Goal: Information Seeking & Learning: Learn about a topic

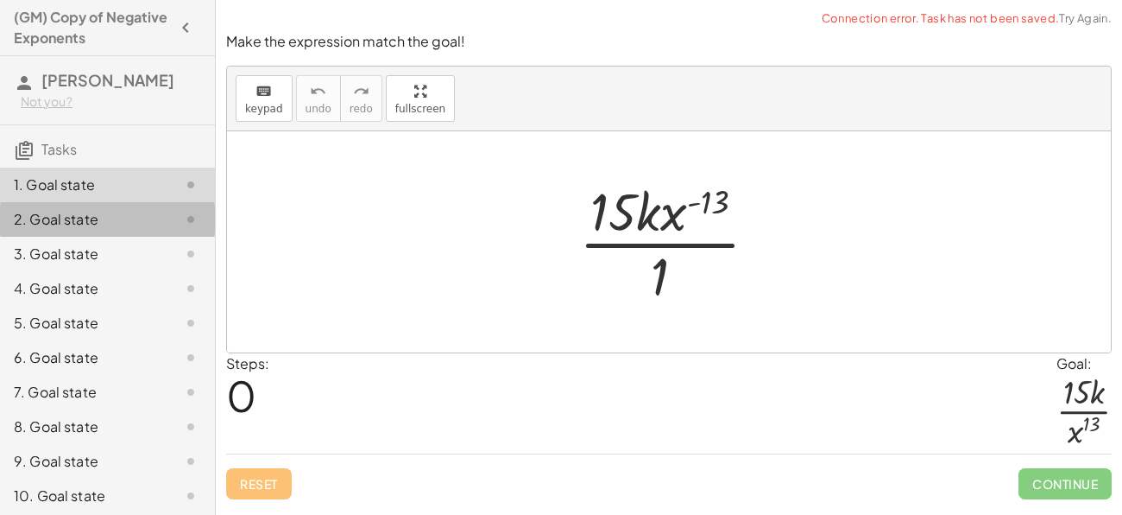
click at [165, 224] on div at bounding box center [177, 219] width 48 height 21
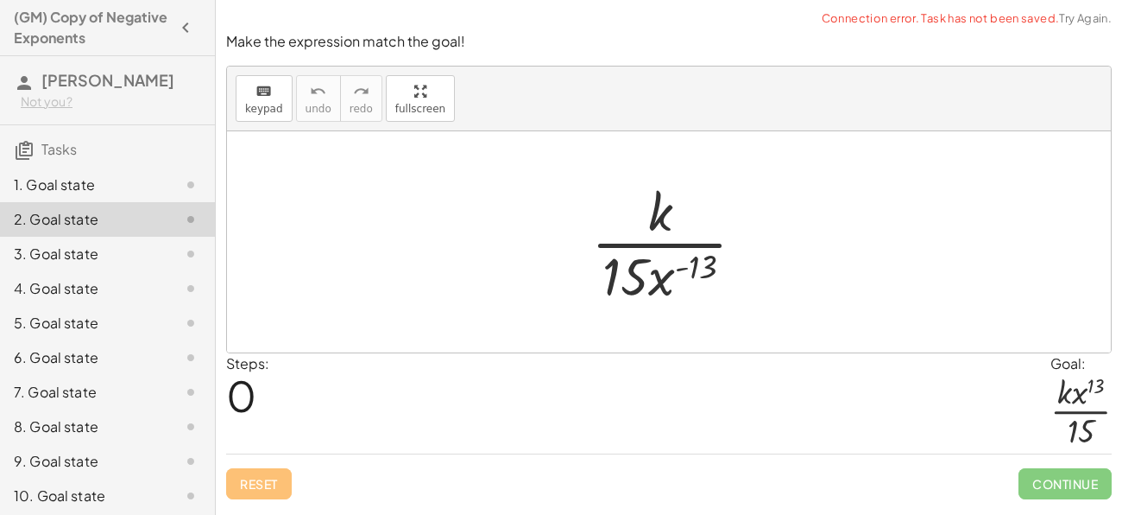
click at [166, 247] on div at bounding box center [177, 253] width 48 height 21
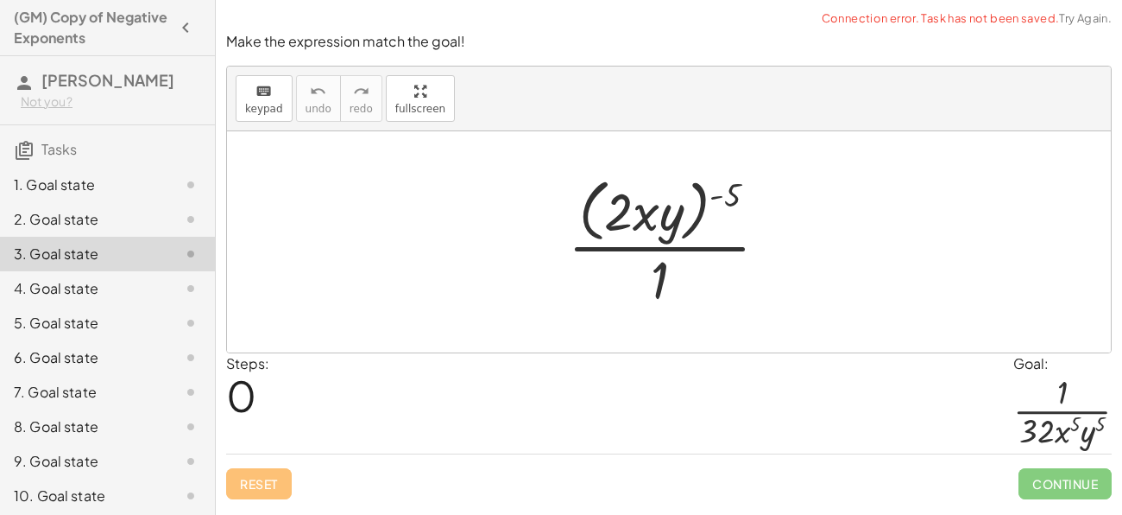
click at [172, 294] on div at bounding box center [177, 288] width 48 height 21
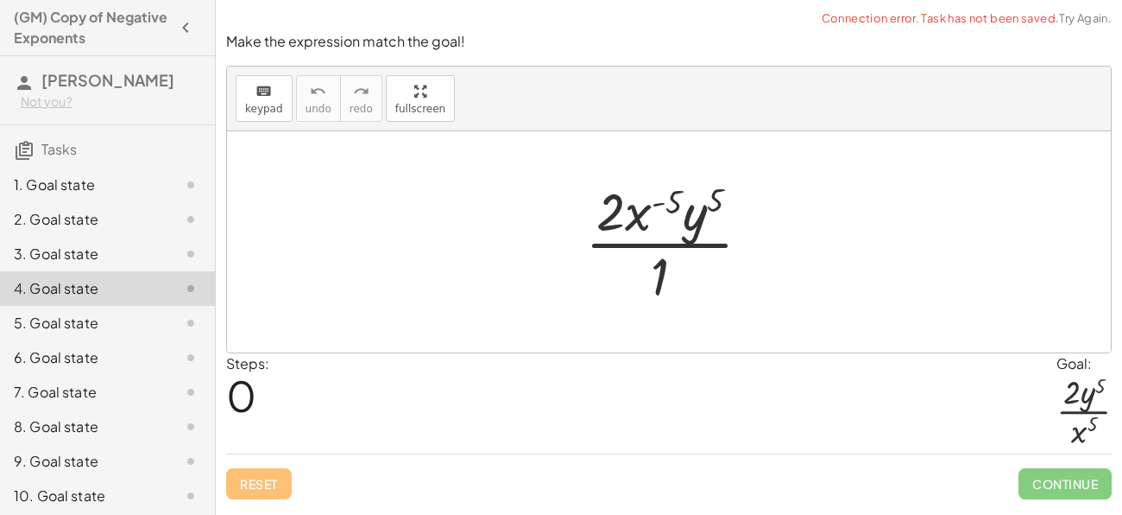
click at [179, 324] on div at bounding box center [177, 323] width 48 height 21
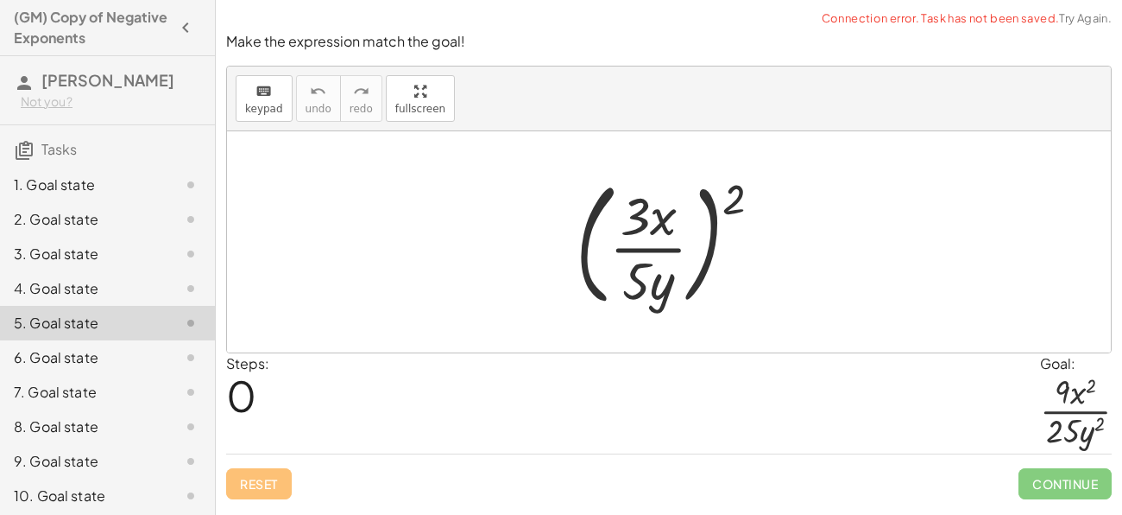
click at [179, 353] on div at bounding box center [177, 357] width 48 height 21
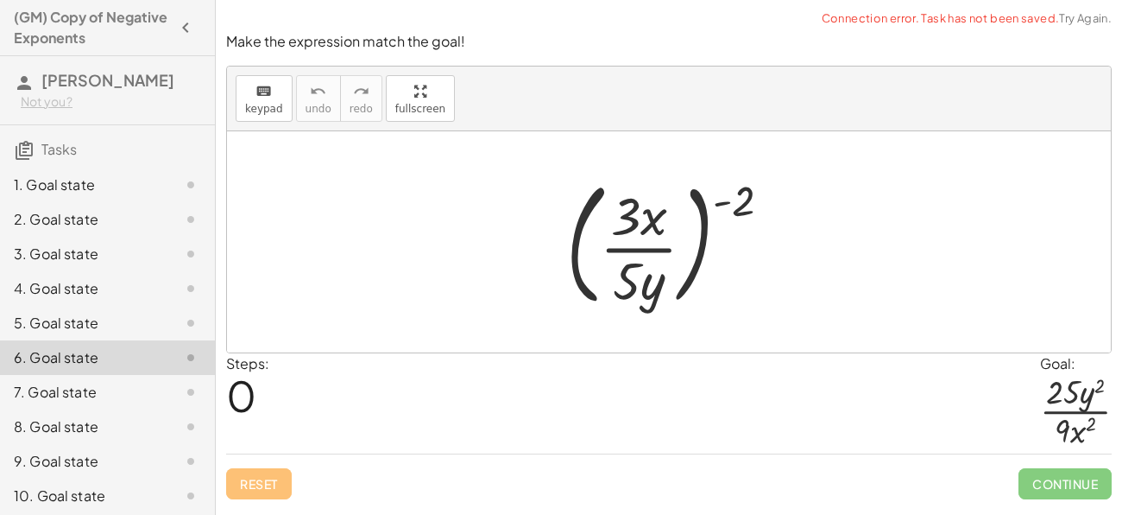
click at [179, 354] on div at bounding box center [177, 357] width 48 height 21
click at [185, 389] on icon at bounding box center [190, 392] width 21 height 21
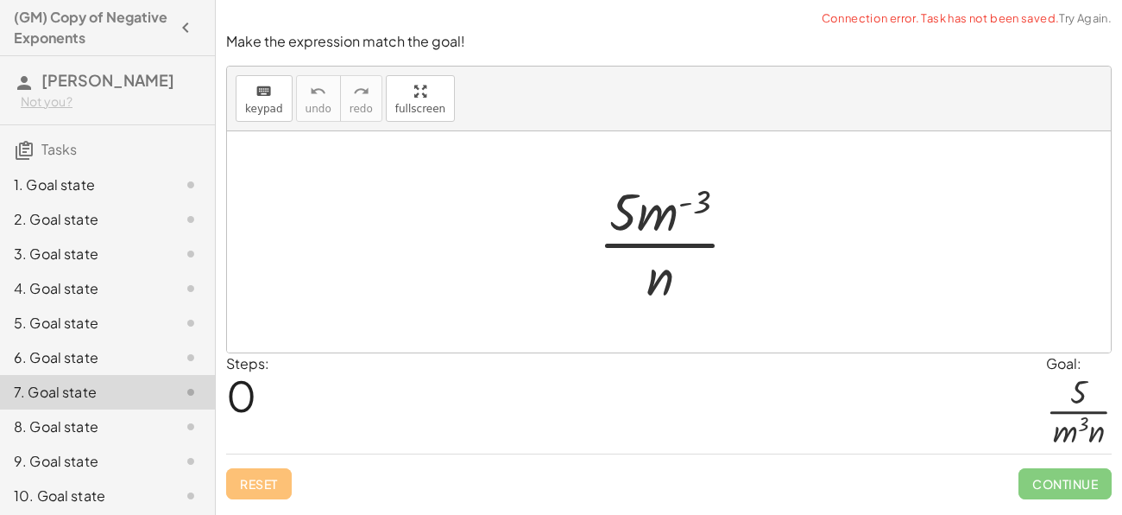
click at [190, 439] on div "8. Goal state" at bounding box center [107, 426] width 215 height 35
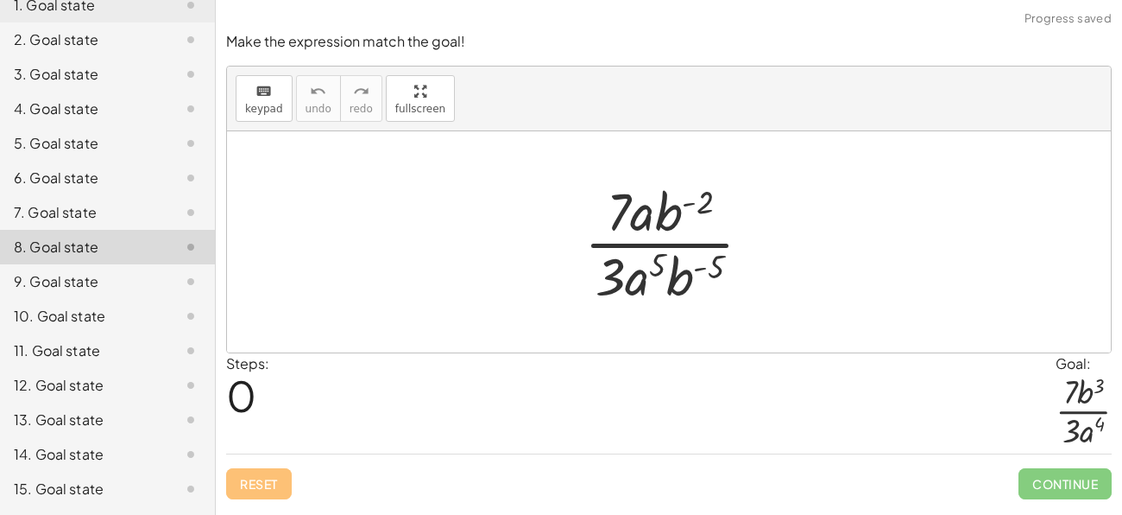
scroll to position [212, 0]
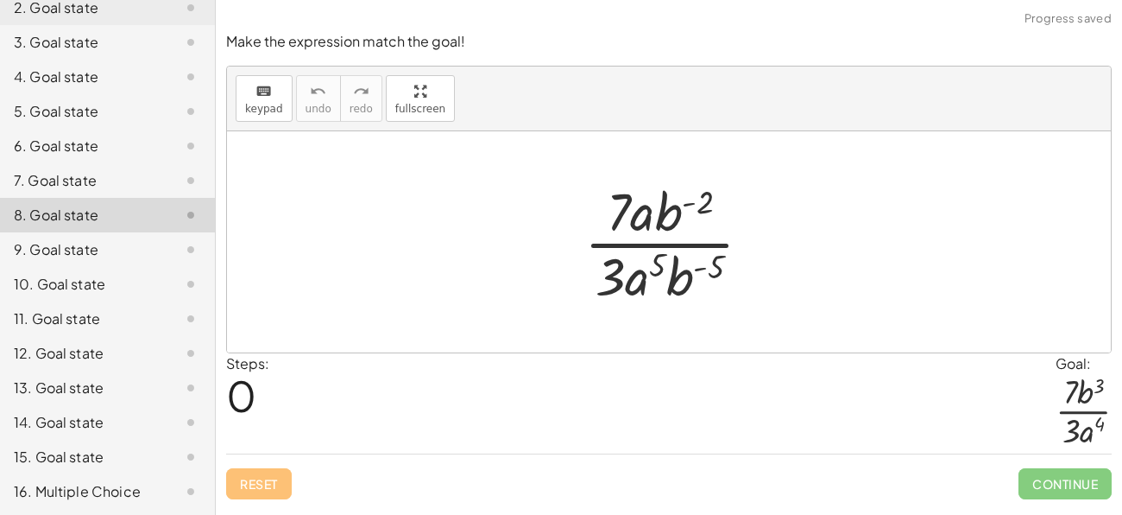
click at [154, 249] on div at bounding box center [177, 249] width 48 height 21
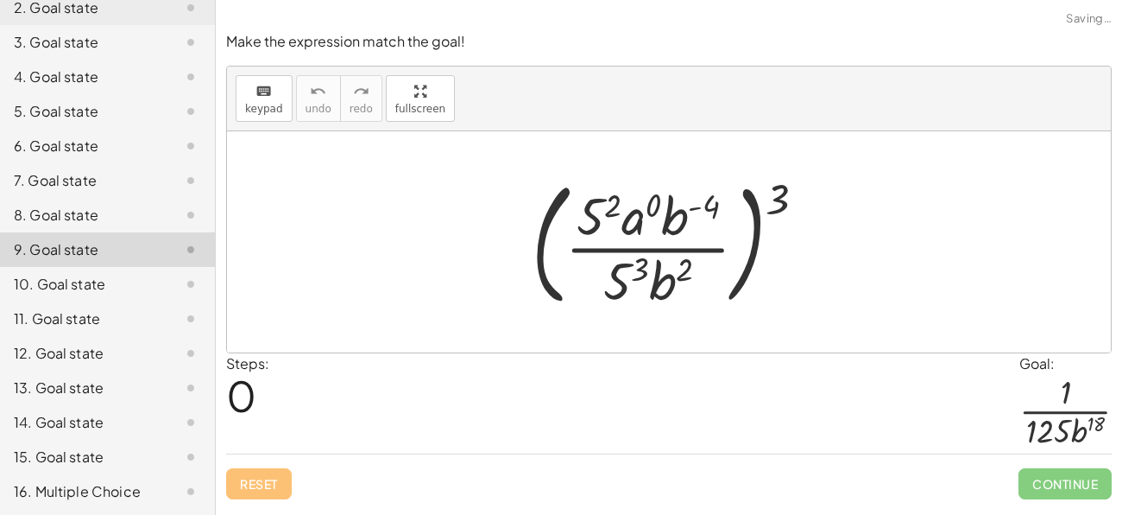
click at [154, 275] on div at bounding box center [177, 284] width 48 height 21
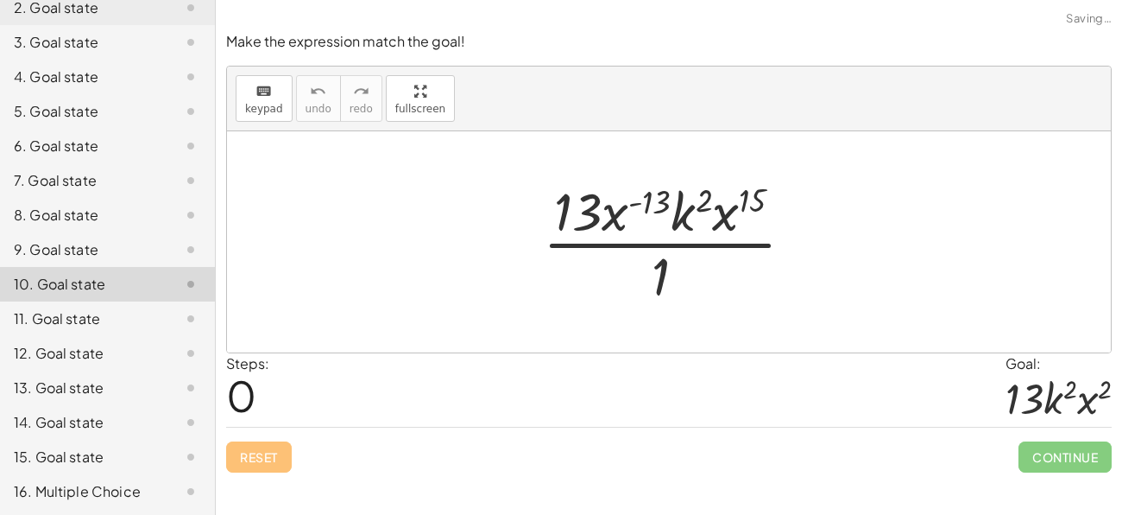
click at [158, 306] on div "11. Goal state" at bounding box center [107, 318] width 215 height 35
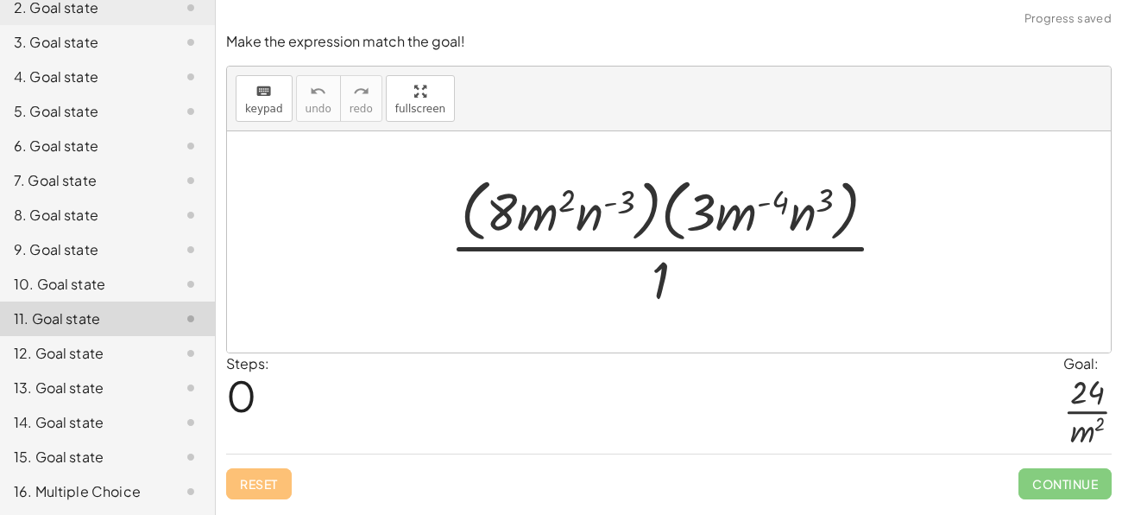
click at [161, 348] on div at bounding box center [177, 353] width 48 height 21
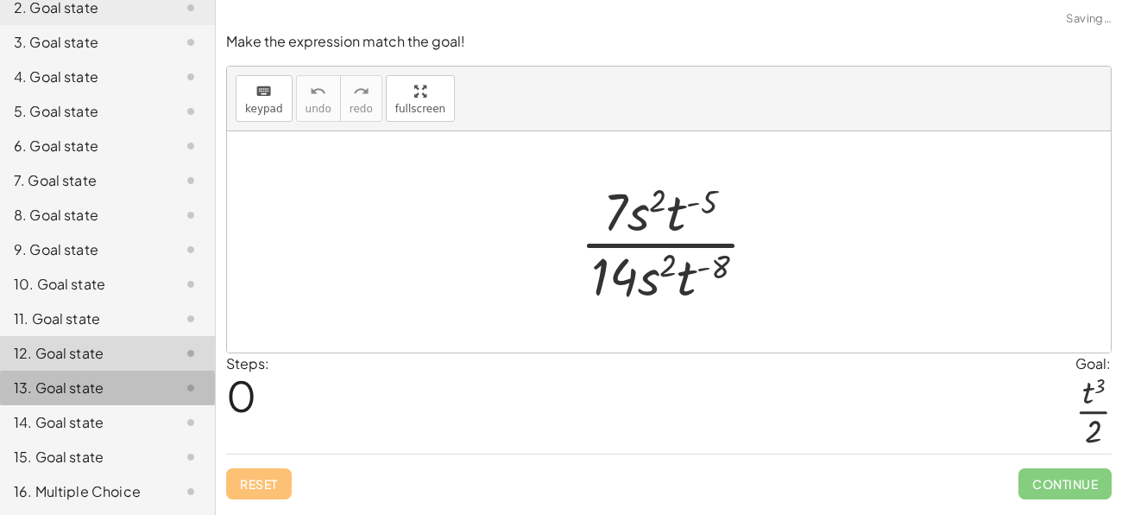
click at [167, 384] on div at bounding box center [177, 387] width 48 height 21
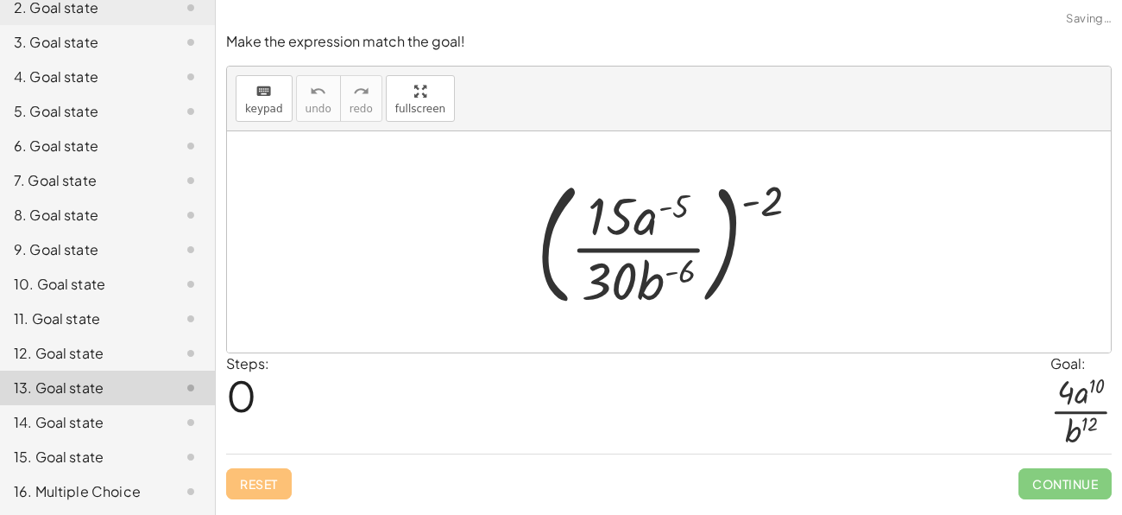
click at [167, 412] on div at bounding box center [177, 422] width 48 height 21
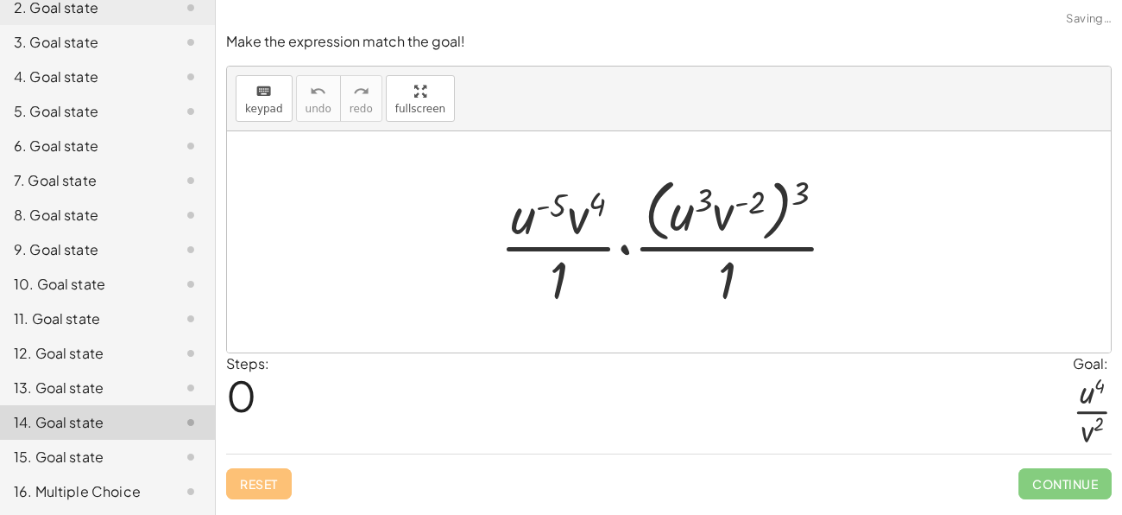
click at [169, 443] on div "15. Goal state" at bounding box center [107, 456] width 215 height 35
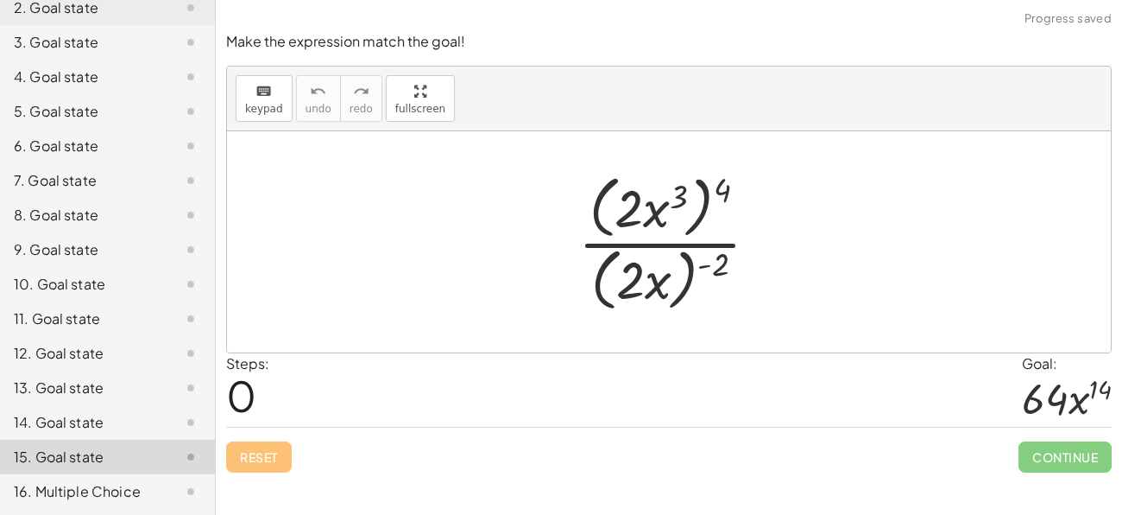
scroll to position [0, 0]
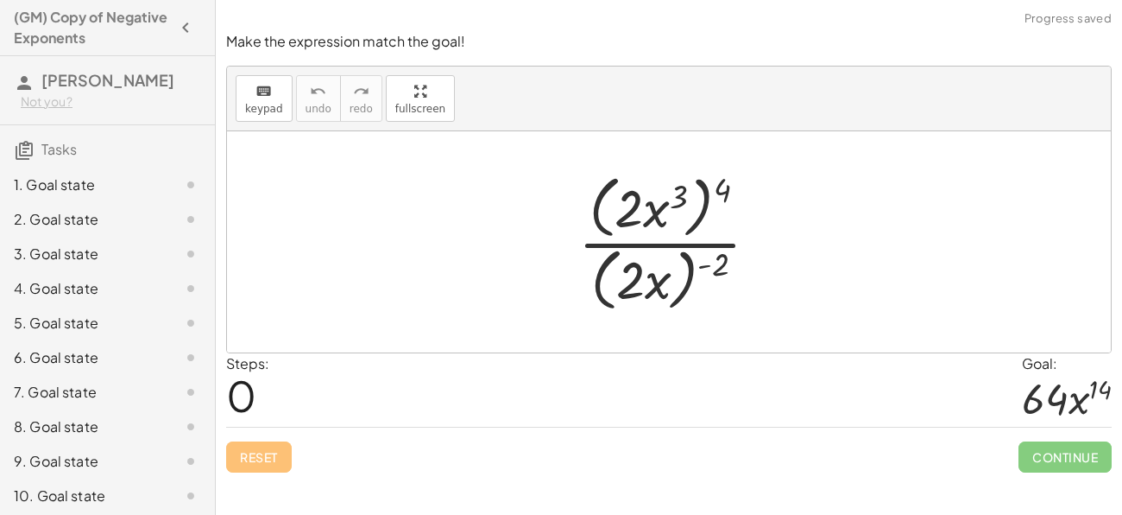
click at [167, 177] on div at bounding box center [177, 184] width 48 height 21
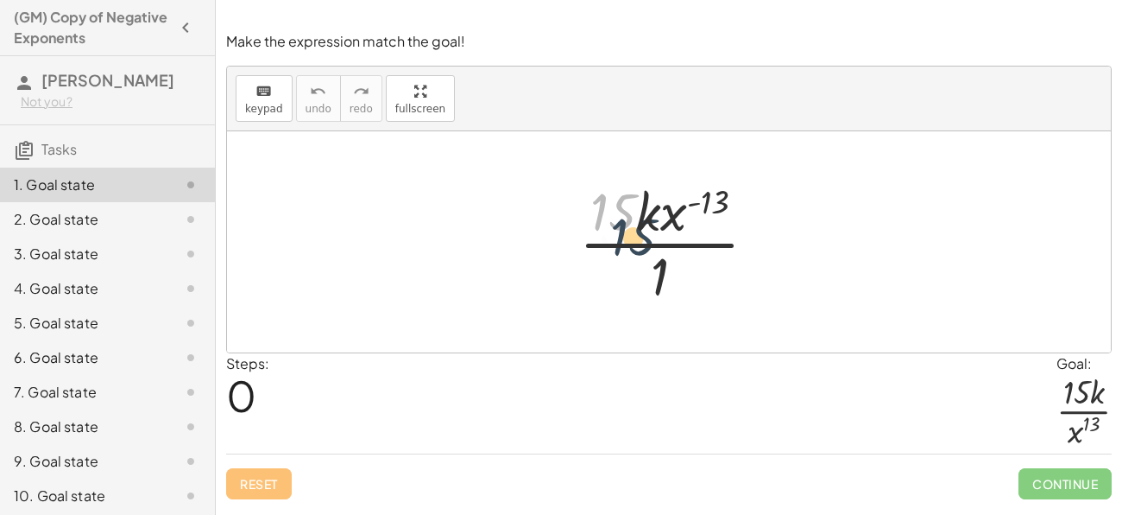
drag, startPoint x: 633, startPoint y: 207, endPoint x: 660, endPoint y: 249, distance: 49.3
click at [660, 249] on div at bounding box center [676, 241] width 210 height 133
drag, startPoint x: 716, startPoint y: 202, endPoint x: 642, endPoint y: 247, distance: 86.0
click at [642, 247] on div at bounding box center [676, 241] width 210 height 133
drag, startPoint x: 665, startPoint y: 287, endPoint x: 626, endPoint y: 199, distance: 97.0
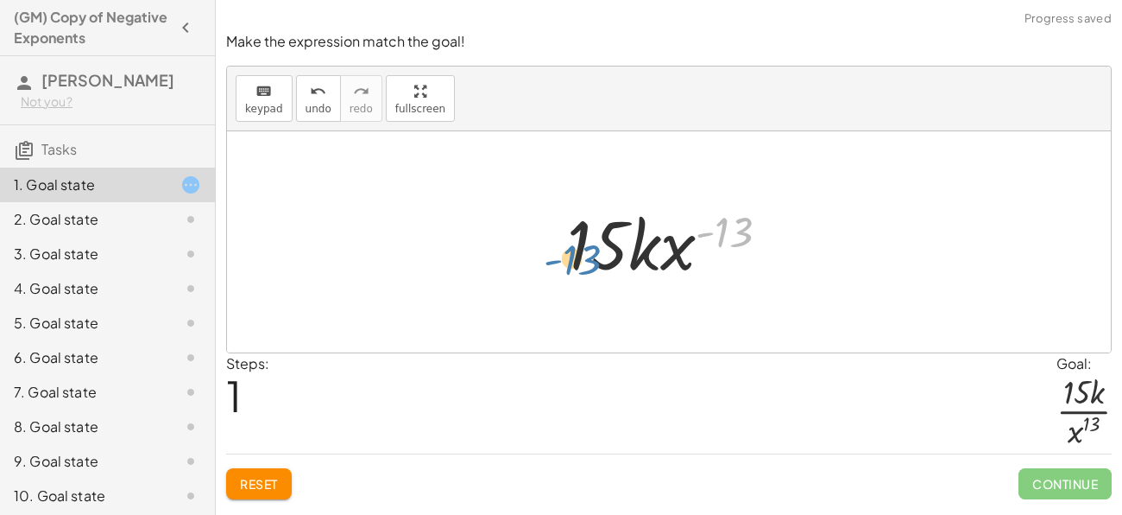
drag, startPoint x: 731, startPoint y: 224, endPoint x: 564, endPoint y: 249, distance: 169.3
click at [564, 249] on div at bounding box center [675, 242] width 233 height 89
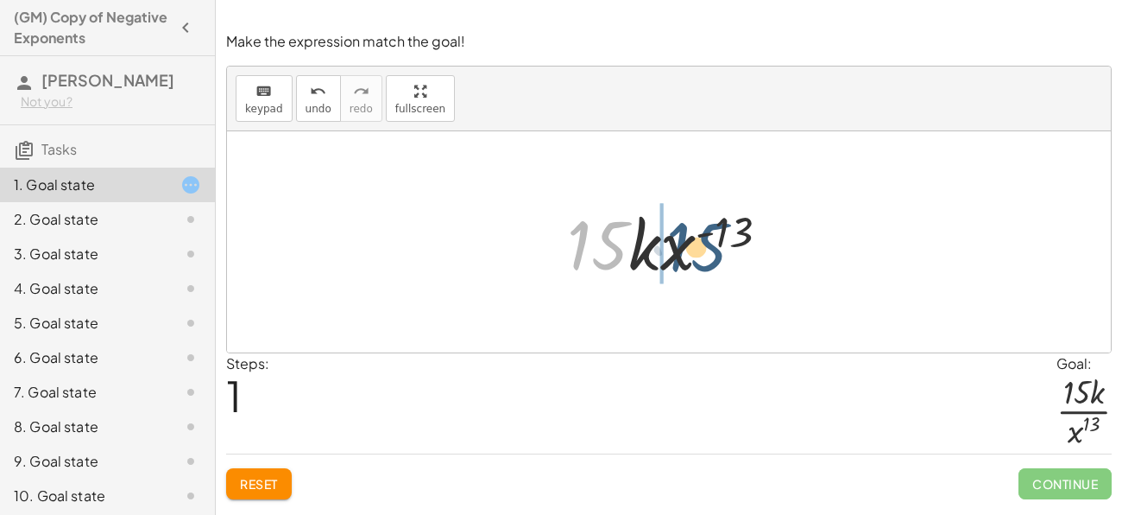
drag, startPoint x: 578, startPoint y: 243, endPoint x: 679, endPoint y: 243, distance: 100.1
click at [679, 243] on div at bounding box center [675, 242] width 233 height 89
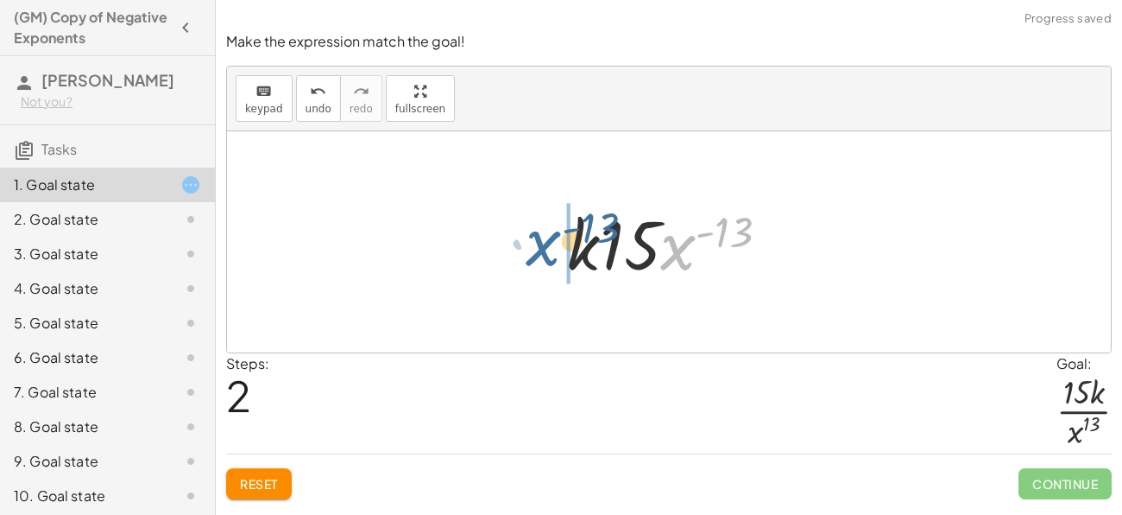
drag, startPoint x: 675, startPoint y: 246, endPoint x: 526, endPoint y: 242, distance: 149.4
click at [526, 242] on div "· 15 · k · x ( - 13 ) · 1 · 15 · k · x ( - 13 ) · x ( - 13 ) · 15 · k · x ( - 1…" at bounding box center [669, 241] width 884 height 221
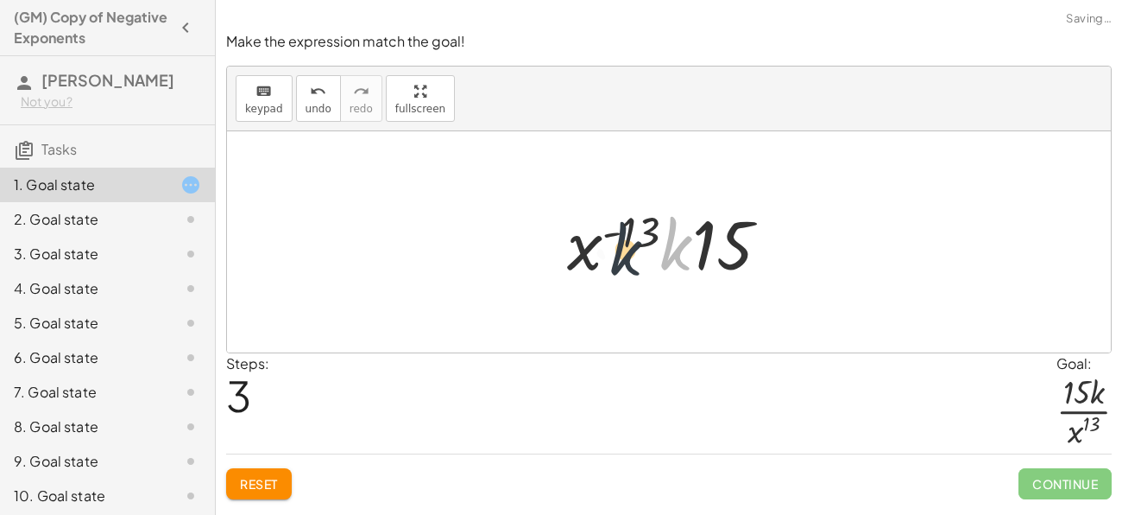
drag, startPoint x: 666, startPoint y: 257, endPoint x: 601, endPoint y: 261, distance: 64.8
click at [601, 261] on div at bounding box center [675, 242] width 233 height 89
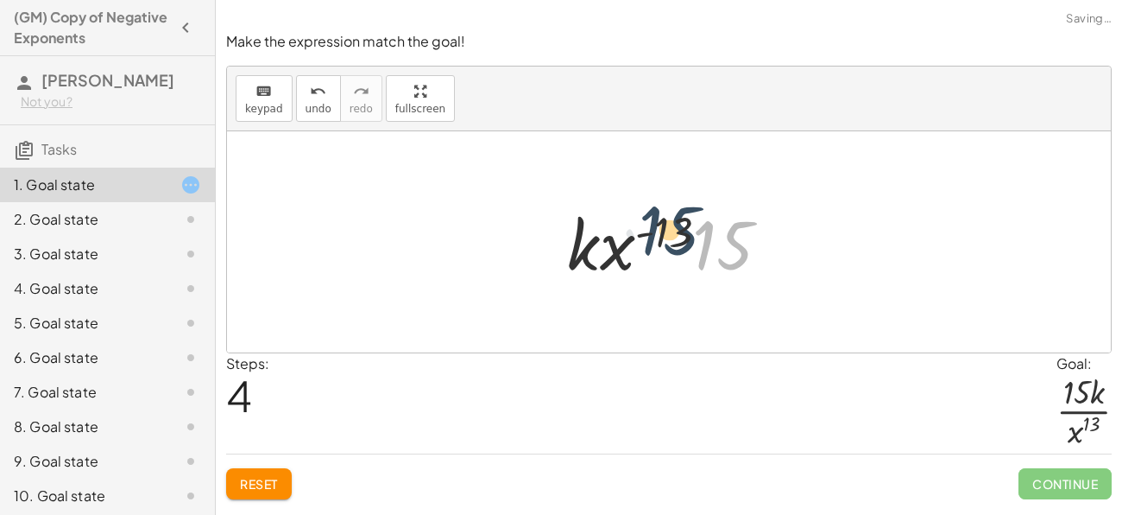
drag, startPoint x: 707, startPoint y: 243, endPoint x: 654, endPoint y: 227, distance: 55.7
click at [654, 227] on div at bounding box center [675, 242] width 233 height 89
drag, startPoint x: 656, startPoint y: 227, endPoint x: 714, endPoint y: 243, distance: 59.9
click at [714, 243] on div at bounding box center [675, 242] width 233 height 89
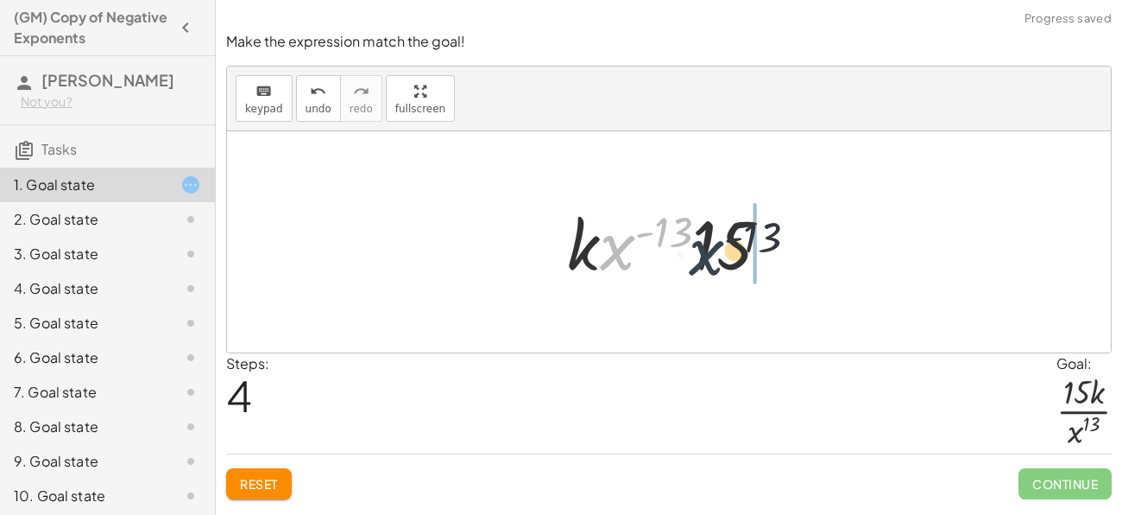
drag, startPoint x: 622, startPoint y: 254, endPoint x: 722, endPoint y: 257, distance: 100.2
click at [722, 257] on div at bounding box center [675, 242] width 233 height 89
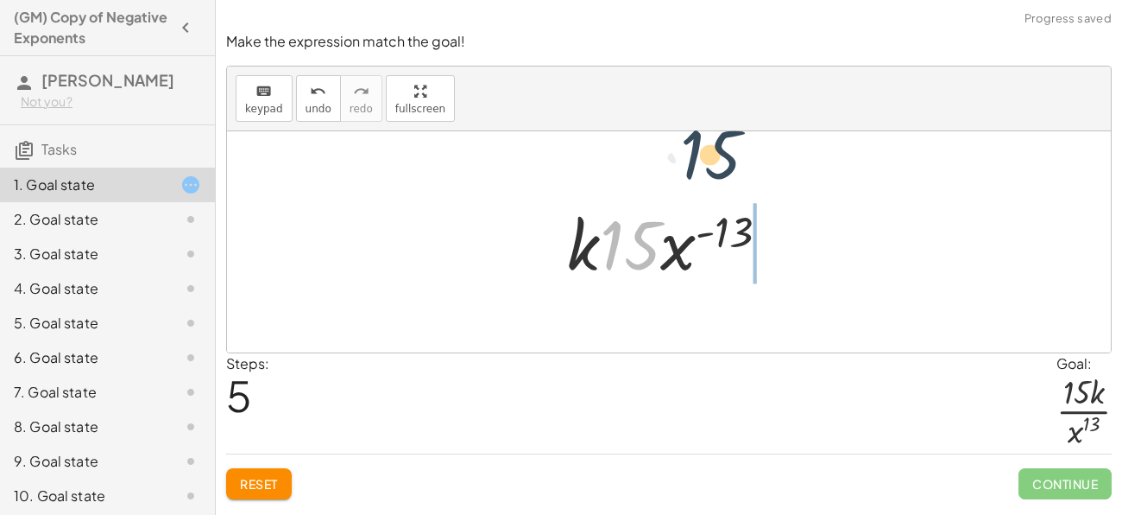
drag, startPoint x: 611, startPoint y: 245, endPoint x: 693, endPoint y: 155, distance: 122.2
click at [693, 155] on div "· 15 · k · x ( - 13 ) · 1 · 15 · k · x ( - 13 ) · k · 15 · x ( - 13 ) · x ( - 1…" at bounding box center [669, 241] width 884 height 221
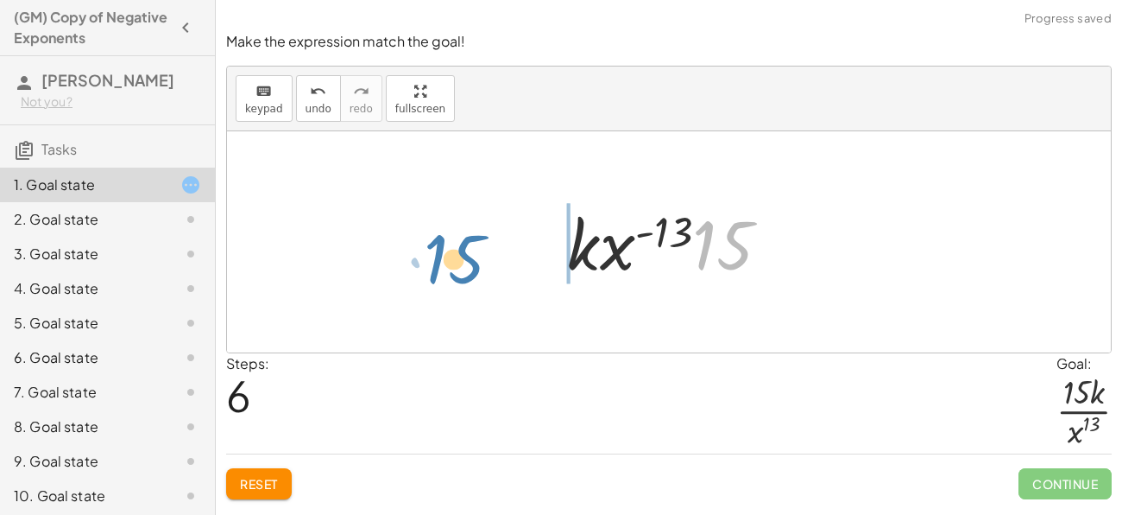
drag, startPoint x: 698, startPoint y: 237, endPoint x: 461, endPoint y: 244, distance: 236.6
click at [461, 244] on div "· 15 · k · x ( - 13 ) · 1 · 15 · k · x ( - 13 ) · k · 15 · x ( - 13 ) · x ( - 1…" at bounding box center [669, 241] width 884 height 221
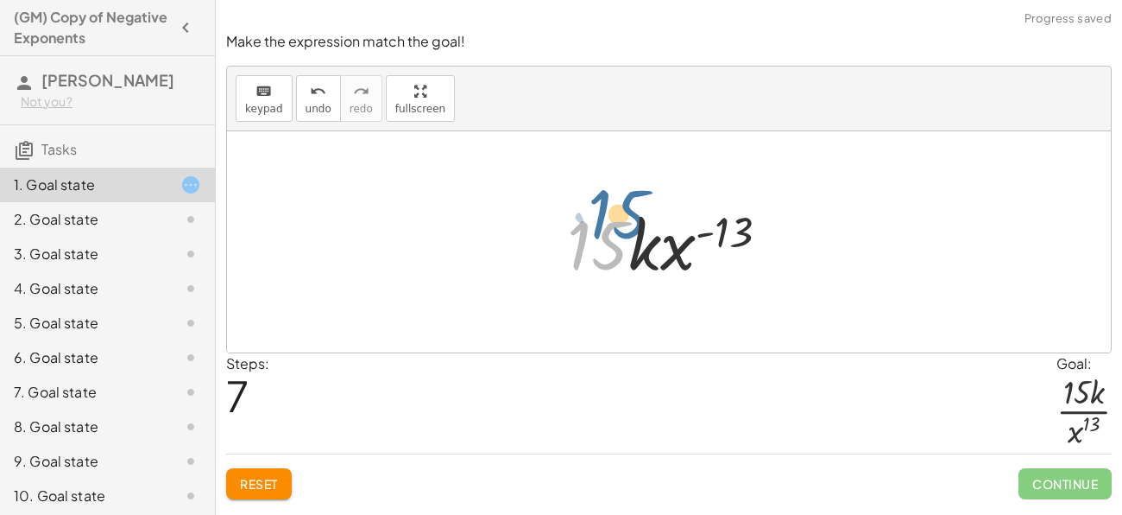
drag, startPoint x: 620, startPoint y: 242, endPoint x: 635, endPoint y: 213, distance: 32.5
click at [635, 213] on div at bounding box center [675, 242] width 233 height 89
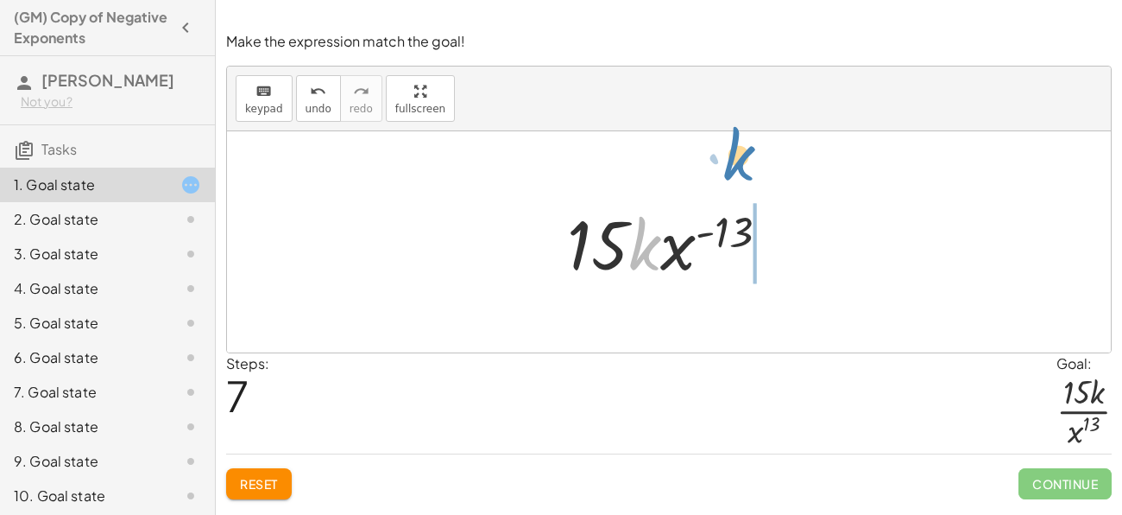
drag, startPoint x: 633, startPoint y: 233, endPoint x: 721, endPoint y: 140, distance: 128.2
click at [721, 140] on div "· 15 · k · x ( - 13 ) · 1 · 15 · k · x ( - 13 ) · k · 15 · x ( - 13 ) · x ( - 1…" at bounding box center [669, 241] width 884 height 221
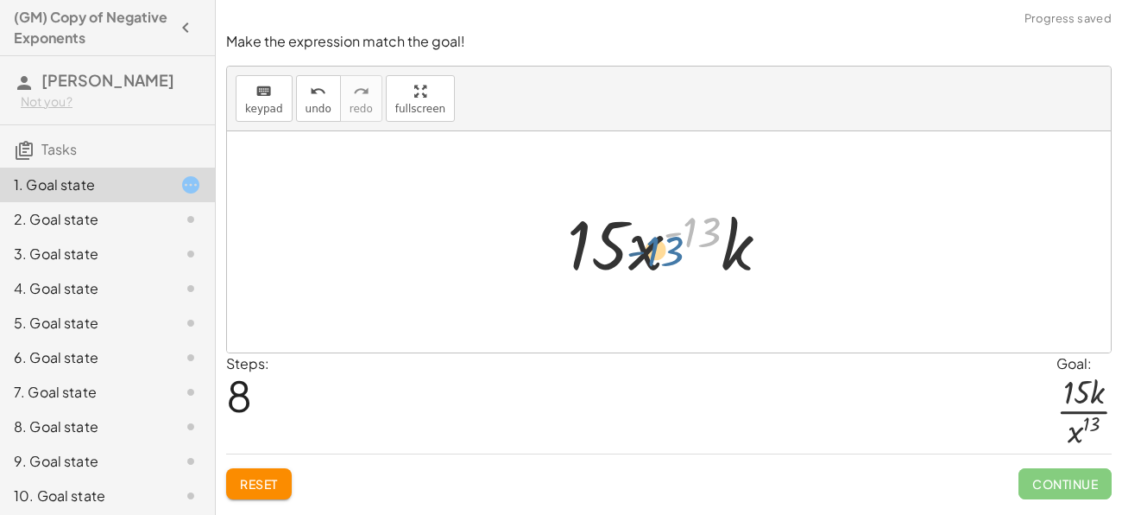
drag, startPoint x: 692, startPoint y: 243, endPoint x: 653, endPoint y: 262, distance: 44.0
click at [653, 262] on div at bounding box center [675, 242] width 233 height 89
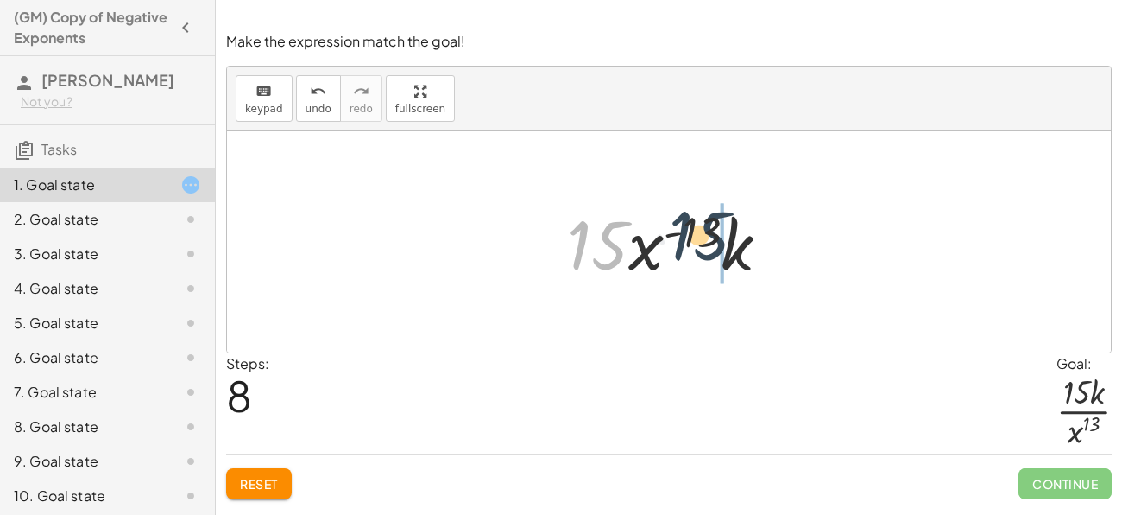
drag, startPoint x: 597, startPoint y: 249, endPoint x: 710, endPoint y: 237, distance: 113.7
click at [710, 237] on div at bounding box center [675, 242] width 233 height 89
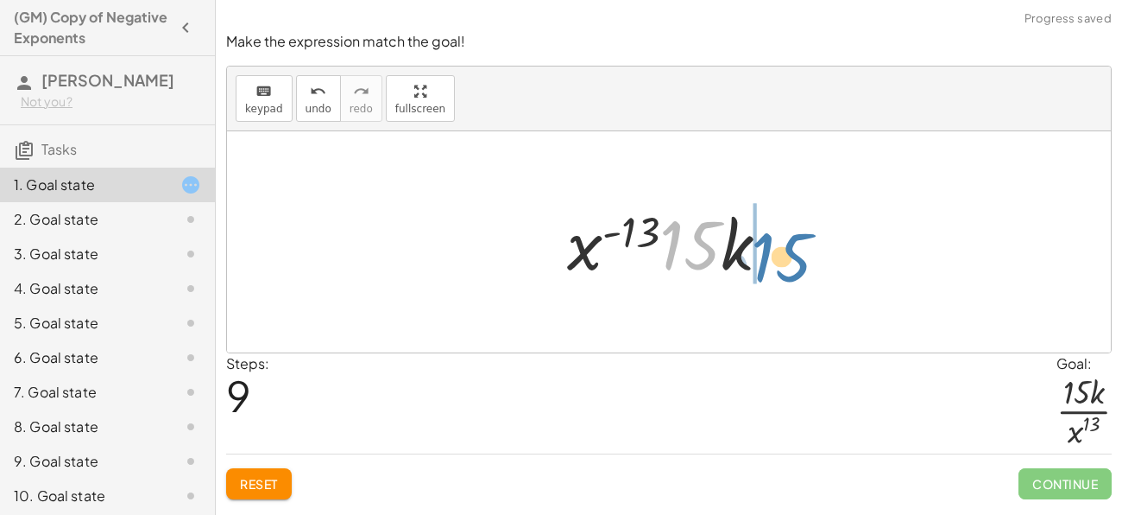
drag, startPoint x: 702, startPoint y: 242, endPoint x: 799, endPoint y: 254, distance: 98.3
click at [799, 254] on div "· 15 · k · x ( - 13 ) · 1 · 15 · k · x ( - 13 ) · k · 15 · x ( - 13 ) · x ( - 1…" at bounding box center [669, 241] width 884 height 221
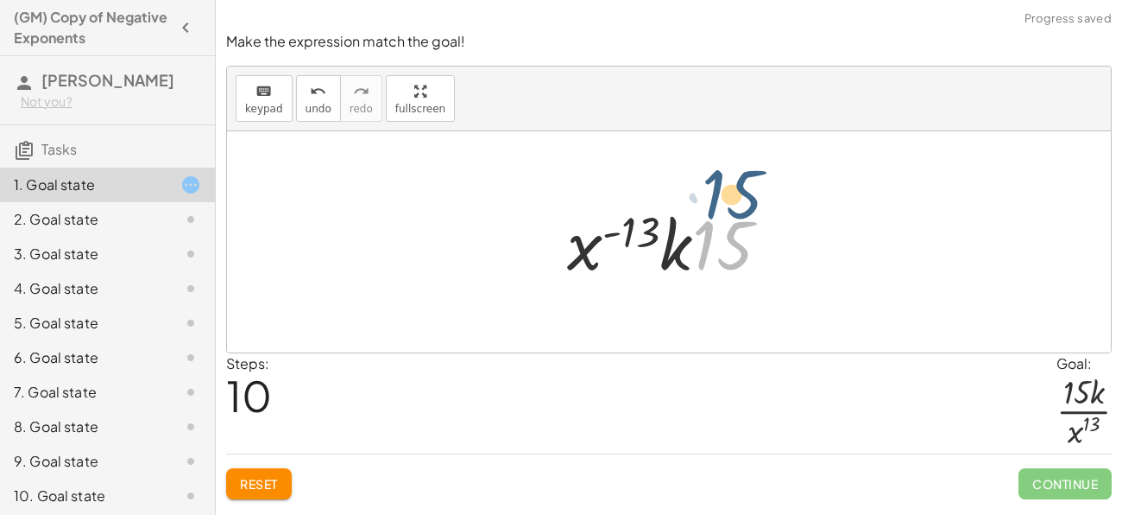
drag, startPoint x: 694, startPoint y: 255, endPoint x: 700, endPoint y: 209, distance: 46.2
click at [700, 209] on div at bounding box center [675, 242] width 233 height 89
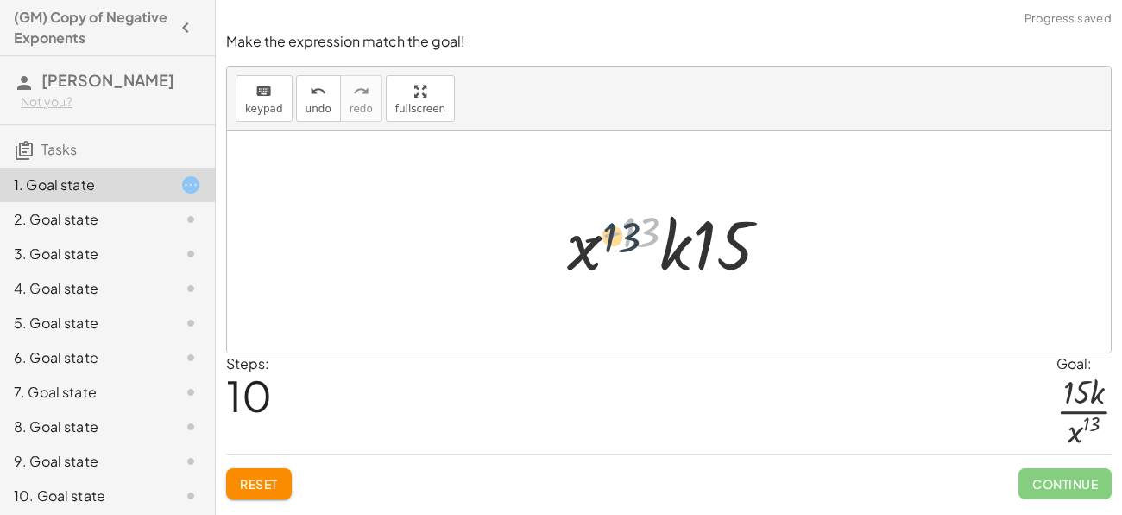
drag, startPoint x: 652, startPoint y: 227, endPoint x: 624, endPoint y: 233, distance: 28.3
click at [624, 233] on div at bounding box center [675, 242] width 233 height 89
drag, startPoint x: 564, startPoint y: 259, endPoint x: 673, endPoint y: 253, distance: 109.8
click at [673, 253] on div at bounding box center [675, 242] width 233 height 89
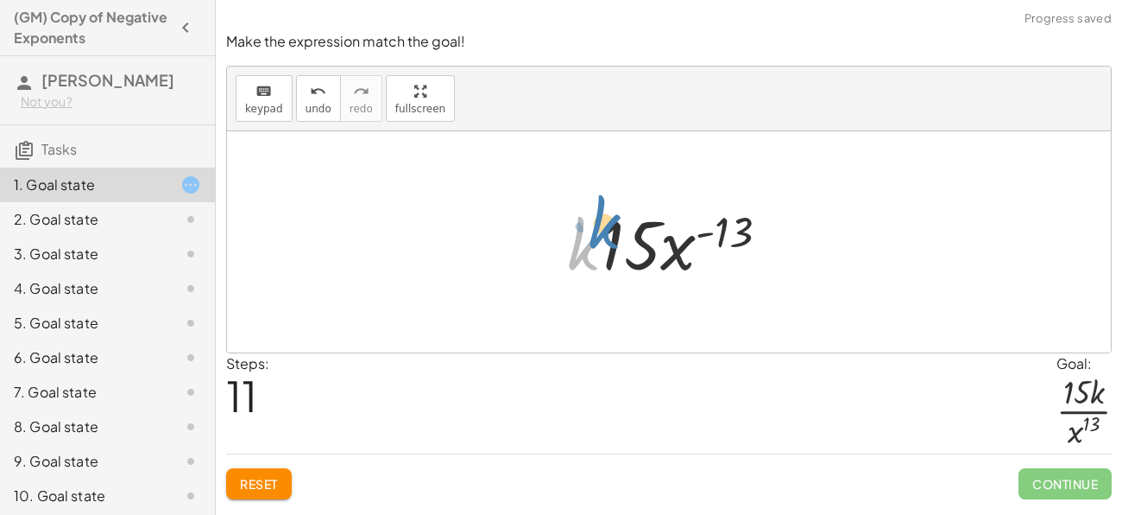
drag, startPoint x: 590, startPoint y: 263, endPoint x: 575, endPoint y: 267, distance: 15.9
click at [575, 267] on div at bounding box center [675, 242] width 233 height 89
drag, startPoint x: 701, startPoint y: 252, endPoint x: 637, endPoint y: 286, distance: 72.2
click at [637, 286] on div "· 15 · k · x ( - 13 ) · 1 · 15 · k · x ( - 13 ) · k · 15 · x ( - 13 ) · x ( - 1…" at bounding box center [668, 242] width 255 height 98
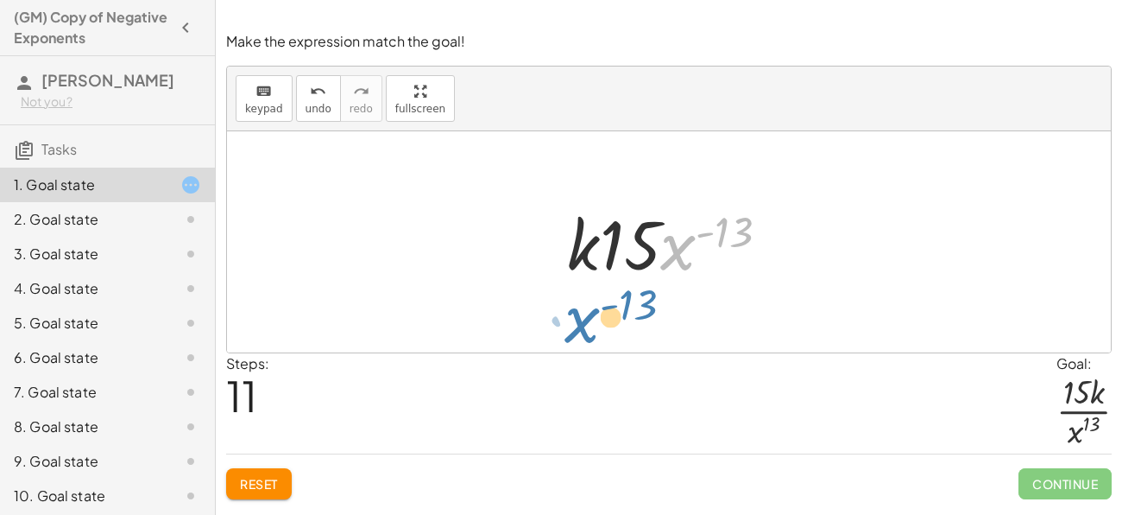
drag, startPoint x: 681, startPoint y: 254, endPoint x: 585, endPoint y: 326, distance: 120.2
click at [585, 326] on div "· 15 · k · x ( - 13 ) · 1 · 15 · k · x ( - 13 ) · k · 15 · x ( - 13 ) · x ( - 1…" at bounding box center [669, 241] width 884 height 221
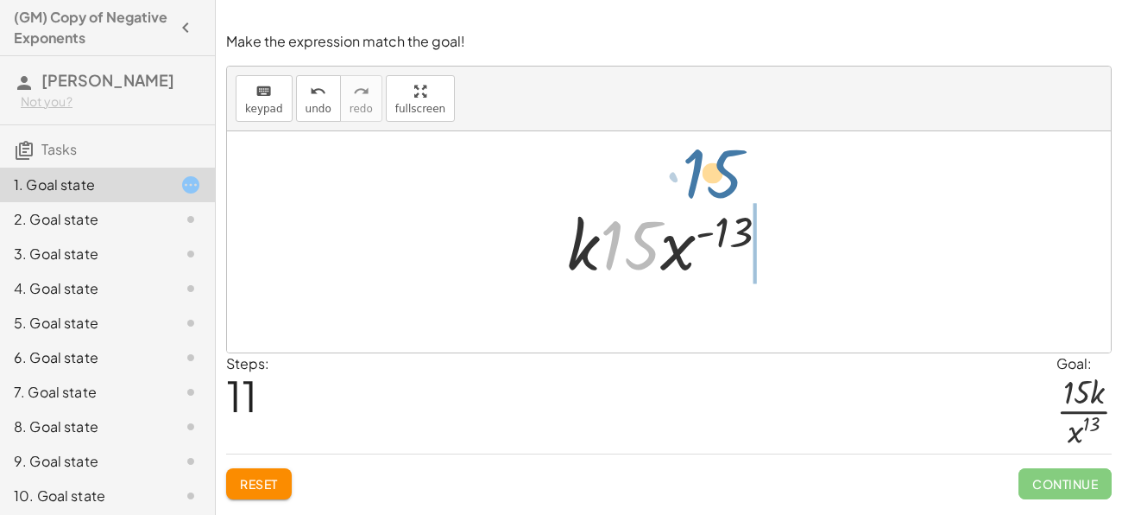
drag, startPoint x: 600, startPoint y: 259, endPoint x: 700, endPoint y: 191, distance: 121.2
click at [700, 191] on div "· 15 · k · x ( - 13 ) · 1 · 15 · k · x ( - 13 ) · k · 15 · x ( - 13 ) · x ( - 1…" at bounding box center [669, 241] width 884 height 221
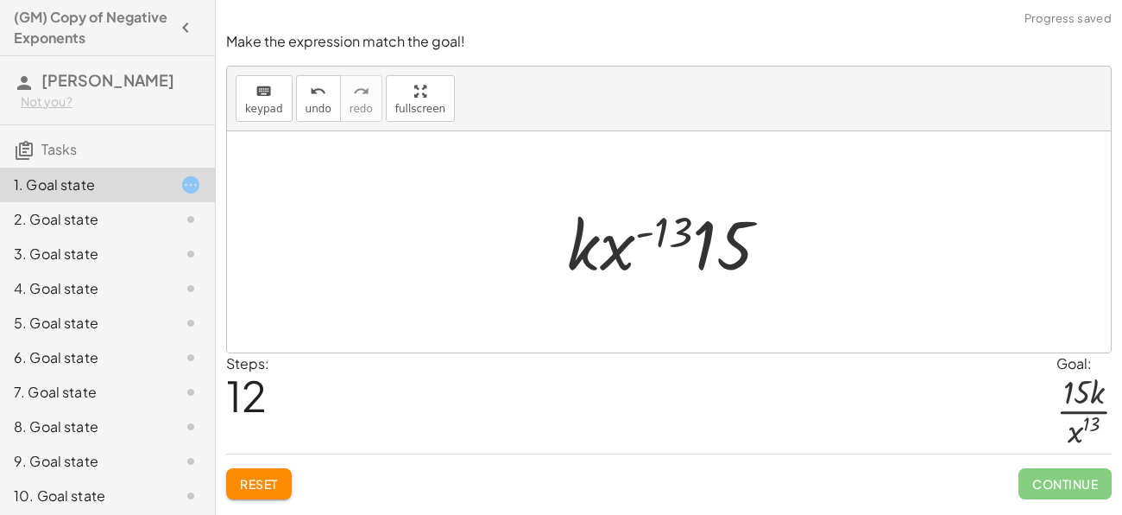
click at [597, 277] on div at bounding box center [675, 242] width 233 height 89
drag, startPoint x: 586, startPoint y: 245, endPoint x: 719, endPoint y: 254, distance: 133.2
click at [719, 254] on div at bounding box center [675, 242] width 233 height 89
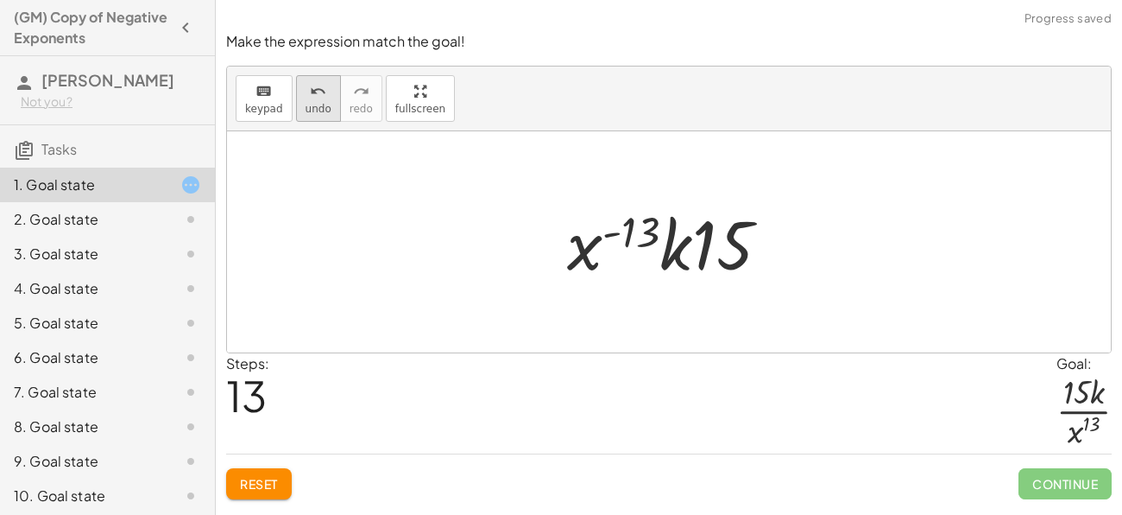
click at [313, 110] on span "undo" at bounding box center [319, 109] width 26 height 12
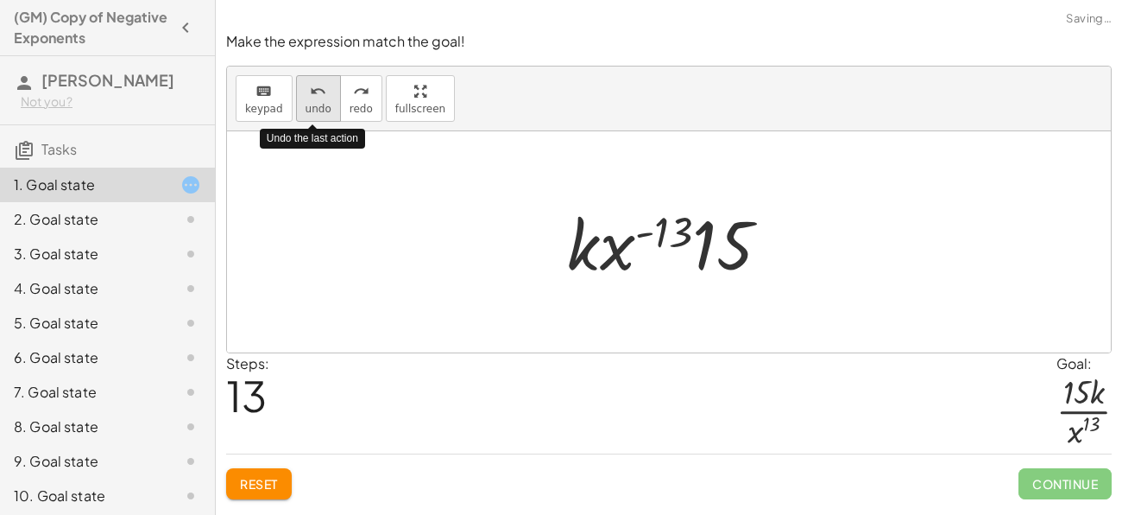
click at [313, 110] on span "undo" at bounding box center [319, 109] width 26 height 12
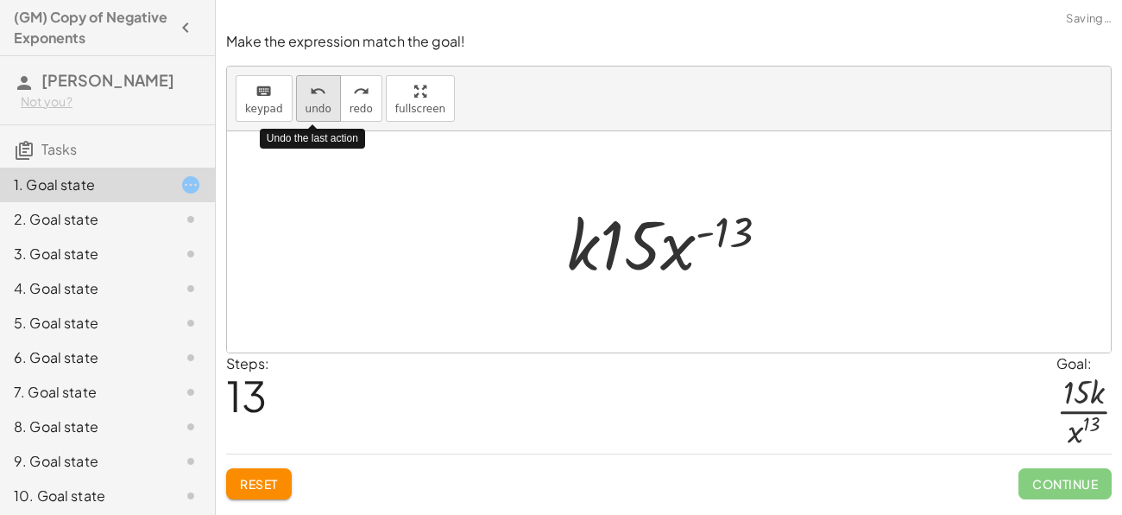
click at [313, 110] on span "undo" at bounding box center [319, 109] width 26 height 12
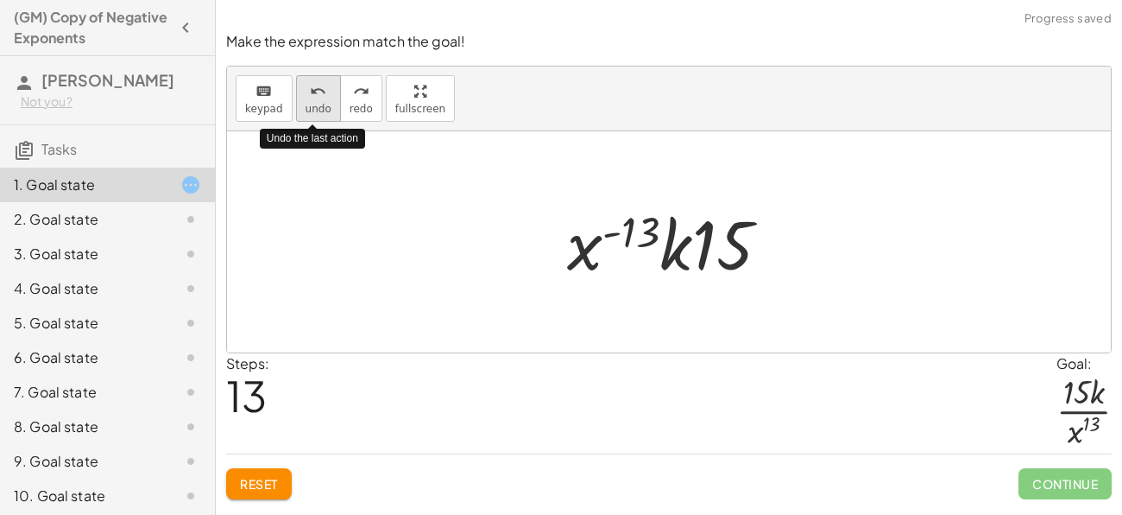
click at [313, 110] on span "undo" at bounding box center [319, 109] width 26 height 12
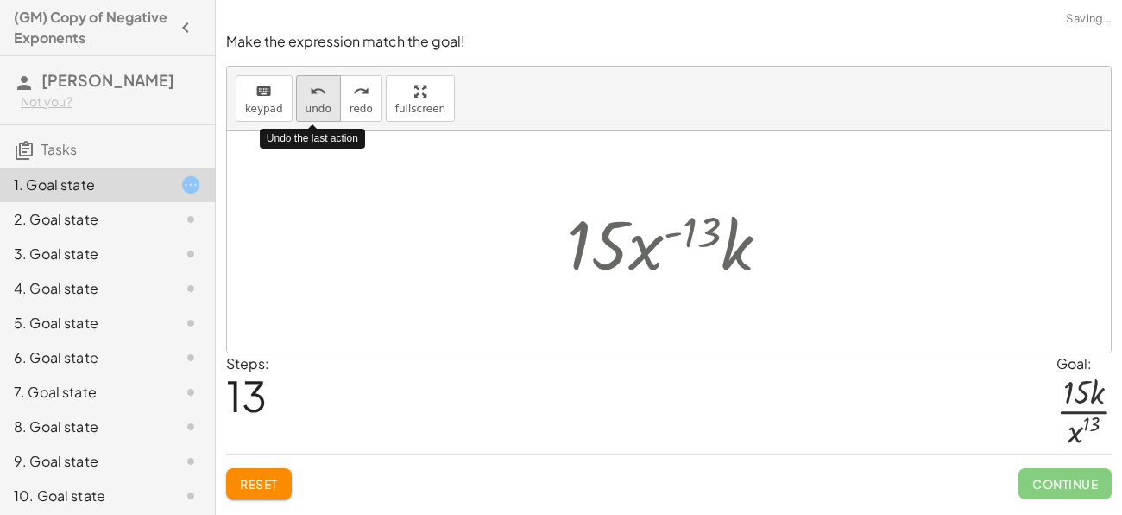
click at [313, 110] on span "undo" at bounding box center [319, 109] width 26 height 12
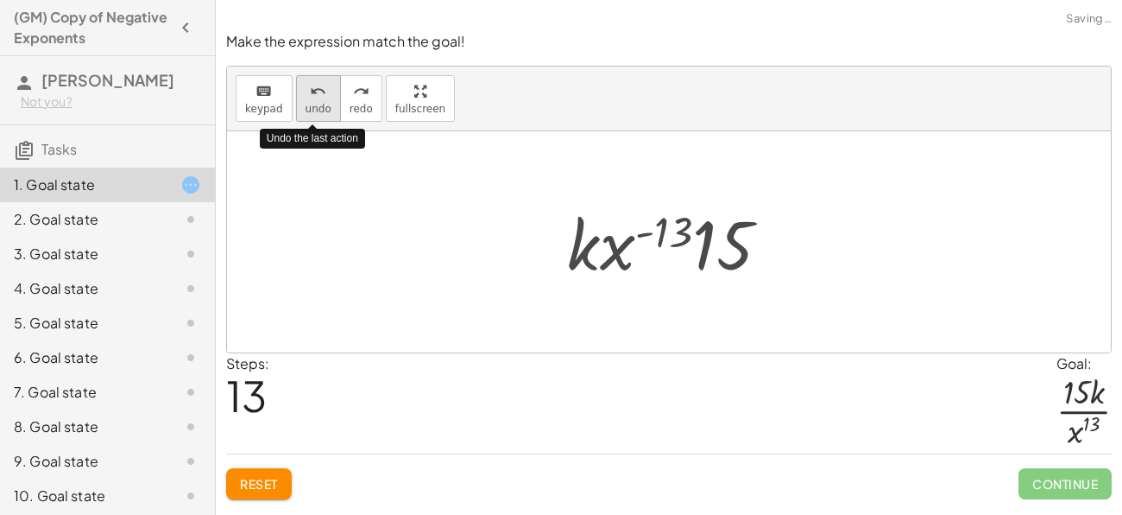
click at [313, 110] on span "undo" at bounding box center [319, 109] width 26 height 12
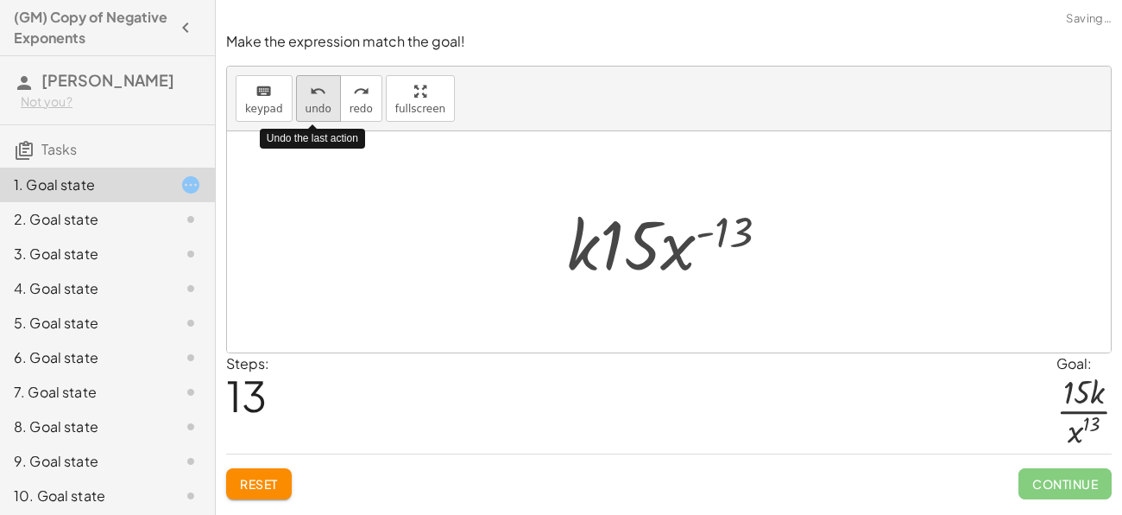
click at [313, 110] on span "undo" at bounding box center [319, 109] width 26 height 12
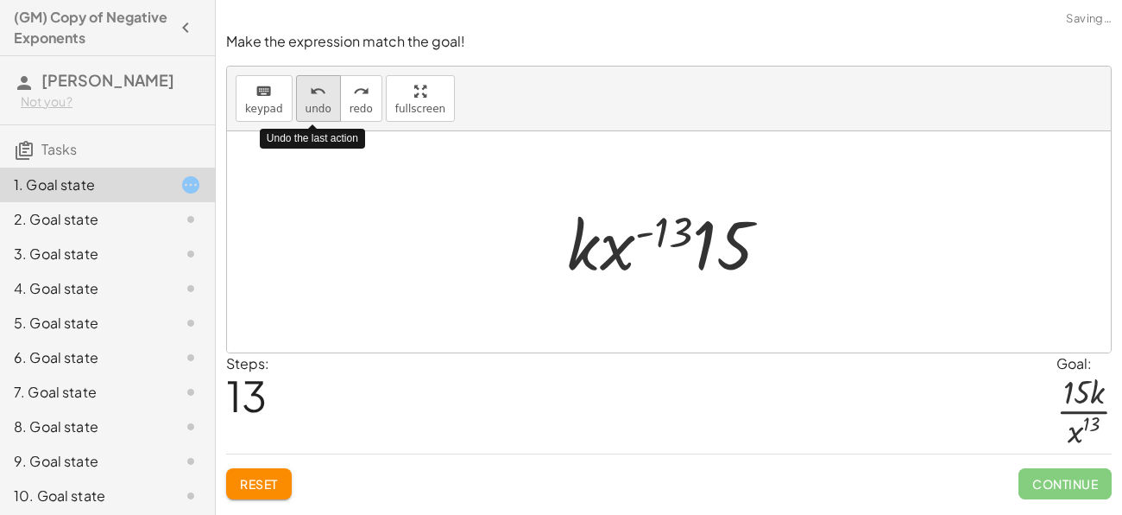
click at [313, 110] on span "undo" at bounding box center [319, 109] width 26 height 12
click at [314, 110] on span "undo" at bounding box center [319, 109] width 26 height 12
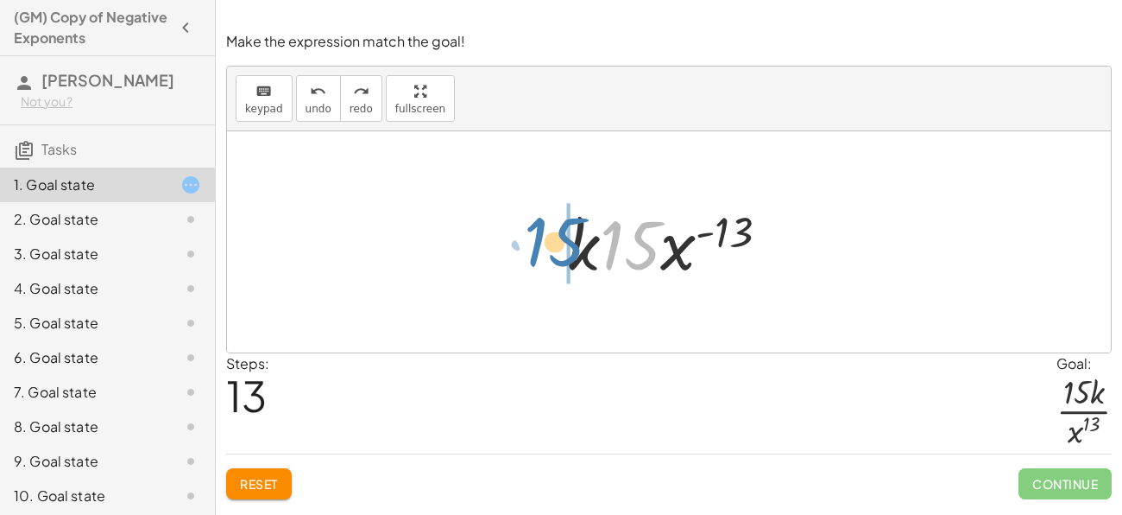
drag, startPoint x: 635, startPoint y: 255, endPoint x: 557, endPoint y: 251, distance: 78.6
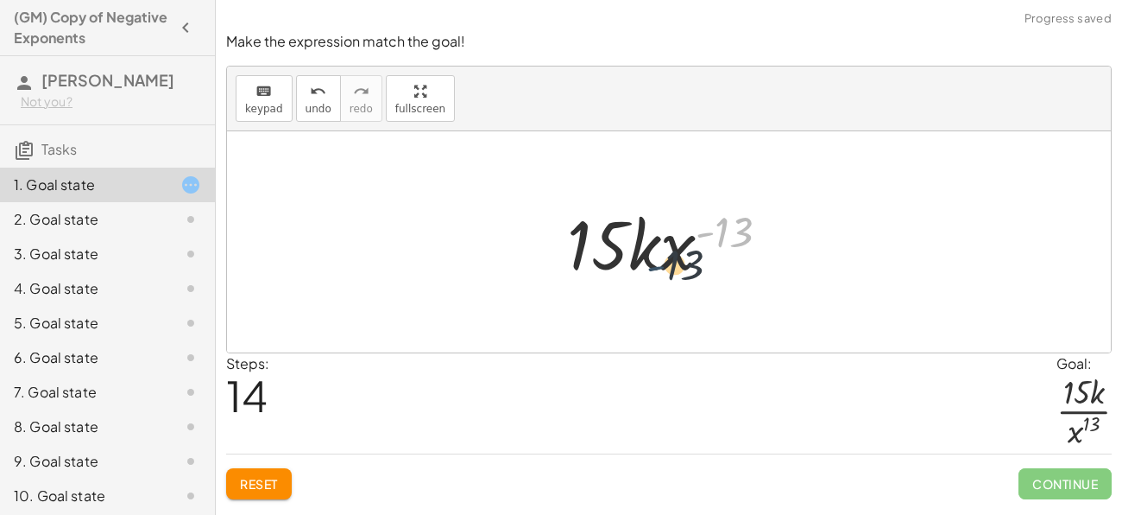
drag, startPoint x: 711, startPoint y: 237, endPoint x: 661, endPoint y: 271, distance: 60.3
click at [661, 271] on div at bounding box center [675, 242] width 233 height 89
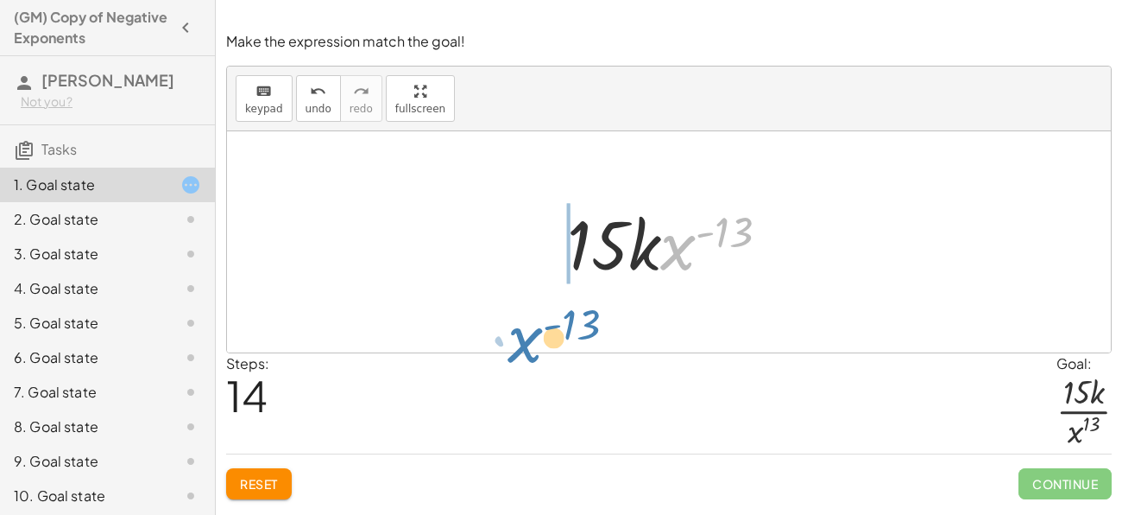
drag, startPoint x: 672, startPoint y: 258, endPoint x: 516, endPoint y: 351, distance: 181.2
click at [516, 351] on div "· 15 · k · x ( - 13 ) · 1 · 15 · k · x ( - 13 ) · k · 15 · x ( - 13 ) · x ( - 1…" at bounding box center [669, 241] width 884 height 221
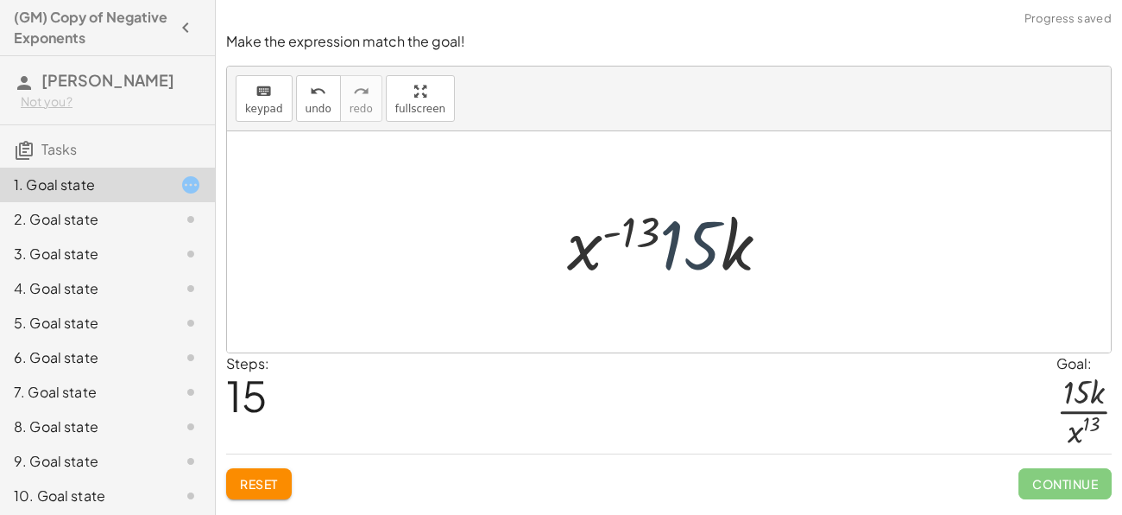
click at [704, 246] on div at bounding box center [675, 242] width 233 height 89
drag, startPoint x: 704, startPoint y: 246, endPoint x: 556, endPoint y: 201, distance: 154.3
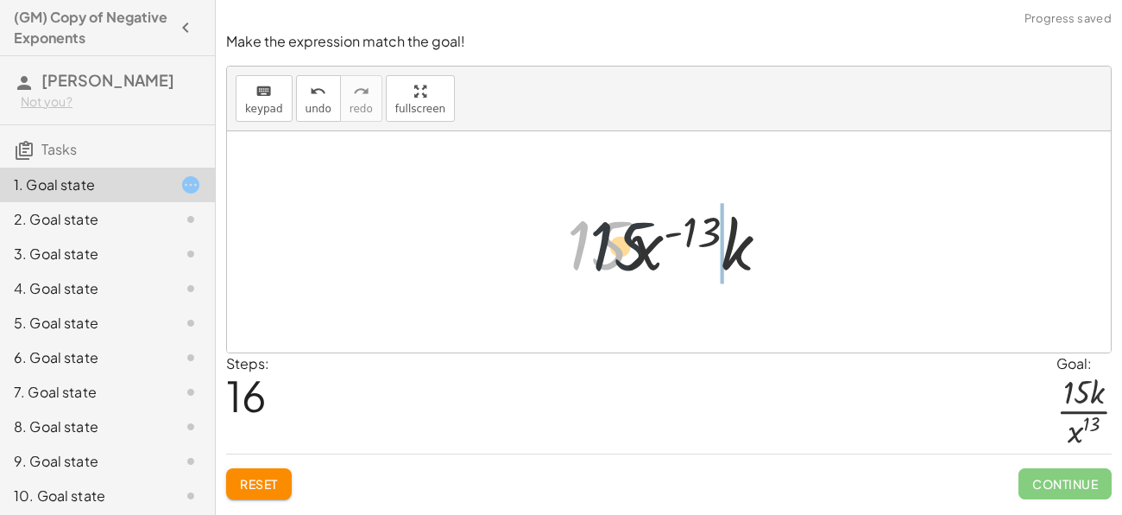
drag, startPoint x: 596, startPoint y: 210, endPoint x: 758, endPoint y: 220, distance: 162.6
click at [758, 220] on div at bounding box center [675, 242] width 233 height 89
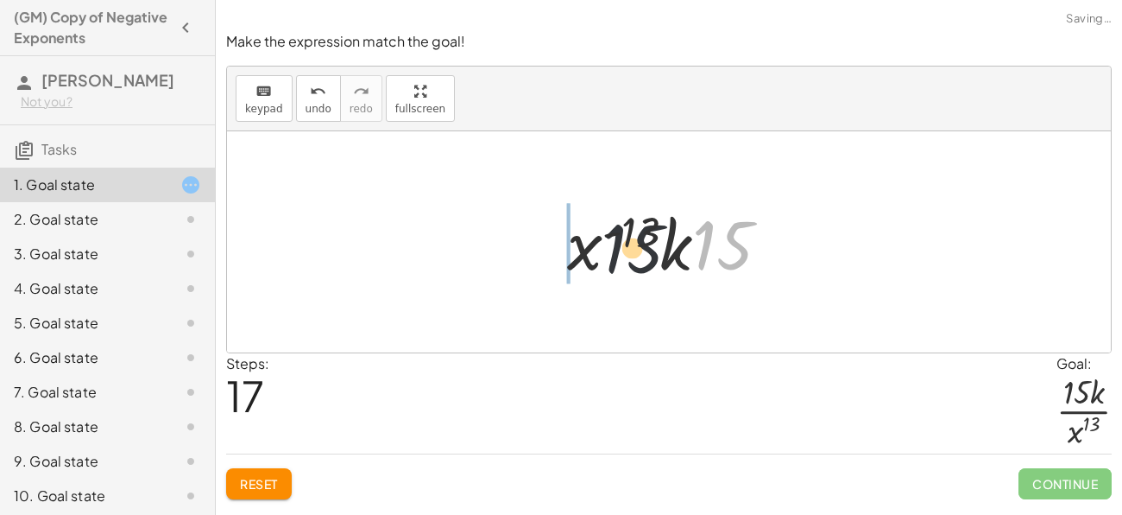
drag, startPoint x: 743, startPoint y: 237, endPoint x: 587, endPoint y: 237, distance: 156.3
click at [587, 237] on div at bounding box center [675, 242] width 233 height 89
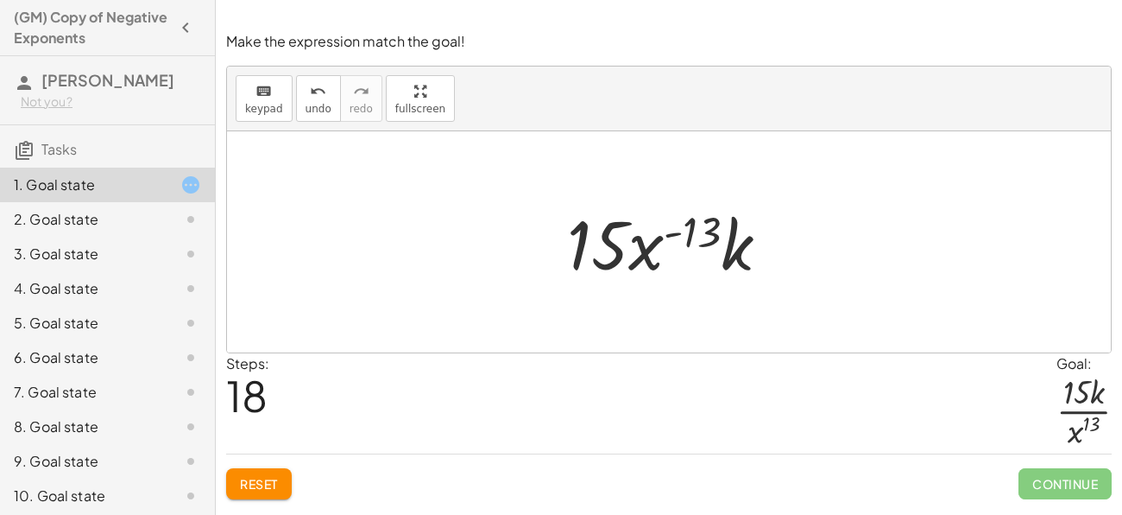
click at [260, 477] on span "Reset" at bounding box center [259, 484] width 38 height 16
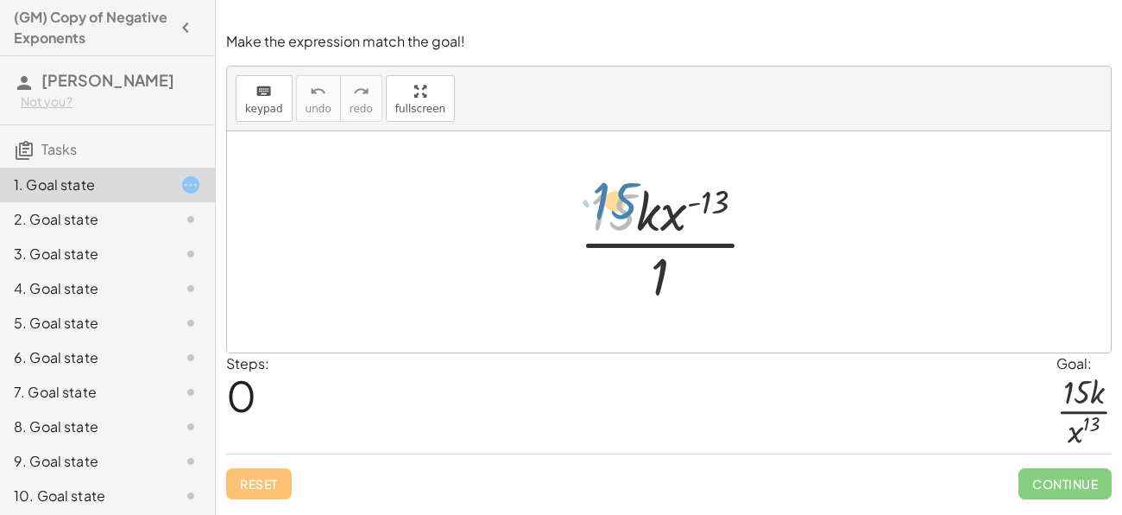
drag, startPoint x: 622, startPoint y: 220, endPoint x: 623, endPoint y: 209, distance: 11.4
click at [623, 209] on div at bounding box center [676, 241] width 210 height 133
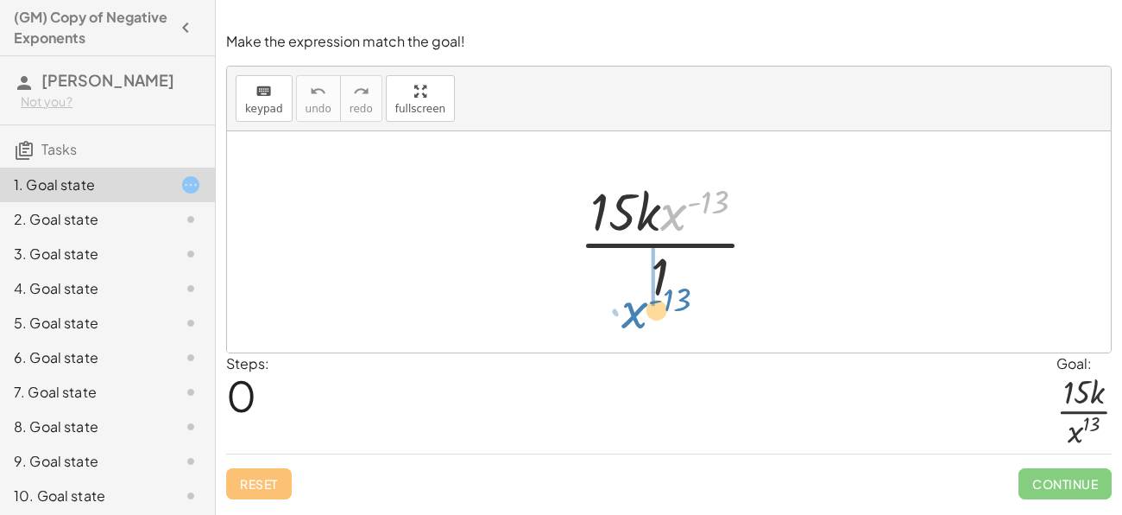
drag, startPoint x: 679, startPoint y: 212, endPoint x: 639, endPoint y: 300, distance: 97.4
click at [639, 300] on div at bounding box center [676, 241] width 210 height 133
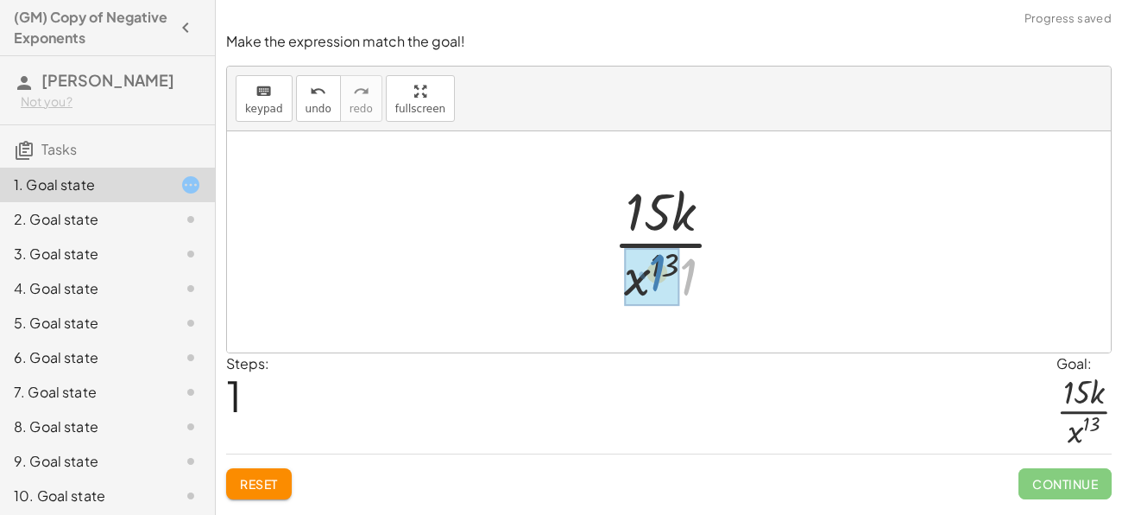
drag, startPoint x: 709, startPoint y: 264, endPoint x: 678, endPoint y: 260, distance: 31.4
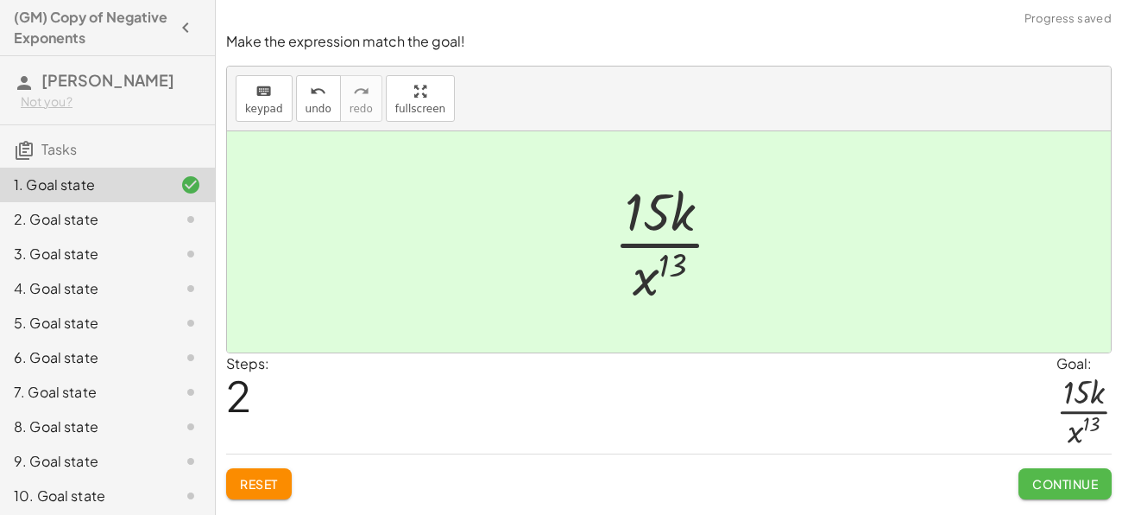
click at [1067, 487] on span "Continue" at bounding box center [1065, 484] width 66 height 16
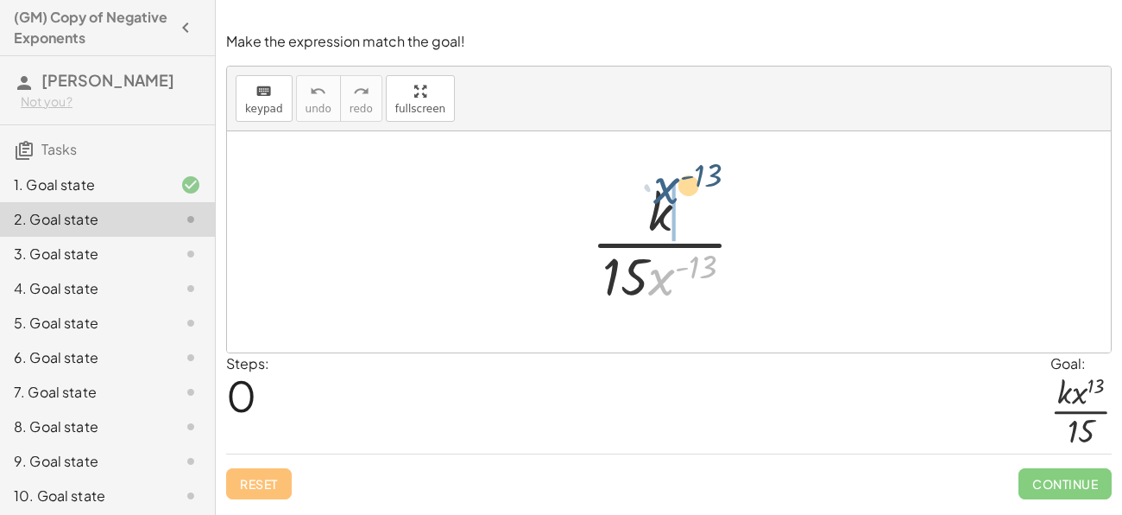
drag, startPoint x: 667, startPoint y: 278, endPoint x: 666, endPoint y: 188, distance: 89.8
click at [666, 188] on div at bounding box center [675, 241] width 185 height 133
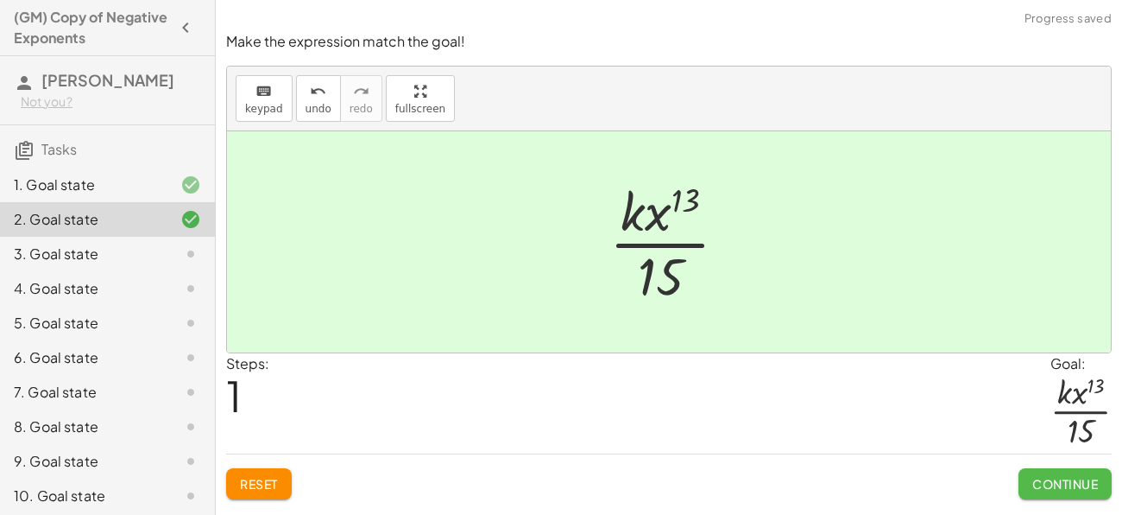
click at [1069, 483] on span "Continue" at bounding box center [1065, 484] width 66 height 16
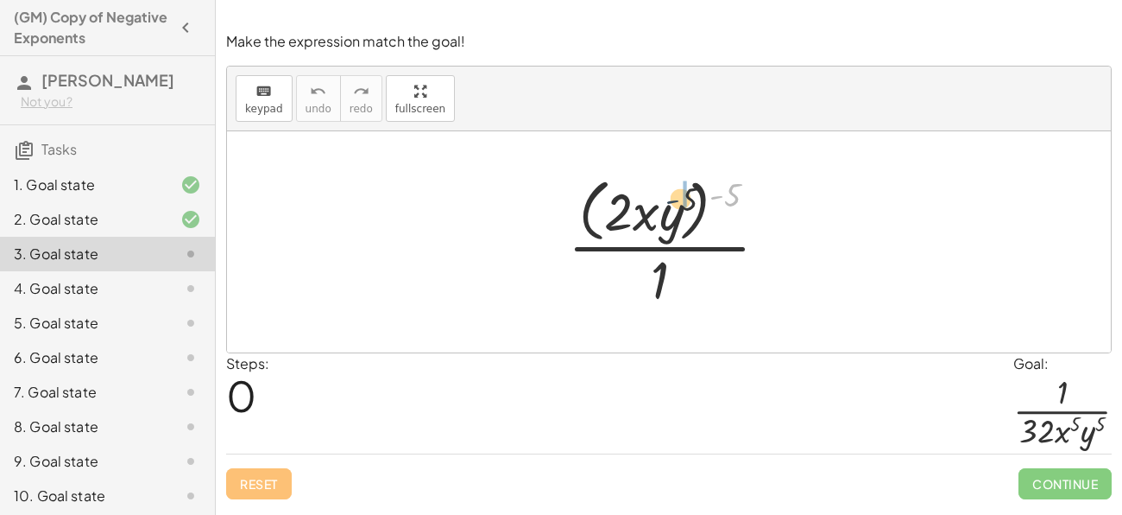
drag, startPoint x: 720, startPoint y: 196, endPoint x: 673, endPoint y: 200, distance: 46.8
click at [673, 200] on div at bounding box center [674, 241] width 231 height 141
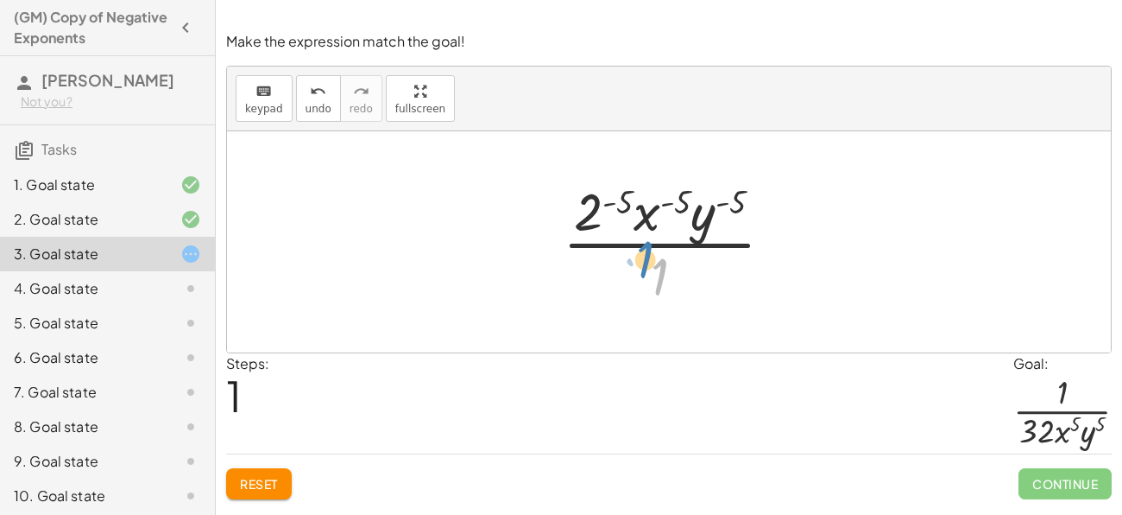
drag, startPoint x: 659, startPoint y: 266, endPoint x: 651, endPoint y: 258, distance: 11.0
click at [651, 258] on div at bounding box center [675, 241] width 242 height 133
drag, startPoint x: 589, startPoint y: 205, endPoint x: 643, endPoint y: 268, distance: 83.2
click at [643, 268] on div at bounding box center [675, 241] width 242 height 133
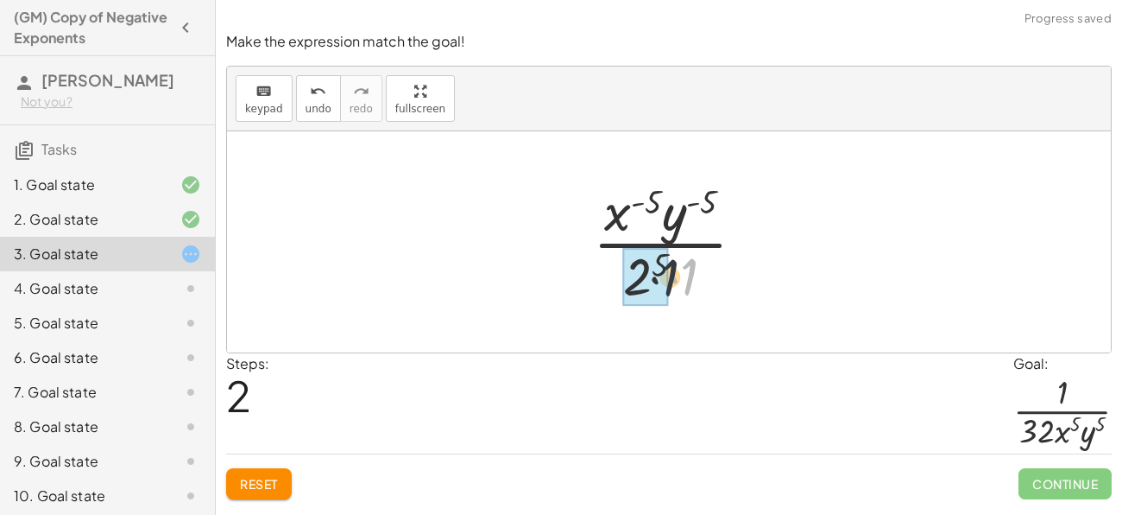
drag, startPoint x: 685, startPoint y: 278, endPoint x: 659, endPoint y: 277, distance: 26.8
drag, startPoint x: 673, startPoint y: 273, endPoint x: 653, endPoint y: 281, distance: 22.1
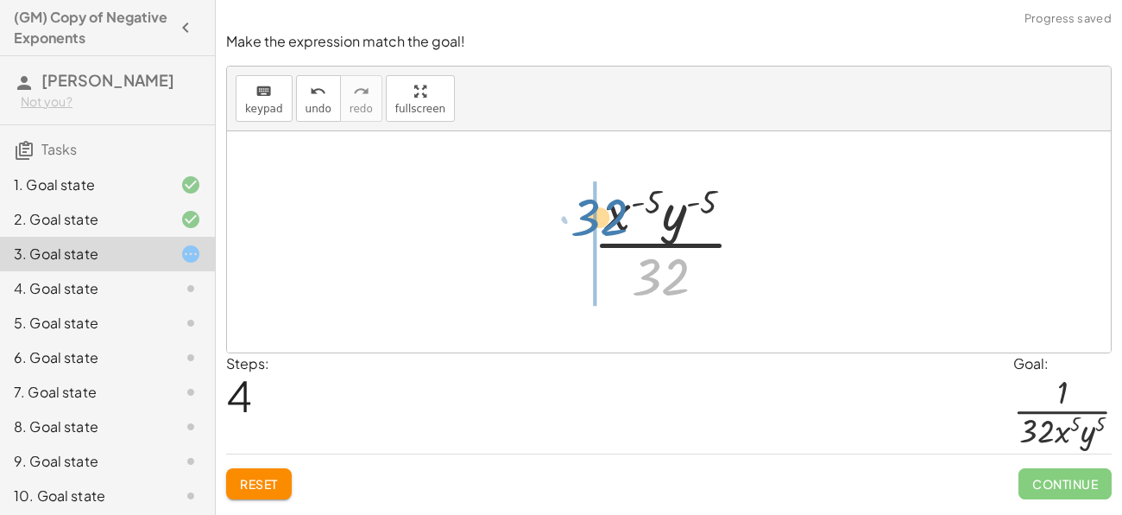
drag, startPoint x: 678, startPoint y: 284, endPoint x: 607, endPoint y: 222, distance: 94.2
click at [607, 222] on div at bounding box center [675, 241] width 183 height 133
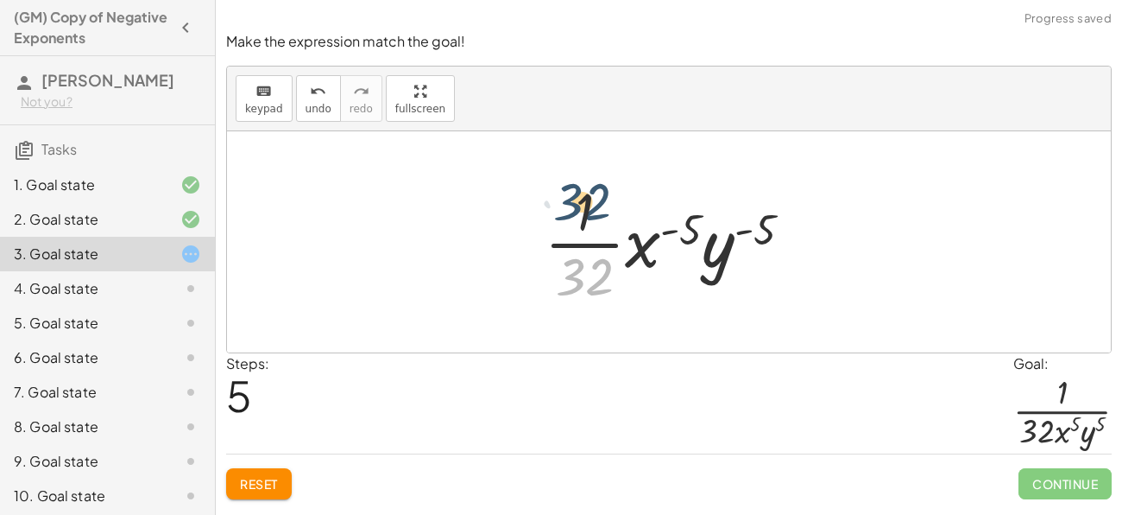
drag, startPoint x: 595, startPoint y: 264, endPoint x: 586, endPoint y: 169, distance: 95.4
click at [586, 169] on div "· ( · 2 · x · y ) ( - 5 ) · 1 · 2 ( - 5 ) · x ( - 5 ) · y ( - 5 ) · 1 · x ( - 5…" at bounding box center [669, 241] width 884 height 221
drag, startPoint x: 583, startPoint y: 189, endPoint x: 637, endPoint y: 283, distance: 108.7
click at [637, 283] on div at bounding box center [675, 241] width 278 height 133
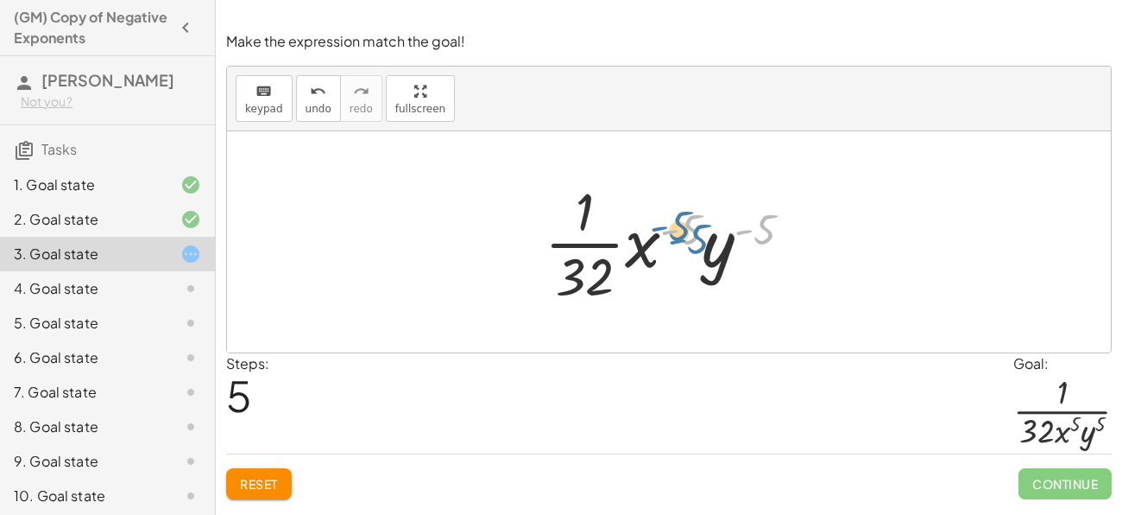
drag, startPoint x: 739, startPoint y: 237, endPoint x: 672, endPoint y: 248, distance: 67.3
click at [672, 248] on div at bounding box center [675, 241] width 278 height 133
drag, startPoint x: 719, startPoint y: 243, endPoint x: 652, endPoint y: 246, distance: 67.4
click at [652, 246] on div at bounding box center [675, 241] width 278 height 133
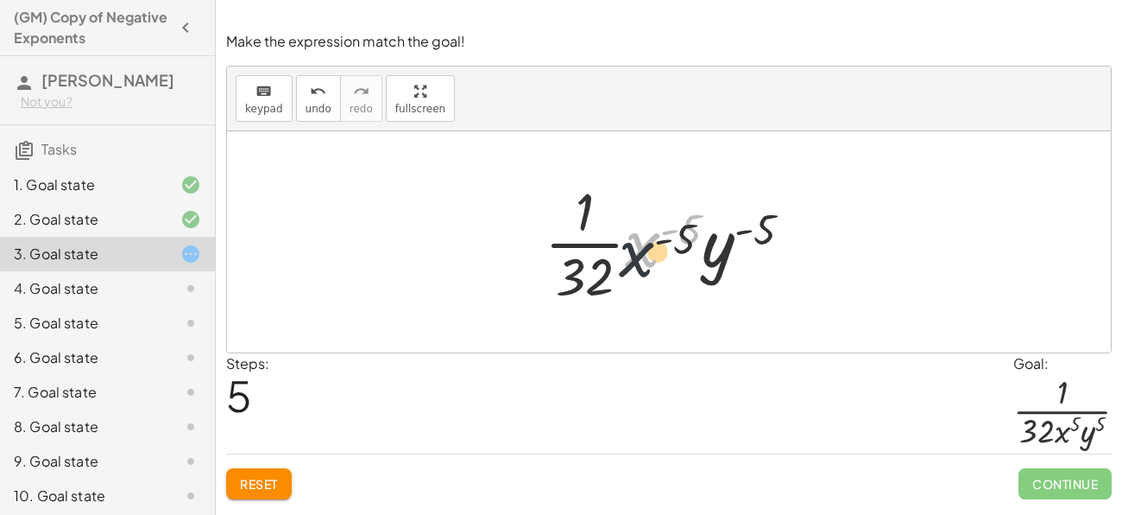
drag, startPoint x: 635, startPoint y: 245, endPoint x: 598, endPoint y: 283, distance: 53.1
click at [598, 283] on div at bounding box center [675, 241] width 278 height 133
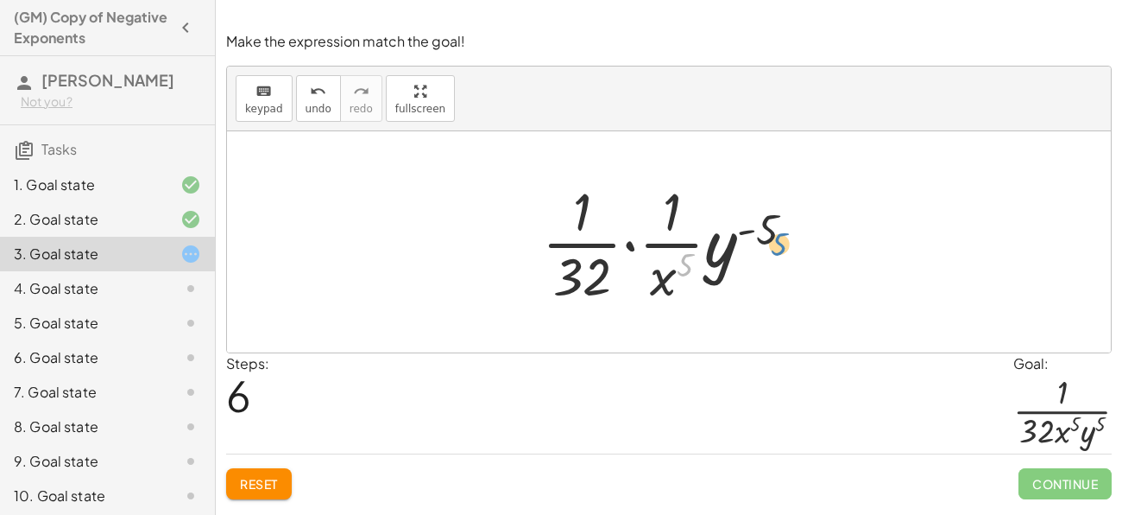
drag, startPoint x: 678, startPoint y: 258, endPoint x: 744, endPoint y: 222, distance: 75.7
click at [744, 222] on div at bounding box center [676, 241] width 284 height 133
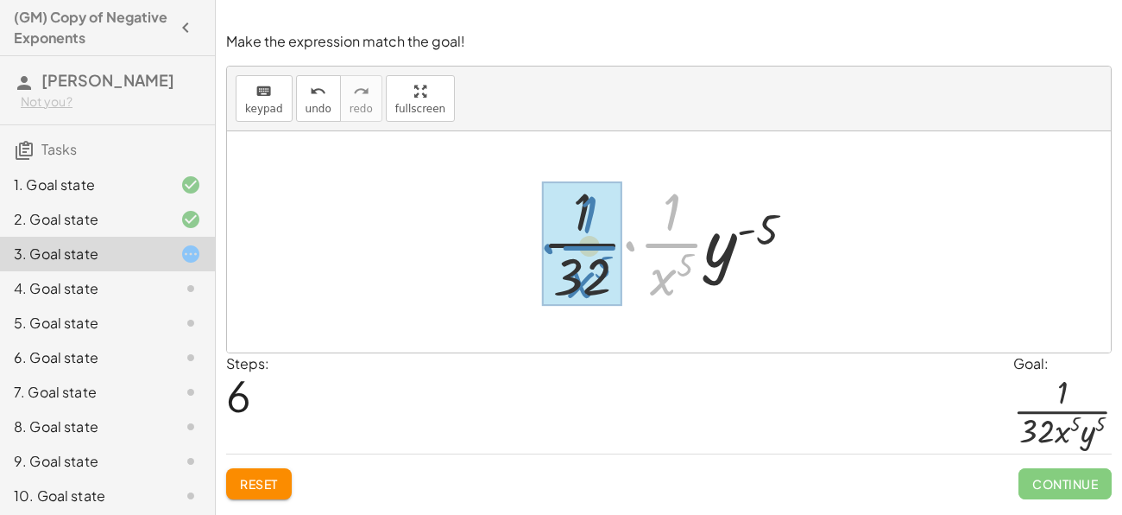
drag, startPoint x: 676, startPoint y: 236, endPoint x: 593, endPoint y: 238, distance: 82.9
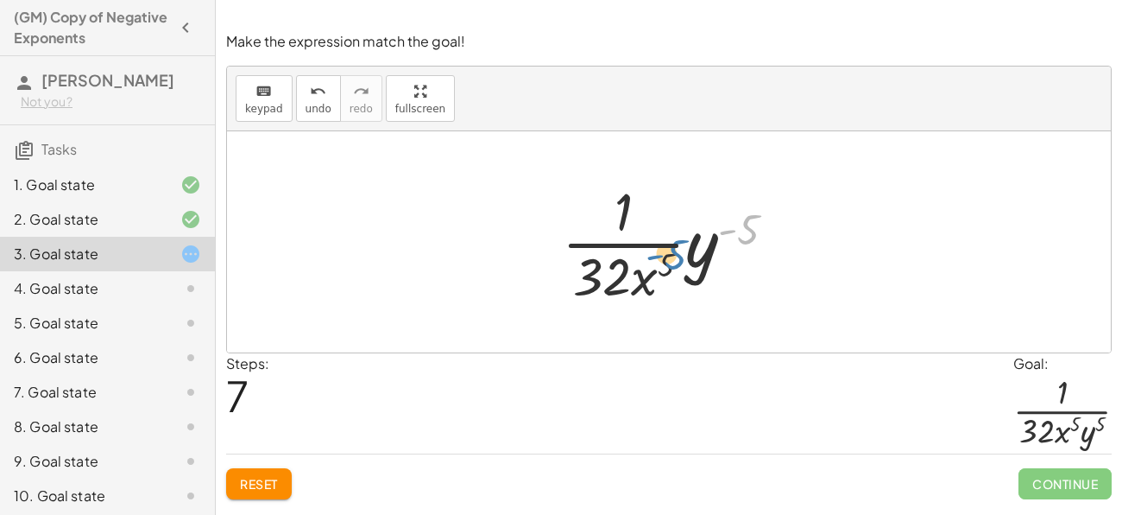
drag, startPoint x: 720, startPoint y: 243, endPoint x: 646, endPoint y: 271, distance: 79.5
click at [646, 271] on div at bounding box center [675, 241] width 245 height 133
drag, startPoint x: 694, startPoint y: 256, endPoint x: 667, endPoint y: 283, distance: 38.5
click at [667, 283] on div at bounding box center [675, 241] width 245 height 133
drag, startPoint x: 702, startPoint y: 246, endPoint x: 628, endPoint y: 278, distance: 80.8
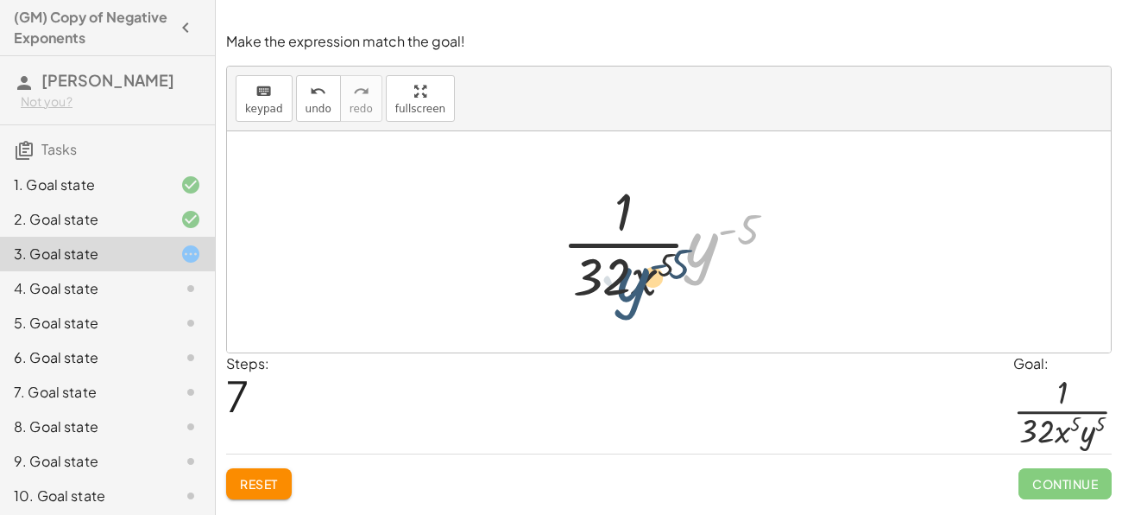
click at [628, 278] on div at bounding box center [675, 241] width 245 height 133
drag, startPoint x: 756, startPoint y: 226, endPoint x: 621, endPoint y: 211, distance: 136.4
click at [621, 211] on div at bounding box center [675, 241] width 245 height 133
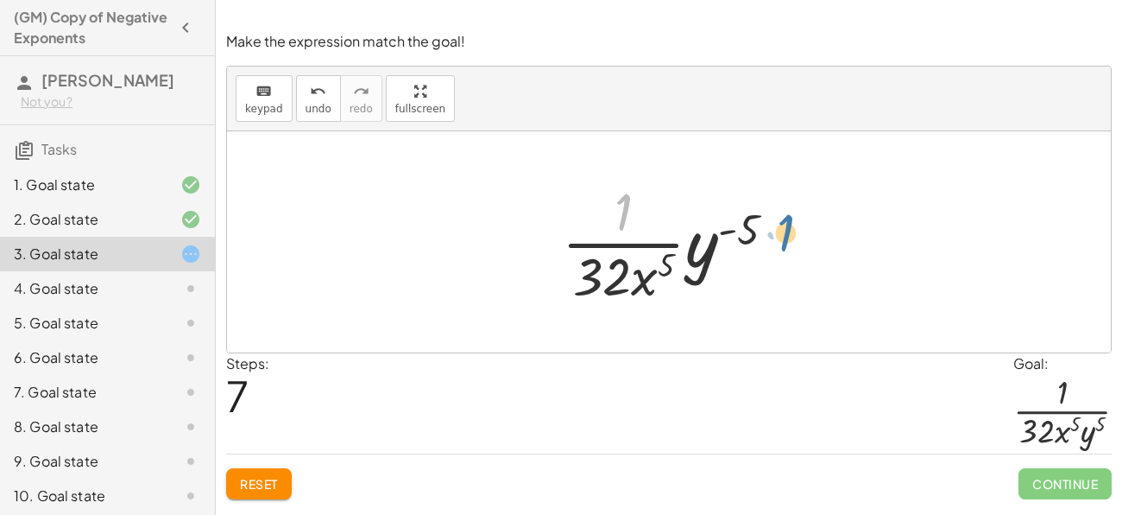
drag, startPoint x: 620, startPoint y: 211, endPoint x: 781, endPoint y: 231, distance: 162.8
click at [781, 231] on div at bounding box center [675, 241] width 245 height 133
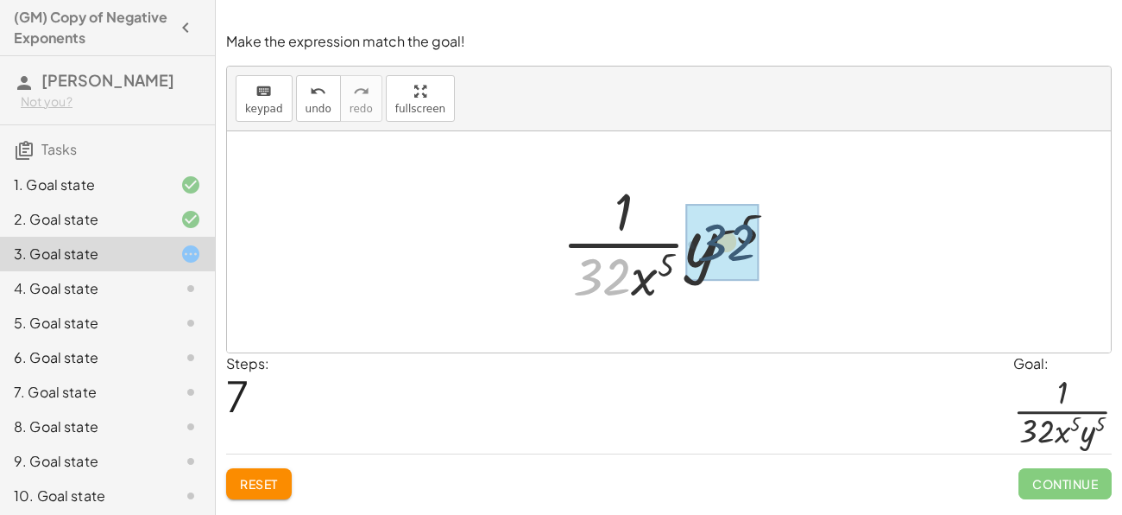
drag, startPoint x: 593, startPoint y: 282, endPoint x: 721, endPoint y: 246, distance: 132.8
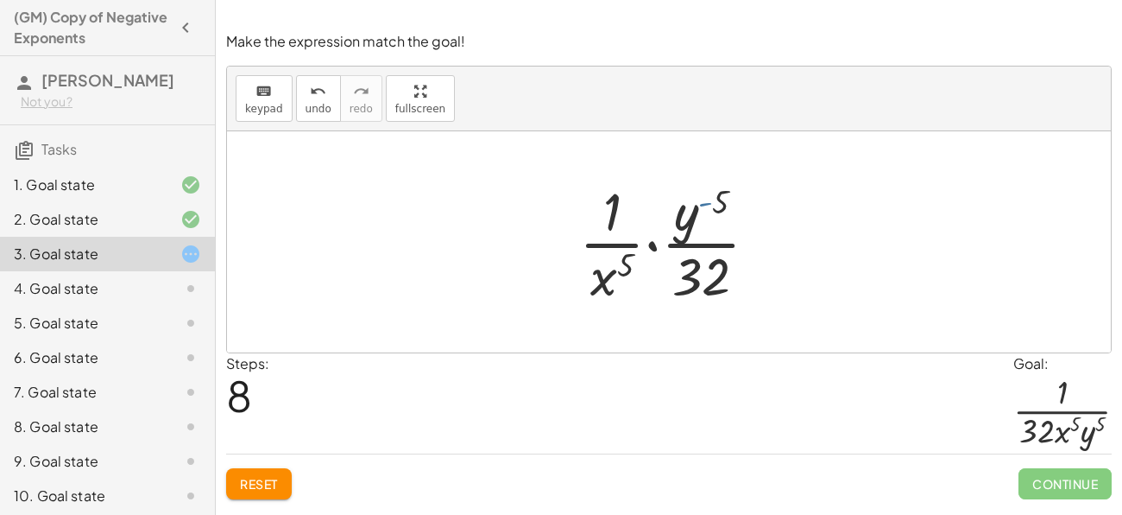
click at [702, 212] on div at bounding box center [676, 241] width 210 height 133
drag, startPoint x: 702, startPoint y: 212, endPoint x: 672, endPoint y: 237, distance: 39.2
click at [672, 237] on div at bounding box center [676, 241] width 210 height 133
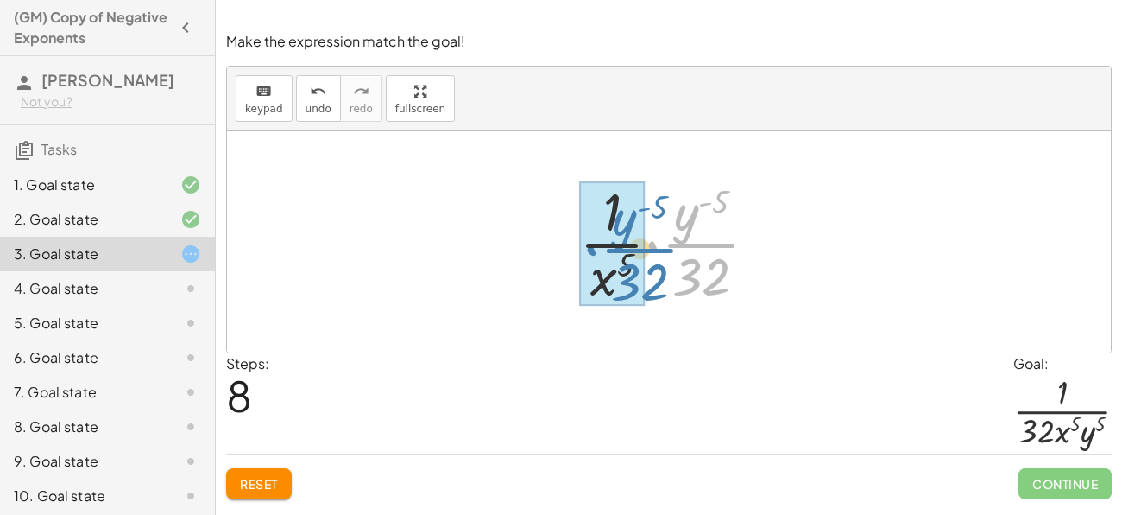
drag, startPoint x: 653, startPoint y: 248, endPoint x: 550, endPoint y: 244, distance: 102.8
click at [550, 244] on div "· ( · 2 · x · y ) ( - 5 ) · 1 · 2 ( - 5 ) · x ( - 5 ) · y ( - 5 ) · 1 · x ( - 5…" at bounding box center [669, 241] width 884 height 221
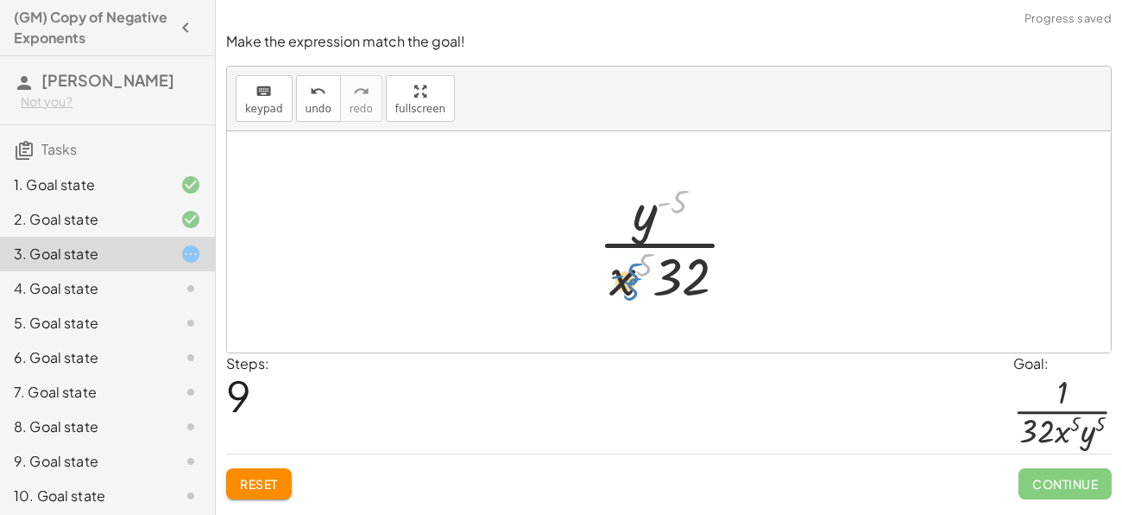
drag, startPoint x: 677, startPoint y: 200, endPoint x: 632, endPoint y: 271, distance: 83.8
click at [632, 271] on div at bounding box center [675, 241] width 171 height 133
drag, startPoint x: 652, startPoint y: 212, endPoint x: 653, endPoint y: 296, distance: 83.7
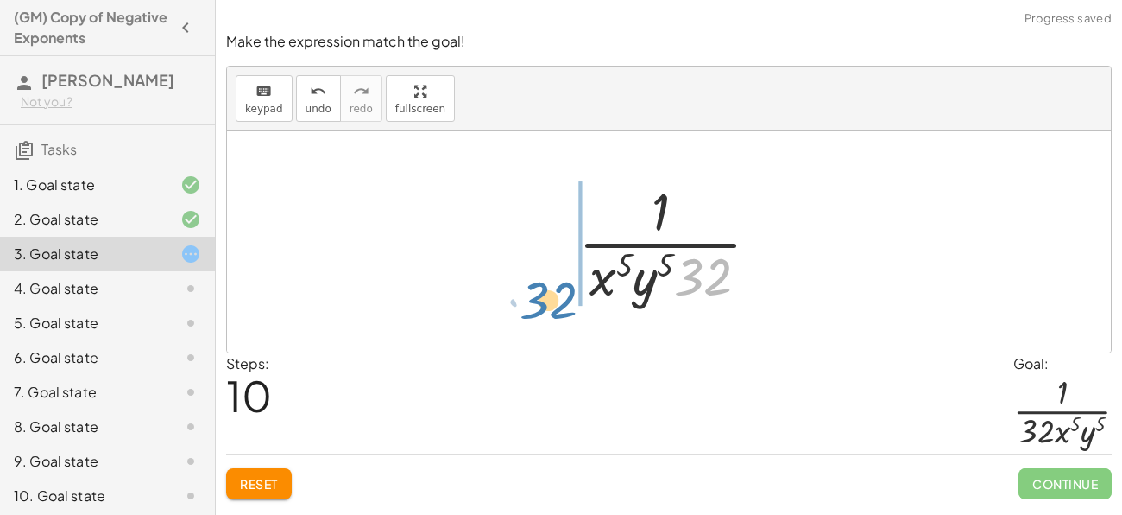
drag, startPoint x: 717, startPoint y: 280, endPoint x: 565, endPoint y: 301, distance: 154.3
click at [565, 301] on div "· ( · 2 · x · y ) ( - 5 ) · 1 · 2 ( - 5 ) · x ( - 5 ) · y ( - 5 ) · 1 · x ( - 5…" at bounding box center [669, 242] width 234 height 142
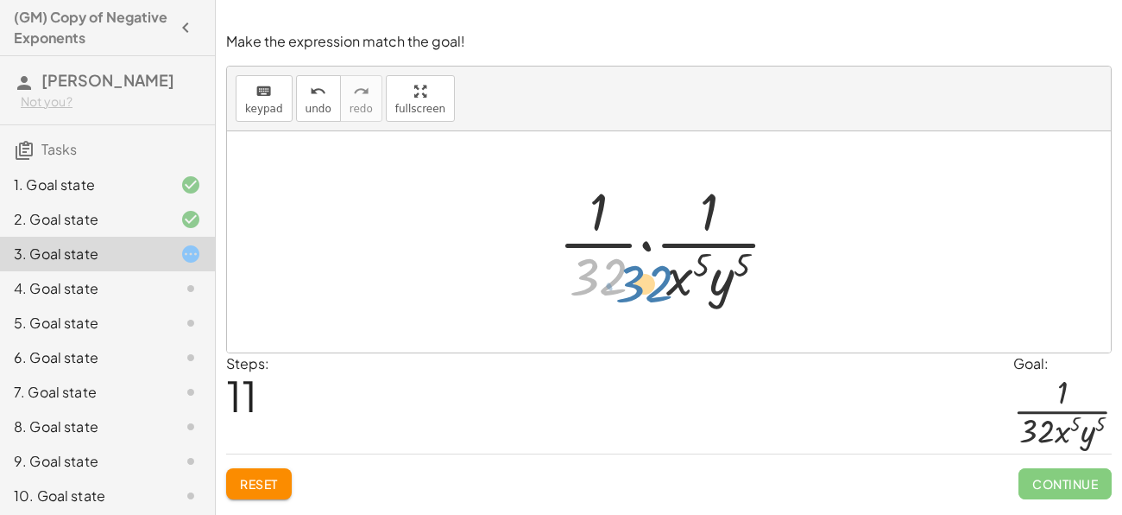
drag, startPoint x: 612, startPoint y: 263, endPoint x: 667, endPoint y: 270, distance: 55.7
click at [667, 270] on div at bounding box center [675, 241] width 251 height 133
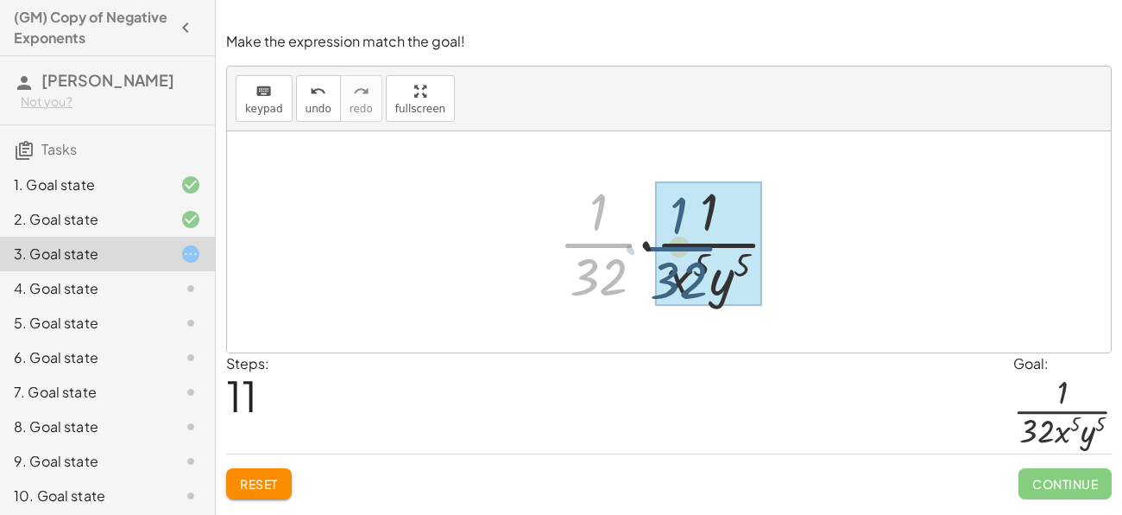
drag, startPoint x: 616, startPoint y: 243, endPoint x: 698, endPoint y: 246, distance: 82.1
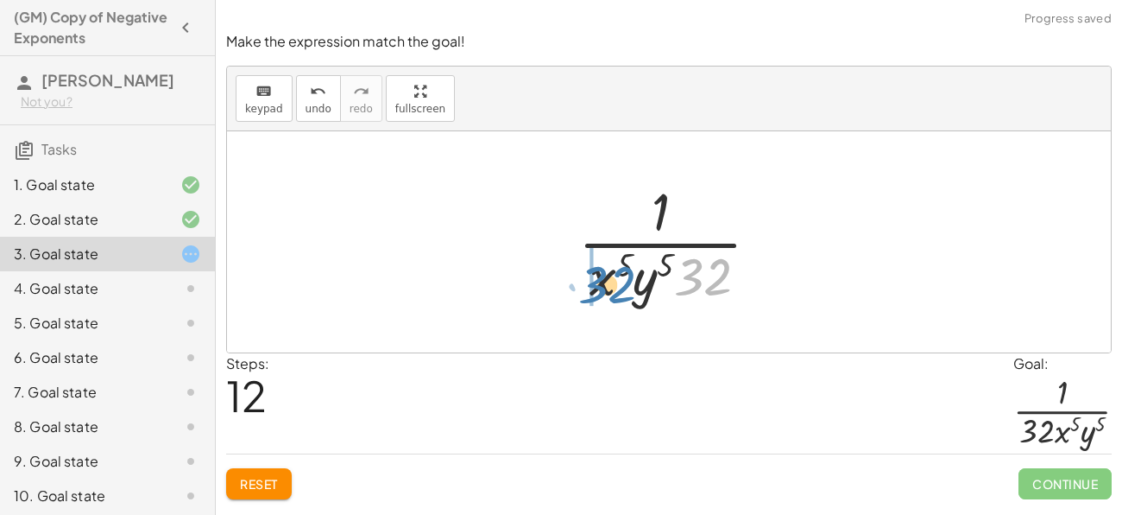
drag, startPoint x: 710, startPoint y: 263, endPoint x: 615, endPoint y: 271, distance: 96.1
click at [615, 271] on div at bounding box center [676, 241] width 212 height 133
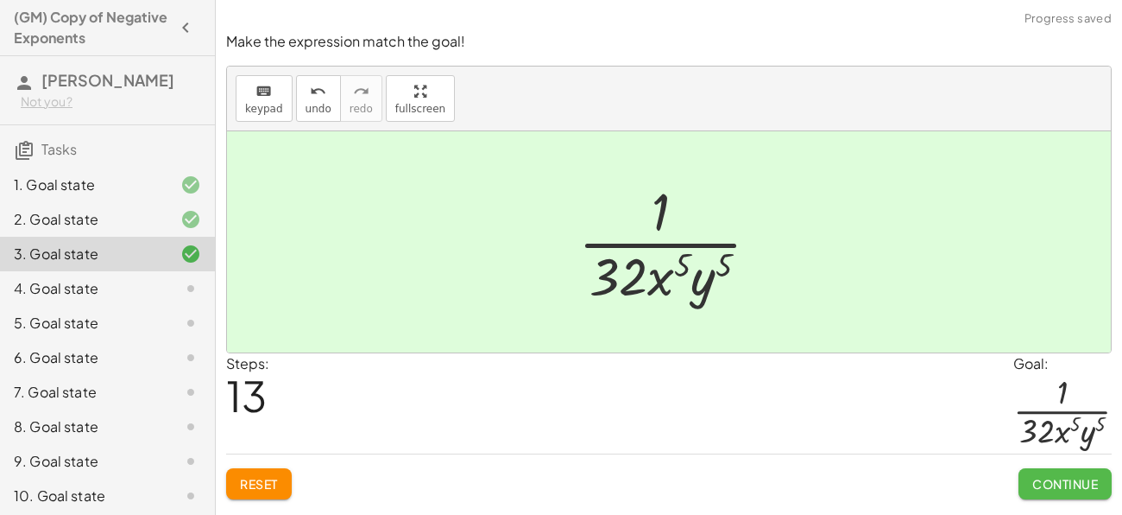
click at [1081, 480] on span "Continue" at bounding box center [1065, 484] width 66 height 16
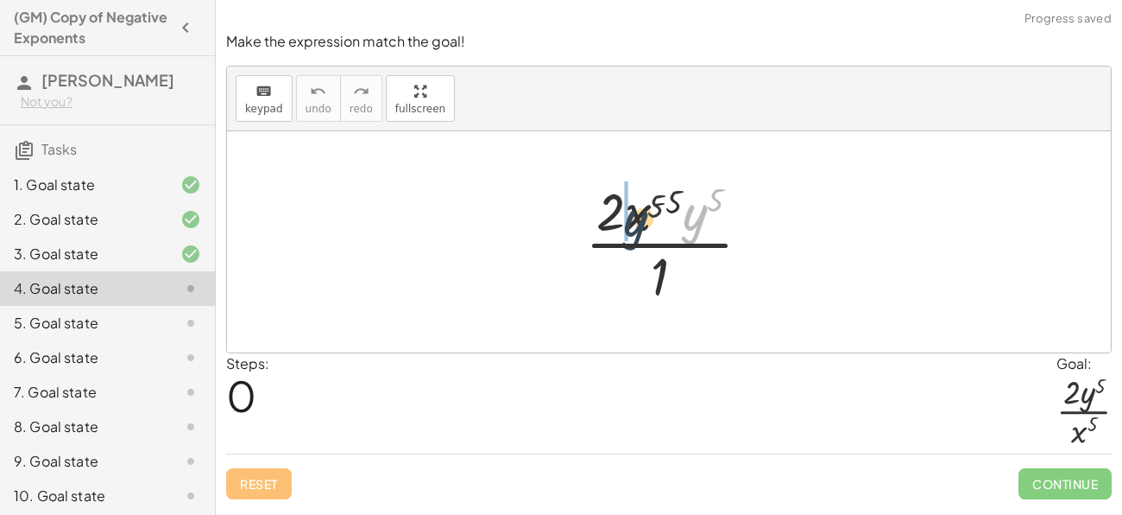
drag, startPoint x: 695, startPoint y: 206, endPoint x: 631, endPoint y: 212, distance: 64.2
click at [631, 212] on div at bounding box center [675, 241] width 197 height 133
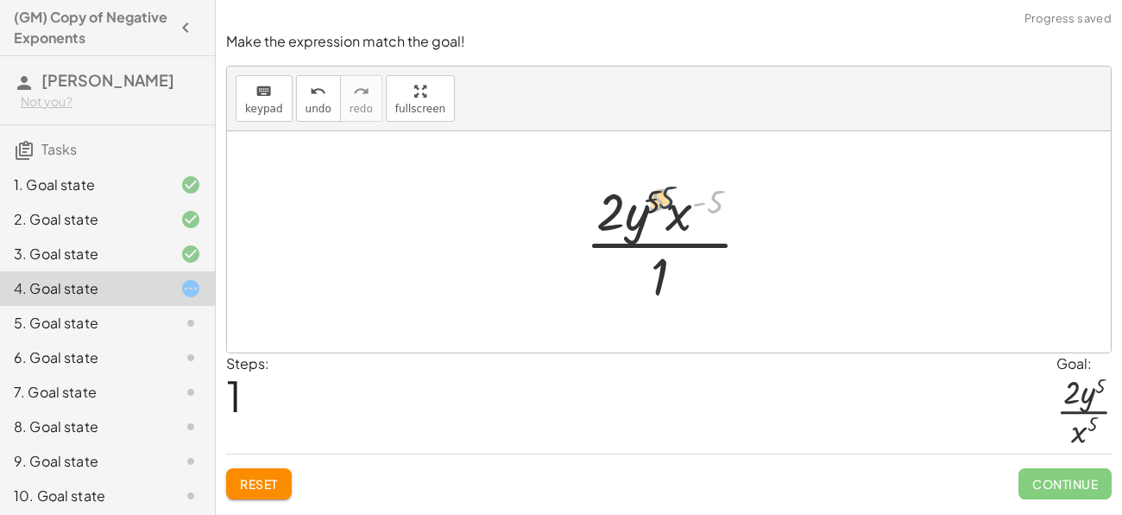
drag, startPoint x: 710, startPoint y: 197, endPoint x: 652, endPoint y: 196, distance: 57.8
click at [652, 196] on div at bounding box center [675, 241] width 197 height 133
drag, startPoint x: 686, startPoint y: 216, endPoint x: 648, endPoint y: 306, distance: 98.3
click at [648, 306] on div at bounding box center [675, 241] width 197 height 133
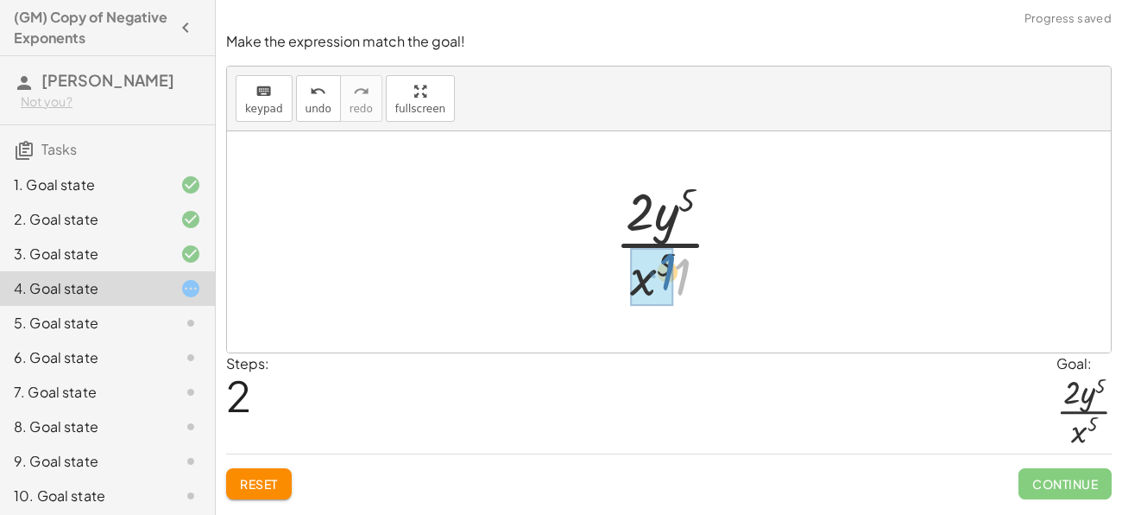
drag, startPoint x: 681, startPoint y: 274, endPoint x: 666, endPoint y: 272, distance: 15.6
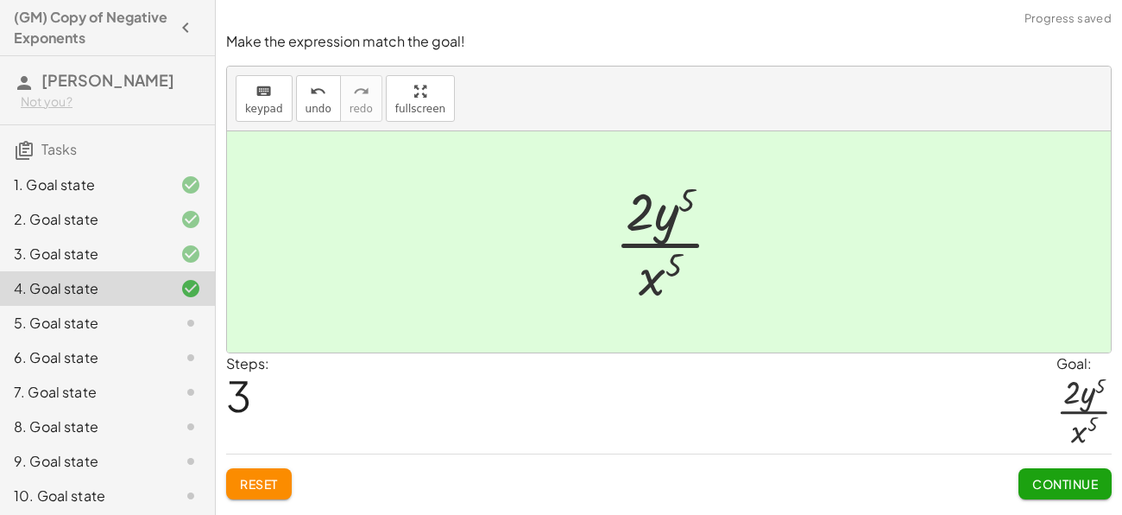
click at [1050, 495] on button "Continue" at bounding box center [1065, 483] width 93 height 31
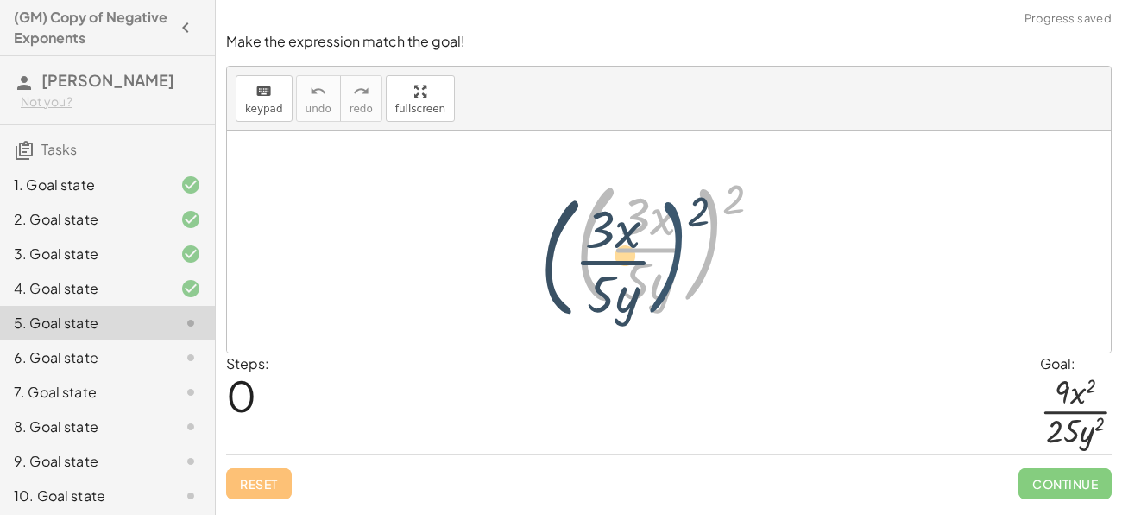
drag, startPoint x: 723, startPoint y: 201, endPoint x: 691, endPoint y: 211, distance: 33.3
click at [691, 211] on div at bounding box center [676, 241] width 218 height 143
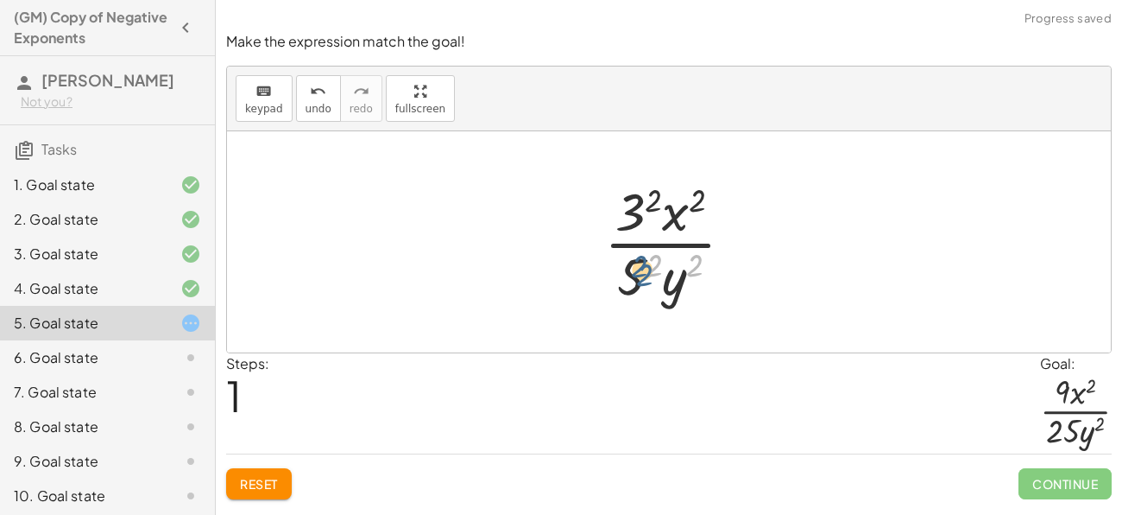
drag, startPoint x: 695, startPoint y: 252, endPoint x: 644, endPoint y: 262, distance: 51.8
click at [644, 262] on div at bounding box center [676, 241] width 161 height 133
drag, startPoint x: 629, startPoint y: 217, endPoint x: 667, endPoint y: 217, distance: 38.0
click at [667, 217] on div at bounding box center [676, 241] width 161 height 133
drag, startPoint x: 632, startPoint y: 218, endPoint x: 647, endPoint y: 263, distance: 47.2
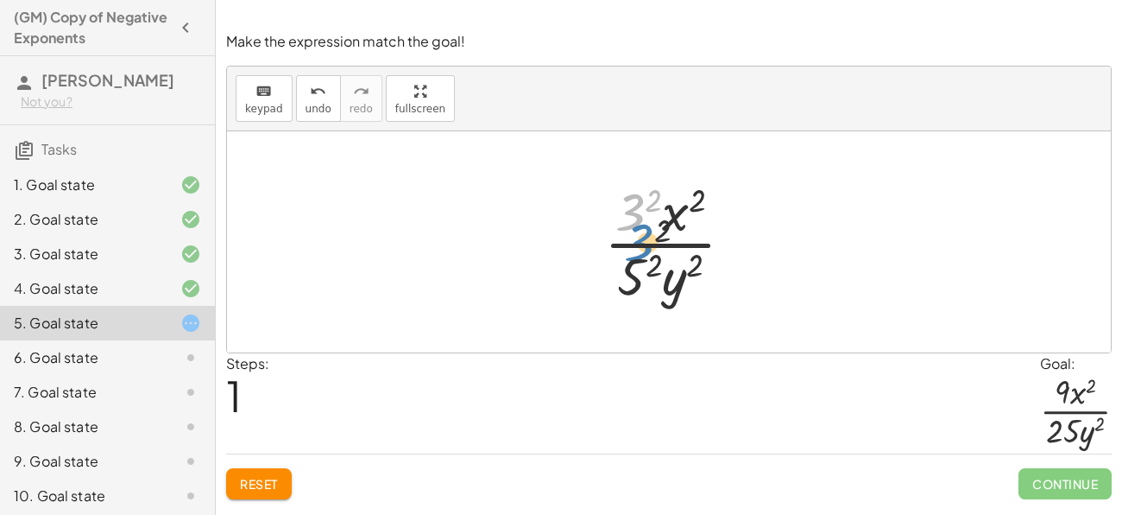
click at [647, 263] on div at bounding box center [676, 241] width 161 height 133
drag, startPoint x: 634, startPoint y: 221, endPoint x: 633, endPoint y: 313, distance: 91.5
click at [633, 313] on div "( · 3 · x · 5 · y ) 2 · 3 2 · 3 · x · 5 · y 2 2 2 2" at bounding box center [669, 241] width 884 height 221
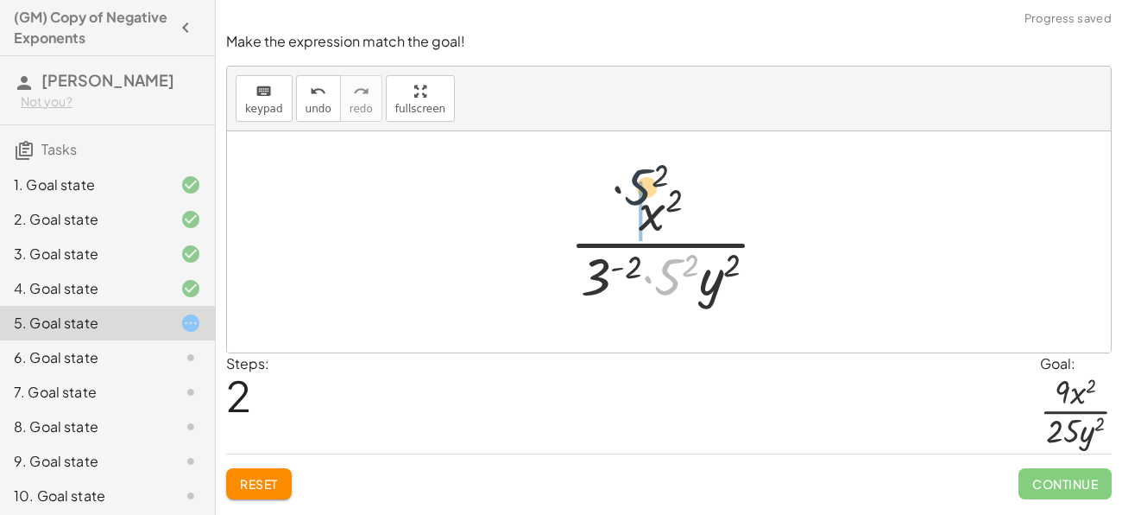
drag, startPoint x: 677, startPoint y: 277, endPoint x: 645, endPoint y: 186, distance: 96.1
click at [645, 186] on div at bounding box center [676, 241] width 230 height 133
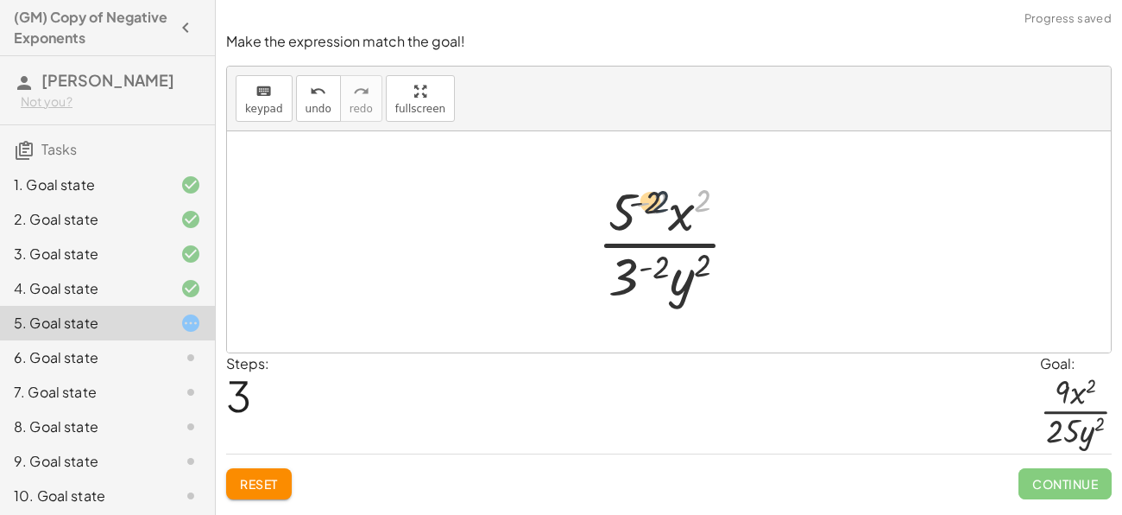
drag, startPoint x: 704, startPoint y: 207, endPoint x: 660, endPoint y: 210, distance: 44.1
click at [660, 210] on div at bounding box center [675, 241] width 173 height 133
drag, startPoint x: 662, startPoint y: 262, endPoint x: 703, endPoint y: 252, distance: 41.7
click at [703, 252] on div at bounding box center [675, 241] width 173 height 133
drag, startPoint x: 698, startPoint y: 275, endPoint x: 628, endPoint y: 275, distance: 69.1
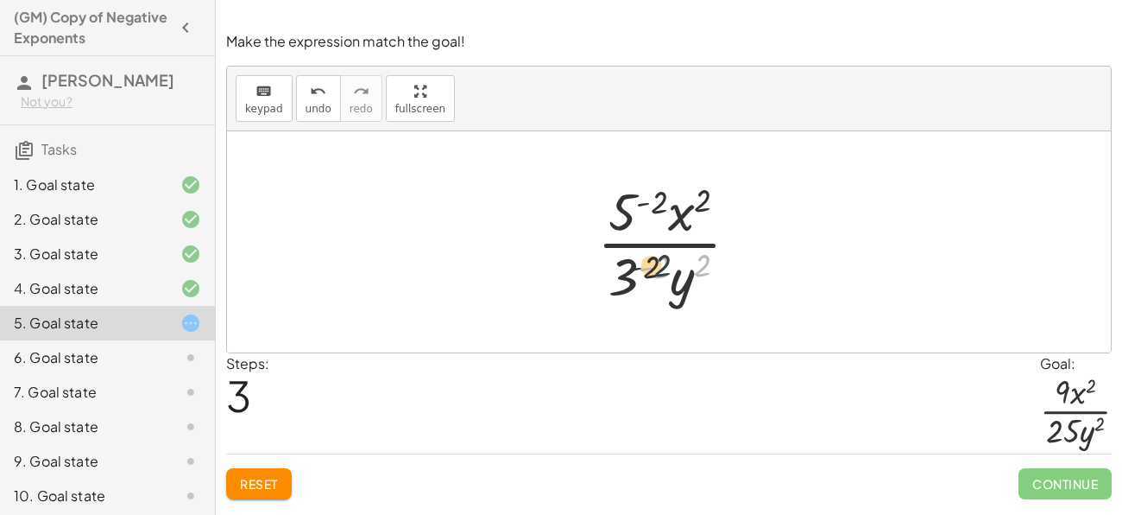
click at [628, 275] on div at bounding box center [675, 241] width 173 height 133
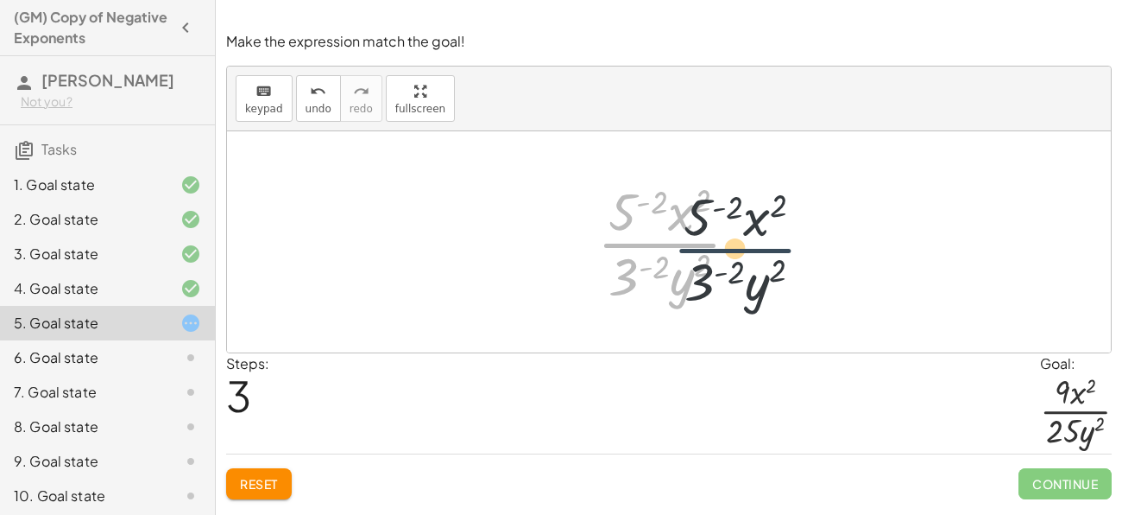
drag, startPoint x: 609, startPoint y: 253, endPoint x: 689, endPoint y: 246, distance: 80.6
click at [689, 246] on div at bounding box center [675, 241] width 173 height 133
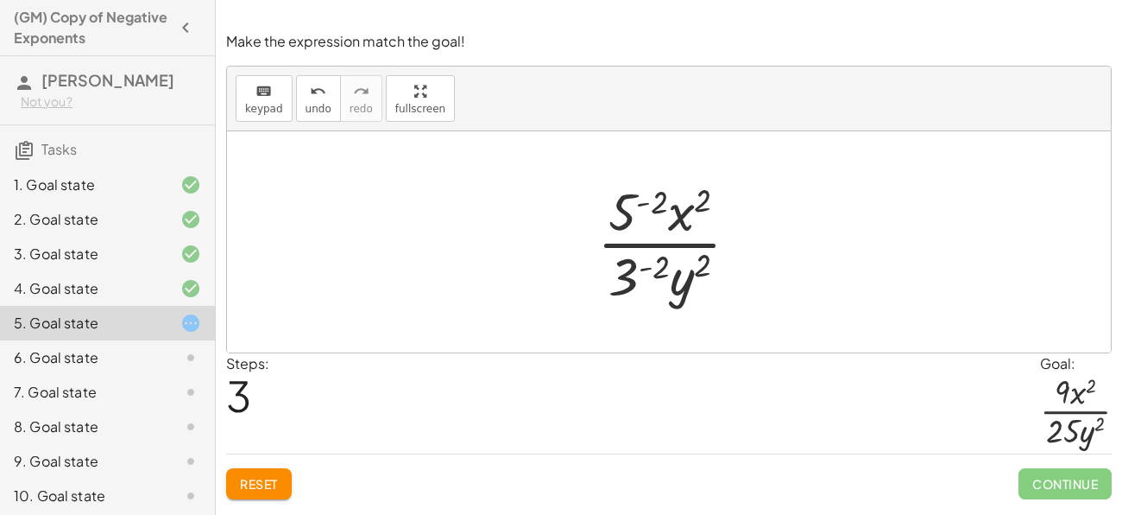
click at [268, 483] on span "Reset" at bounding box center [259, 484] width 38 height 16
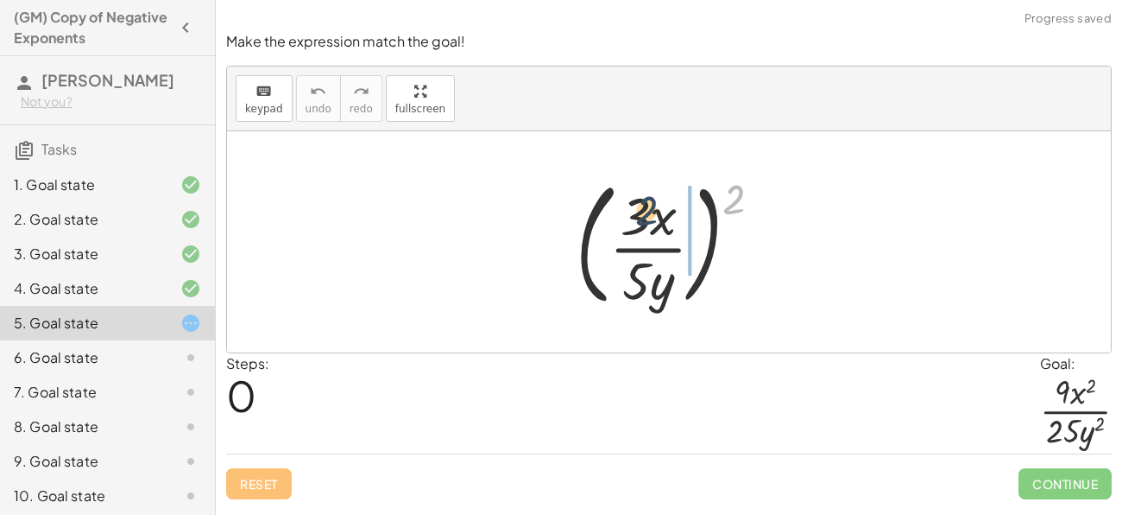
drag, startPoint x: 740, startPoint y: 205, endPoint x: 647, endPoint y: 218, distance: 93.2
click at [647, 218] on div at bounding box center [676, 241] width 218 height 143
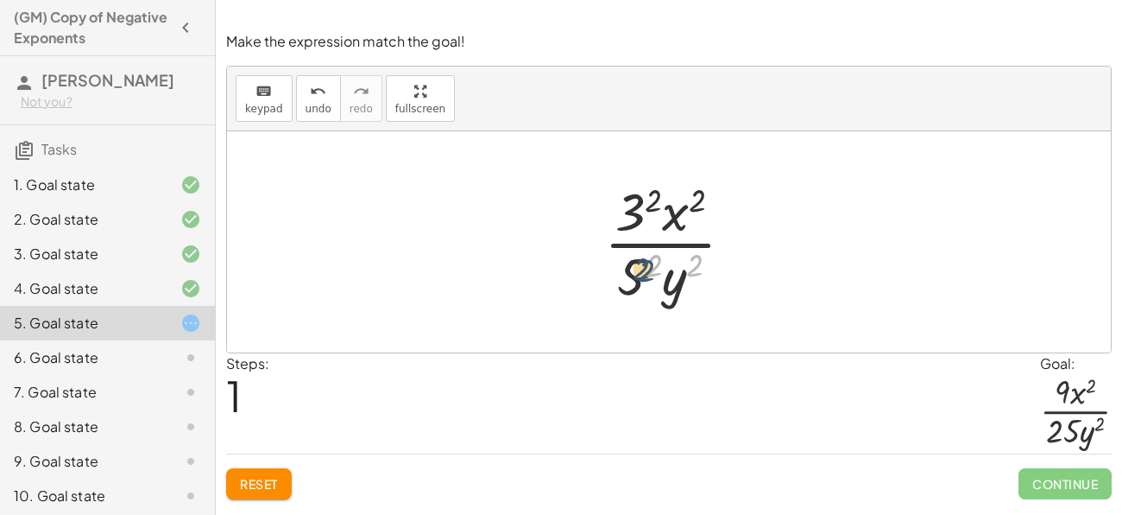
drag, startPoint x: 698, startPoint y: 273, endPoint x: 651, endPoint y: 277, distance: 47.7
click at [651, 277] on div at bounding box center [676, 241] width 161 height 133
drag, startPoint x: 656, startPoint y: 270, endPoint x: 633, endPoint y: 283, distance: 26.7
drag, startPoint x: 653, startPoint y: 199, endPoint x: 635, endPoint y: 211, distance: 21.8
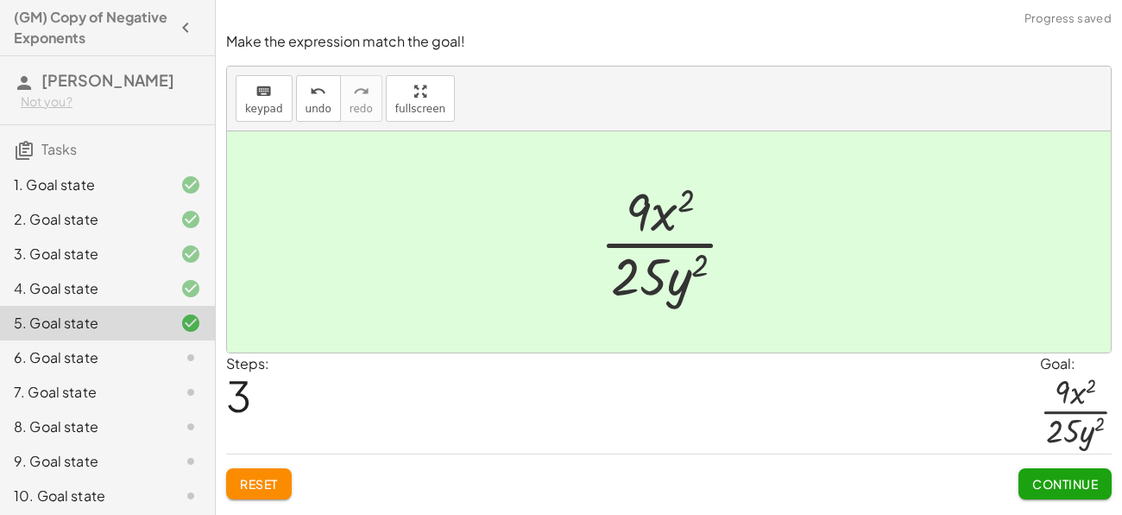
click at [1027, 477] on button "Continue" at bounding box center [1065, 483] width 93 height 31
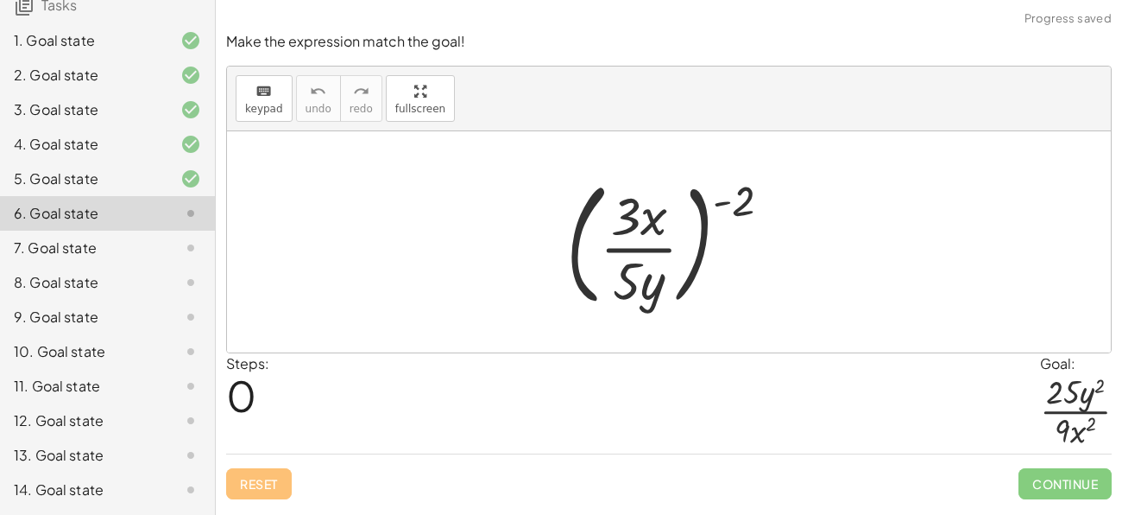
scroll to position [212, 0]
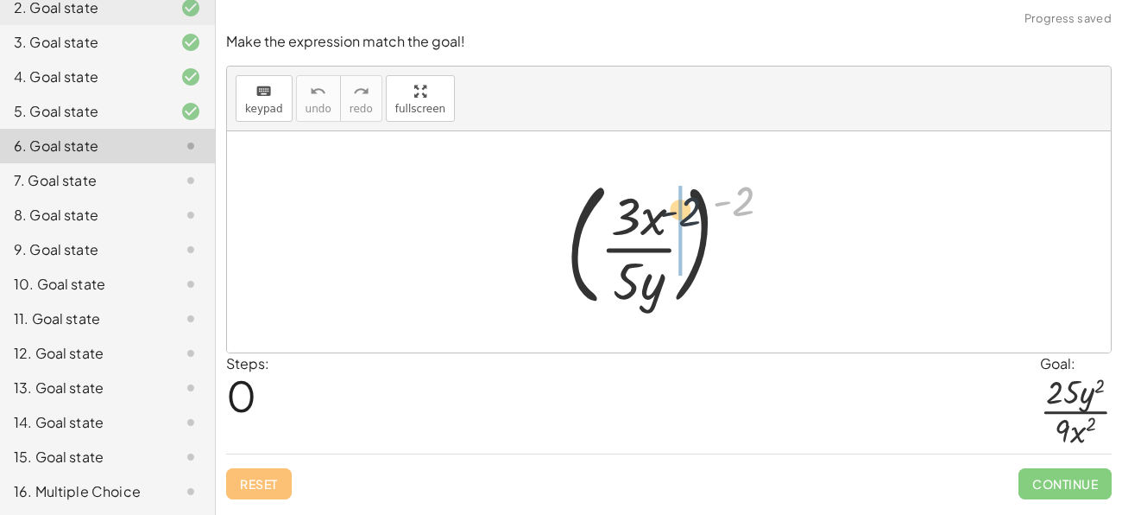
drag, startPoint x: 748, startPoint y: 211, endPoint x: 688, endPoint y: 222, distance: 61.5
click at [688, 222] on div at bounding box center [676, 241] width 237 height 143
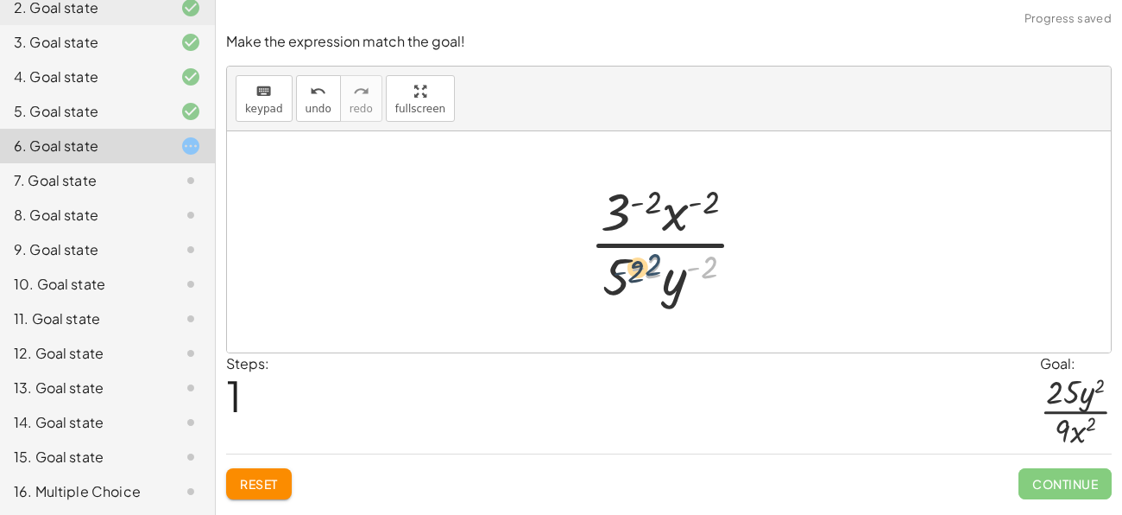
drag, startPoint x: 708, startPoint y: 258, endPoint x: 651, endPoint y: 256, distance: 57.0
click at [651, 256] on div at bounding box center [675, 241] width 189 height 133
drag, startPoint x: 649, startPoint y: 256, endPoint x: 624, endPoint y: 267, distance: 27.1
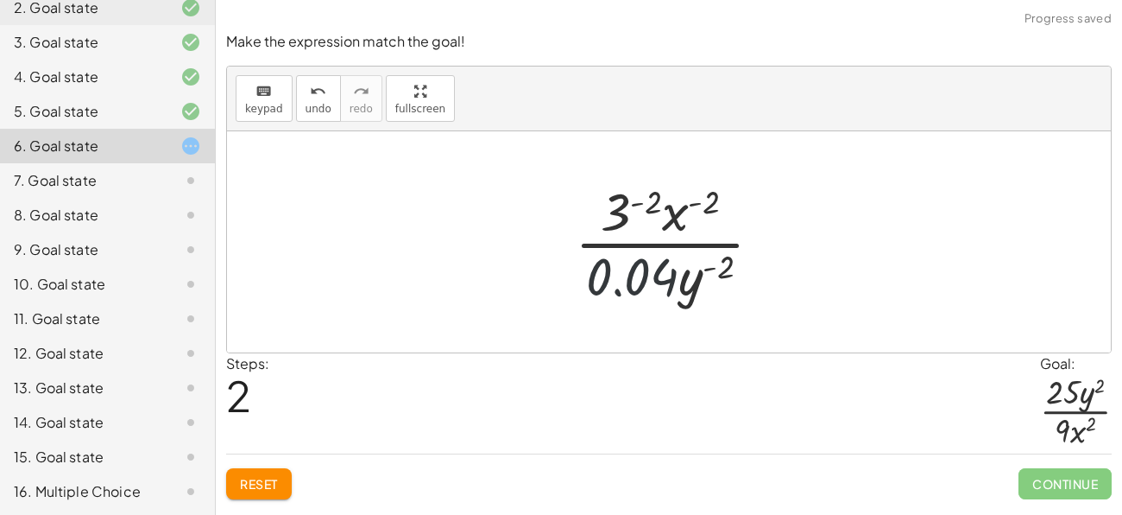
drag, startPoint x: 659, startPoint y: 268, endPoint x: 612, endPoint y: 275, distance: 47.0
click at [612, 275] on div at bounding box center [675, 241] width 218 height 133
click at [262, 493] on button "Reset" at bounding box center [259, 483] width 66 height 31
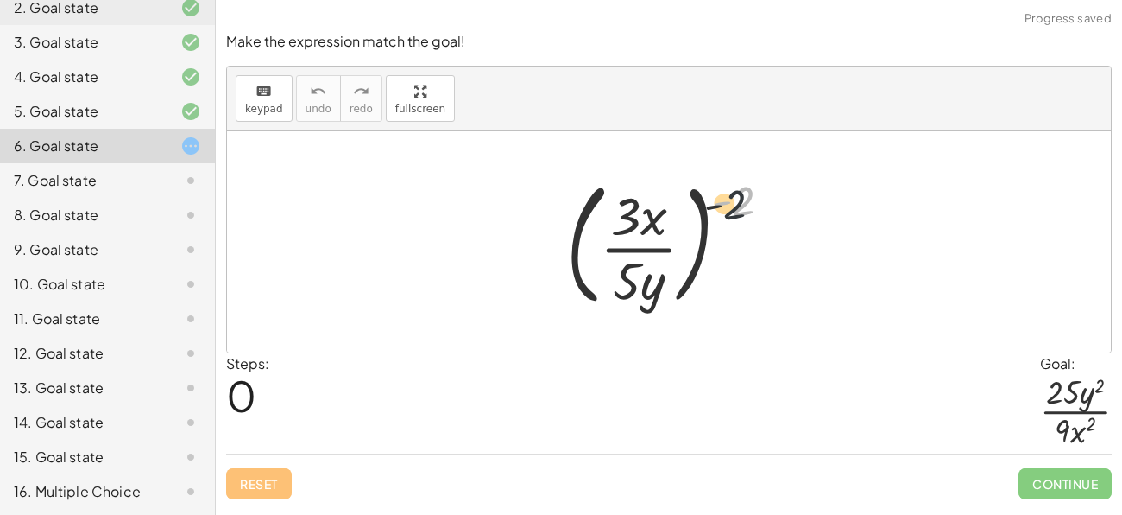
drag, startPoint x: 742, startPoint y: 201, endPoint x: 666, endPoint y: 230, distance: 82.2
click at [666, 230] on div at bounding box center [676, 241] width 237 height 143
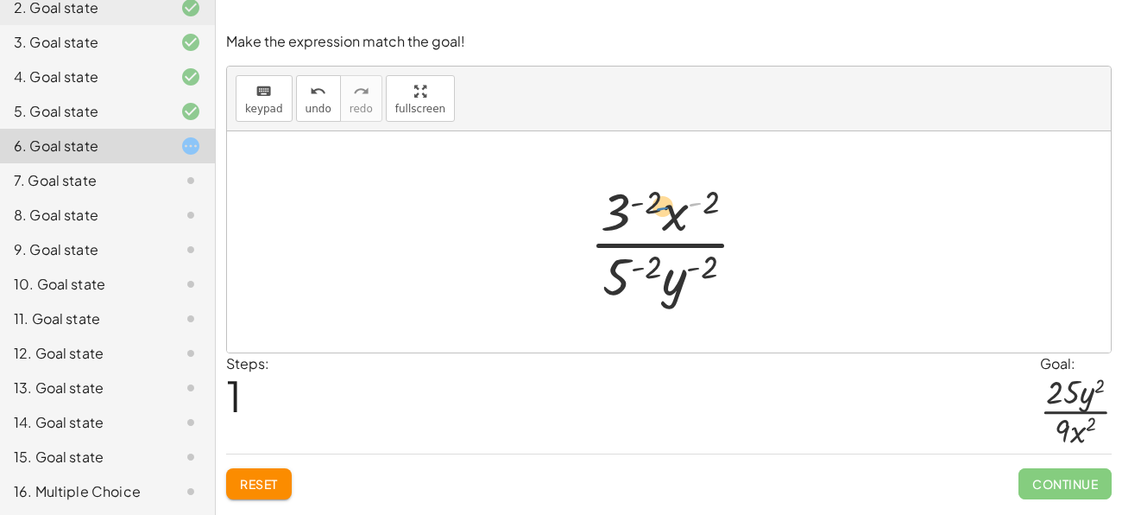
drag, startPoint x: 701, startPoint y: 203, endPoint x: 670, endPoint y: 207, distance: 31.4
click at [670, 207] on div at bounding box center [675, 241] width 189 height 133
drag, startPoint x: 656, startPoint y: 207, endPoint x: 614, endPoint y: 218, distance: 43.6
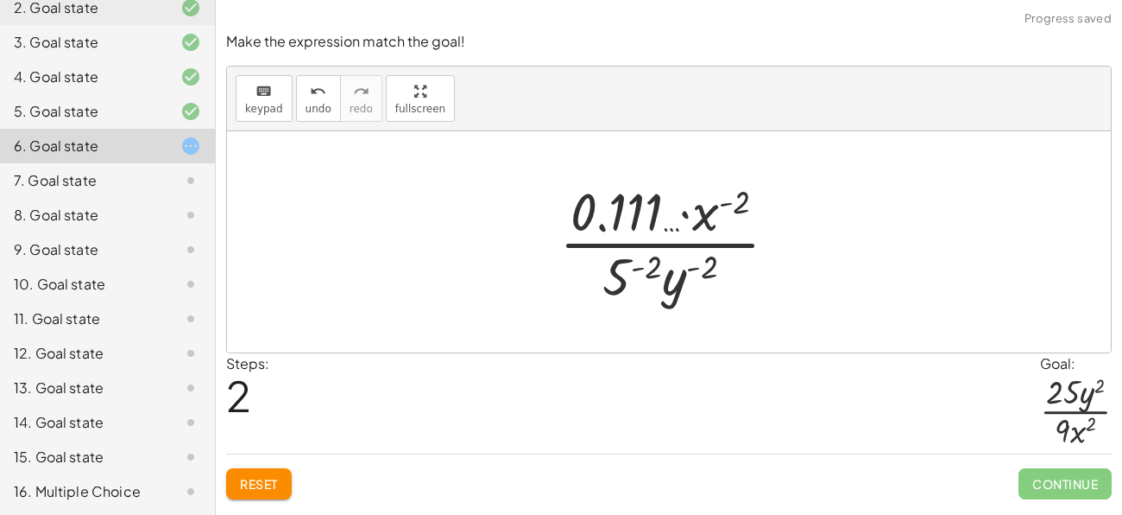
click at [268, 473] on button "Reset" at bounding box center [259, 483] width 66 height 31
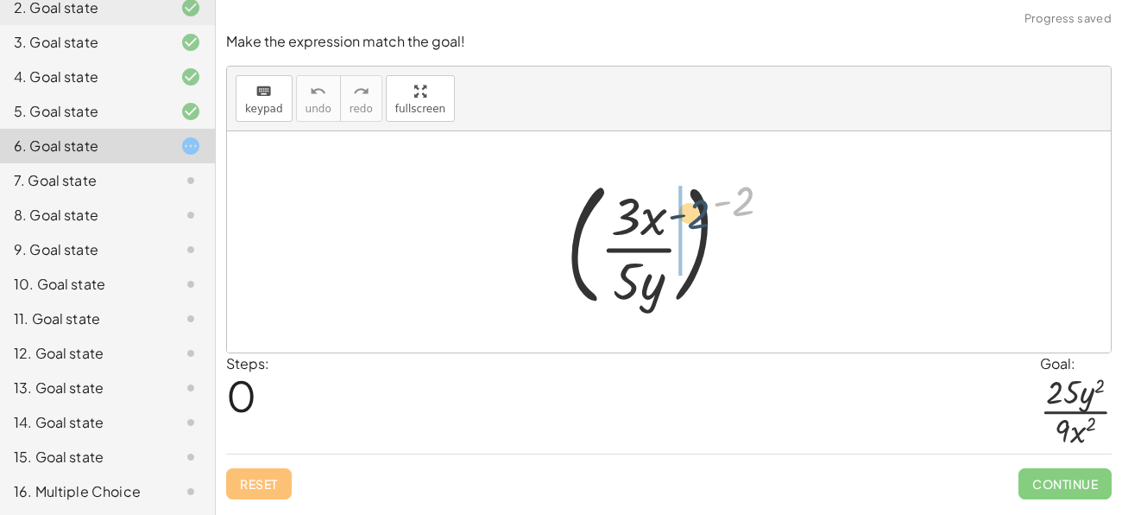
drag, startPoint x: 736, startPoint y: 199, endPoint x: 643, endPoint y: 223, distance: 95.3
click at [643, 223] on div at bounding box center [676, 241] width 237 height 143
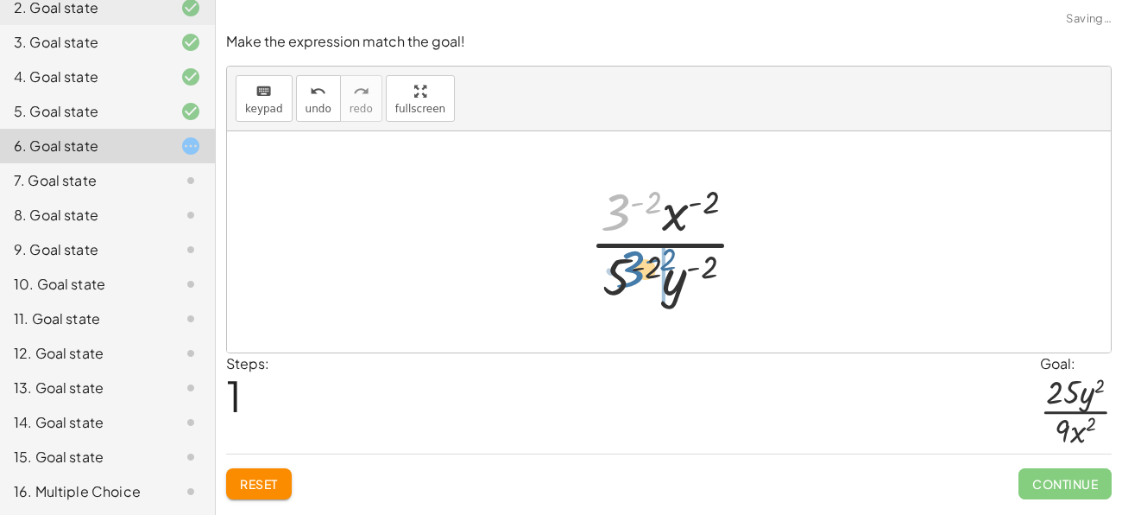
drag, startPoint x: 617, startPoint y: 217, endPoint x: 622, endPoint y: 275, distance: 58.0
click at [622, 275] on div at bounding box center [675, 241] width 189 height 133
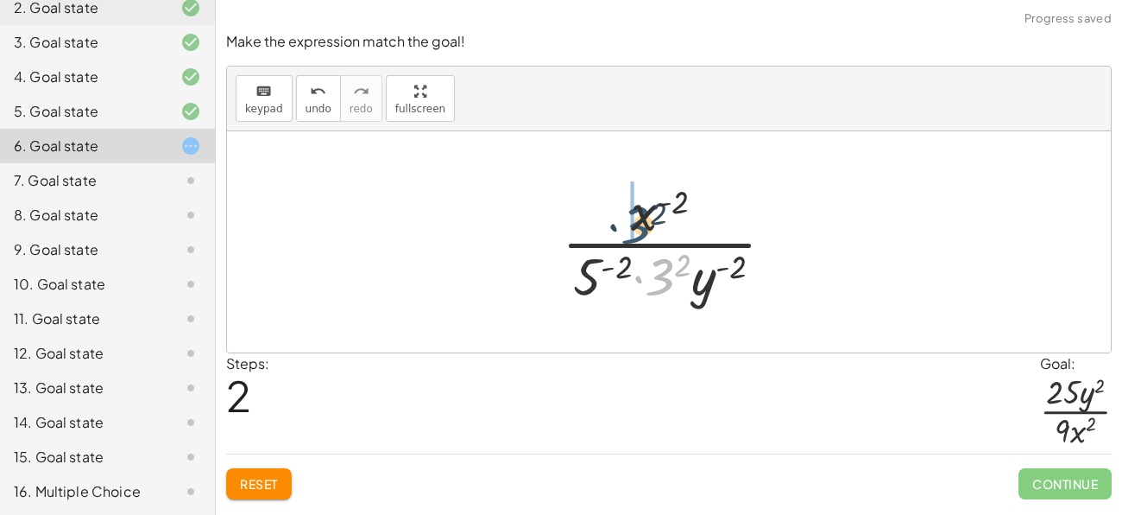
drag, startPoint x: 662, startPoint y: 275, endPoint x: 636, endPoint y: 222, distance: 59.5
click at [636, 222] on div at bounding box center [674, 241] width 243 height 133
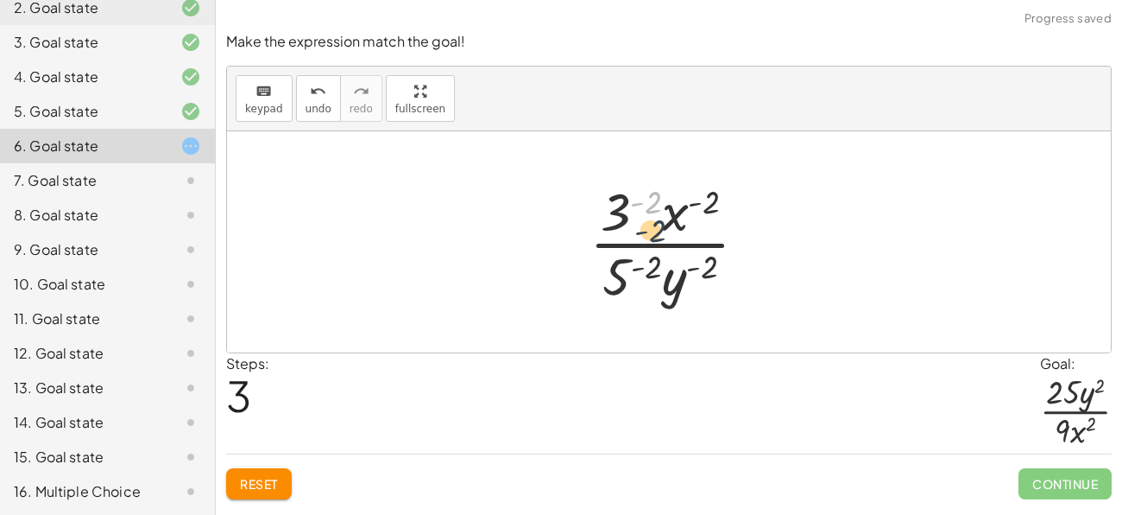
click at [635, 234] on div at bounding box center [675, 241] width 189 height 133
drag, startPoint x: 616, startPoint y: 212, endPoint x: 656, endPoint y: 263, distance: 64.6
click at [656, 263] on div at bounding box center [675, 241] width 189 height 133
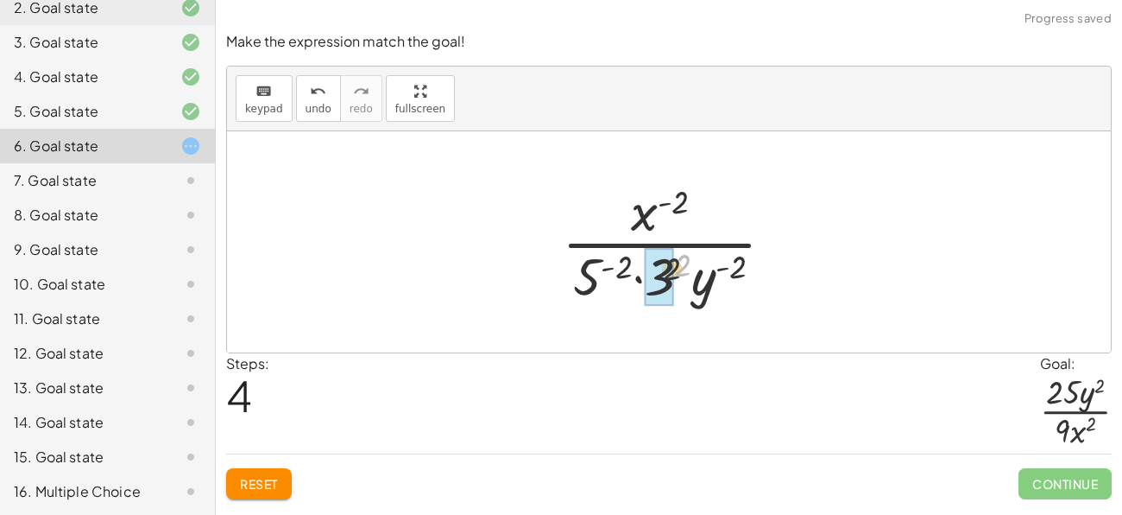
drag, startPoint x: 683, startPoint y: 263, endPoint x: 668, endPoint y: 271, distance: 16.6
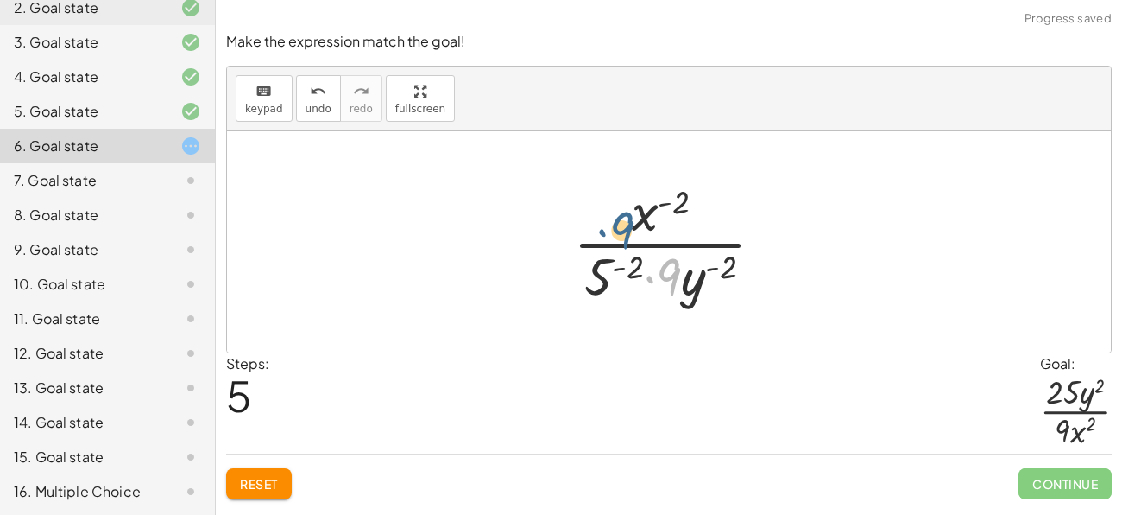
drag, startPoint x: 668, startPoint y: 271, endPoint x: 619, endPoint y: 217, distance: 73.3
click at [619, 217] on div at bounding box center [676, 241] width 222 height 133
drag, startPoint x: 638, startPoint y: 212, endPoint x: 668, endPoint y: 294, distance: 86.6
click at [668, 294] on div at bounding box center [676, 241] width 222 height 133
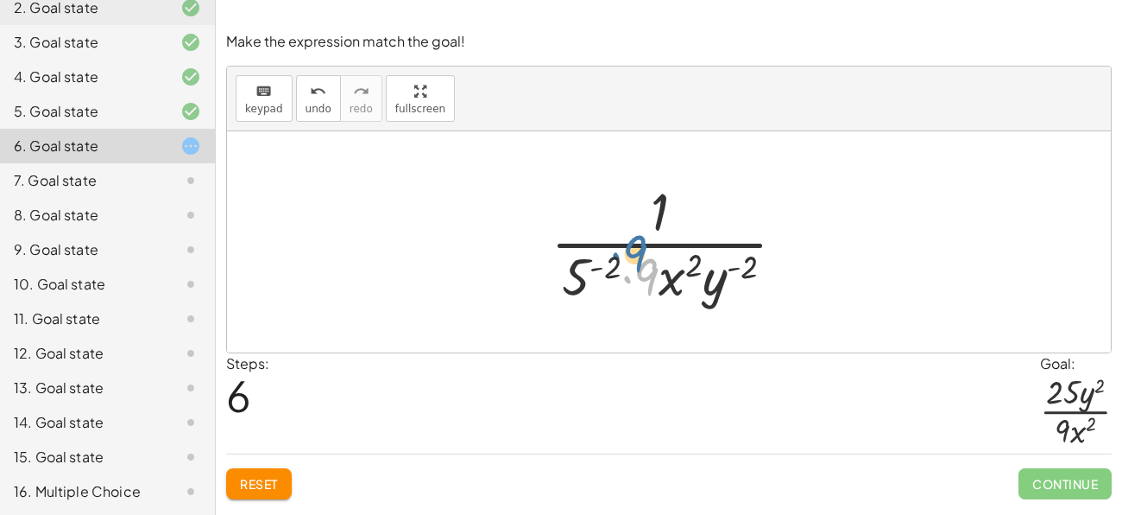
drag, startPoint x: 651, startPoint y: 284, endPoint x: 650, endPoint y: 275, distance: 8.7
click at [650, 275] on div at bounding box center [675, 241] width 266 height 133
drag, startPoint x: 691, startPoint y: 262, endPoint x: 667, endPoint y: 275, distance: 26.7
click at [667, 275] on div at bounding box center [675, 241] width 266 height 133
drag, startPoint x: 690, startPoint y: 277, endPoint x: 654, endPoint y: 244, distance: 48.3
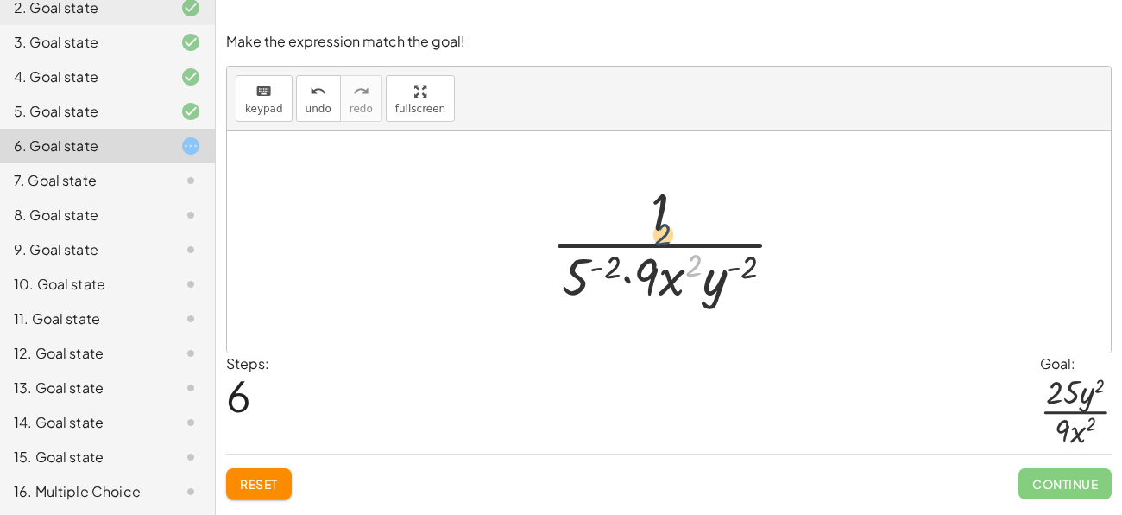
click at [654, 244] on div at bounding box center [675, 241] width 266 height 133
drag, startPoint x: 673, startPoint y: 287, endPoint x: 644, endPoint y: 224, distance: 68.7
click at [644, 224] on div at bounding box center [675, 241] width 266 height 133
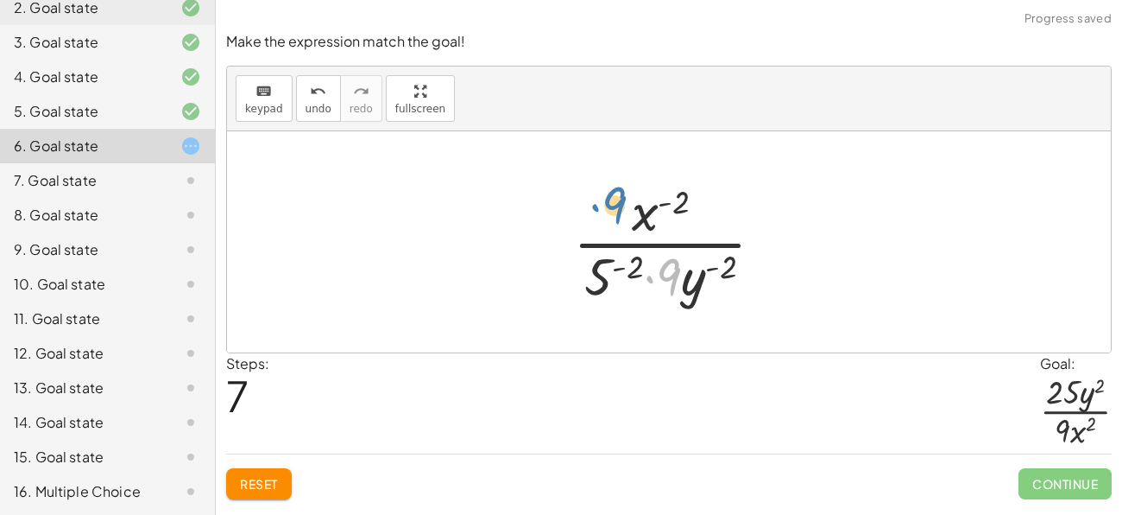
drag, startPoint x: 676, startPoint y: 276, endPoint x: 622, endPoint y: 205, distance: 90.0
click at [622, 205] on div at bounding box center [676, 241] width 222 height 133
drag, startPoint x: 641, startPoint y: 219, endPoint x: 674, endPoint y: 276, distance: 65.7
click at [674, 276] on div at bounding box center [676, 241] width 222 height 133
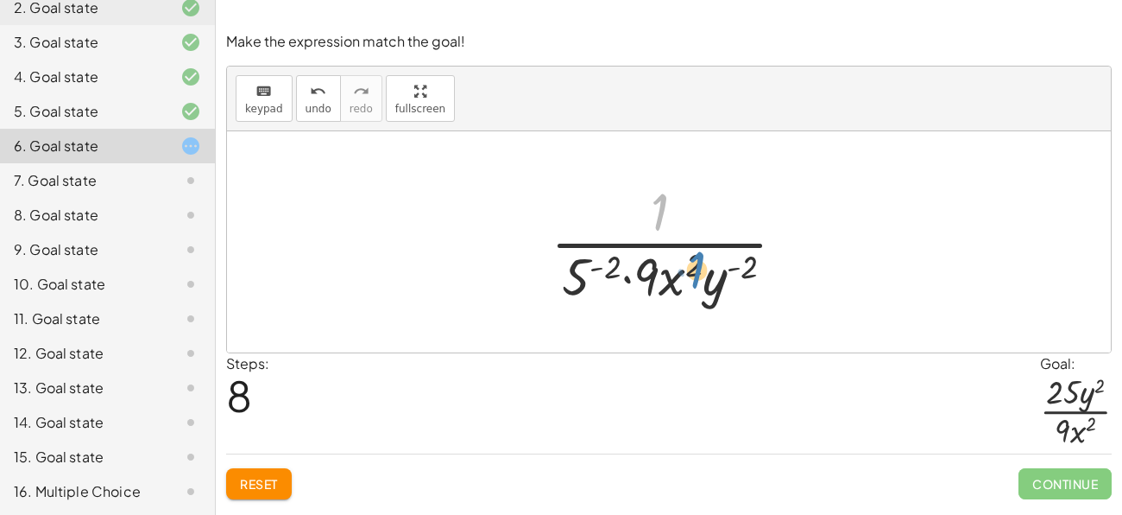
drag, startPoint x: 657, startPoint y: 214, endPoint x: 694, endPoint y: 272, distance: 68.7
click at [694, 272] on div at bounding box center [675, 241] width 266 height 133
drag, startPoint x: 669, startPoint y: 278, endPoint x: 674, endPoint y: 294, distance: 16.4
click at [674, 294] on div at bounding box center [675, 241] width 266 height 133
drag, startPoint x: 708, startPoint y: 290, endPoint x: 704, endPoint y: 275, distance: 16.1
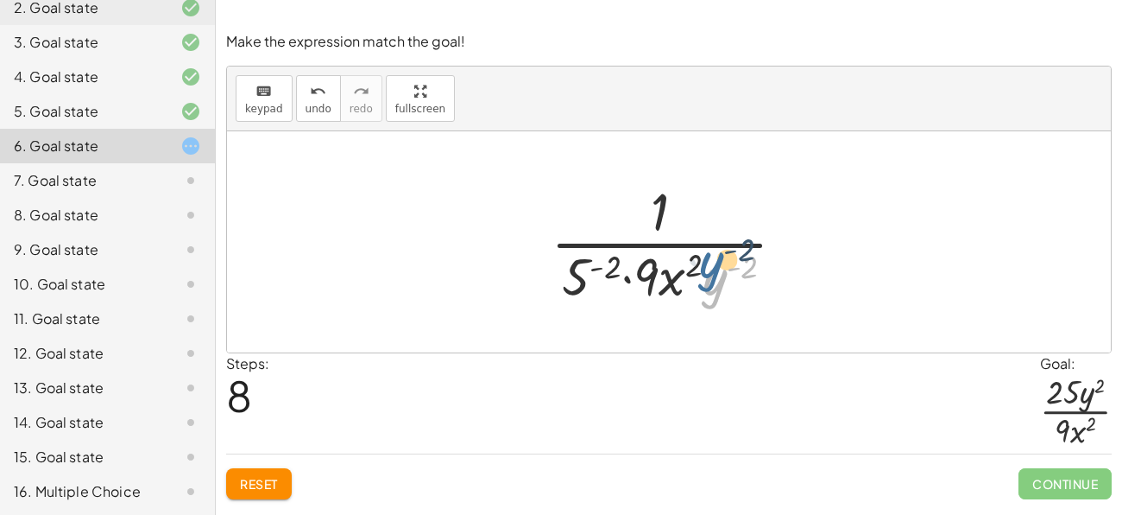
click at [704, 275] on div at bounding box center [675, 241] width 266 height 133
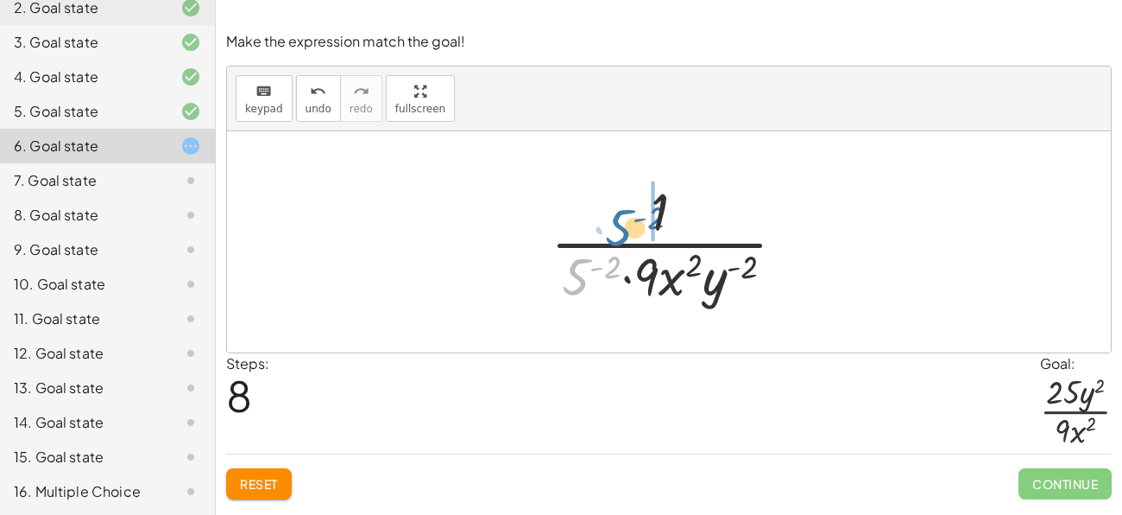
drag, startPoint x: 559, startPoint y: 277, endPoint x: 606, endPoint y: 222, distance: 72.8
click at [606, 222] on div at bounding box center [675, 241] width 266 height 133
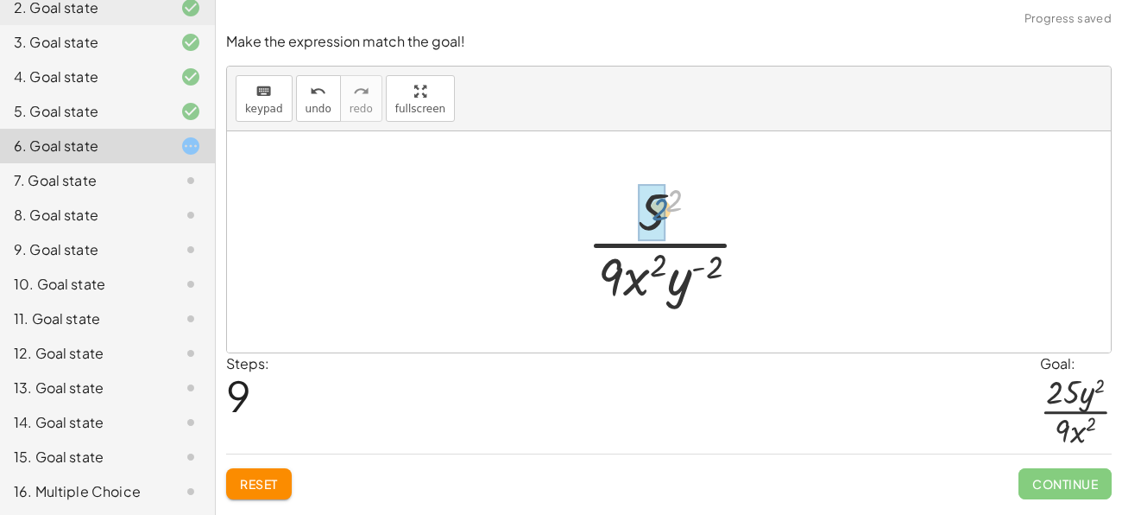
click at [667, 199] on div at bounding box center [675, 241] width 194 height 133
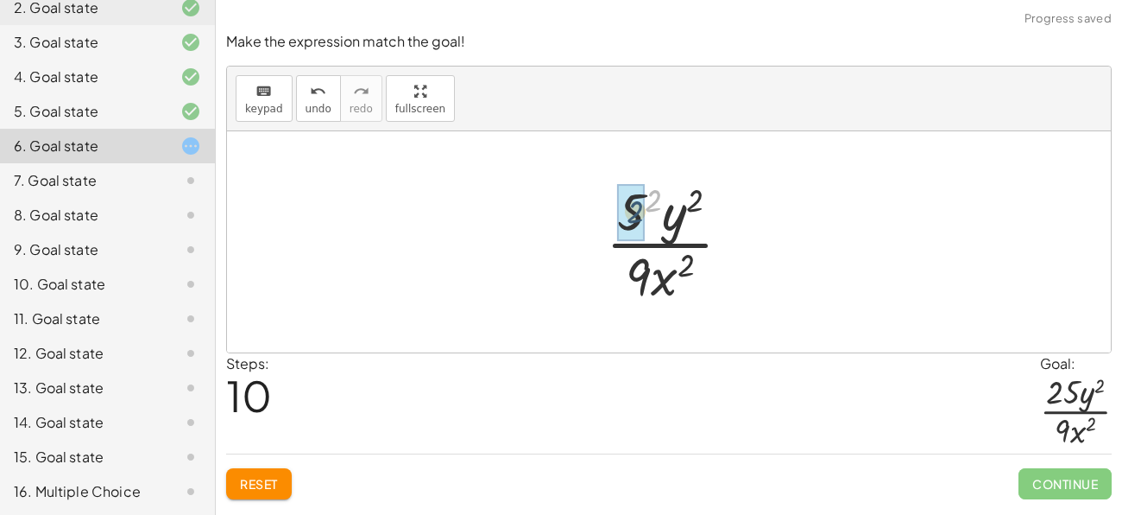
drag, startPoint x: 651, startPoint y: 204, endPoint x: 631, endPoint y: 215, distance: 22.8
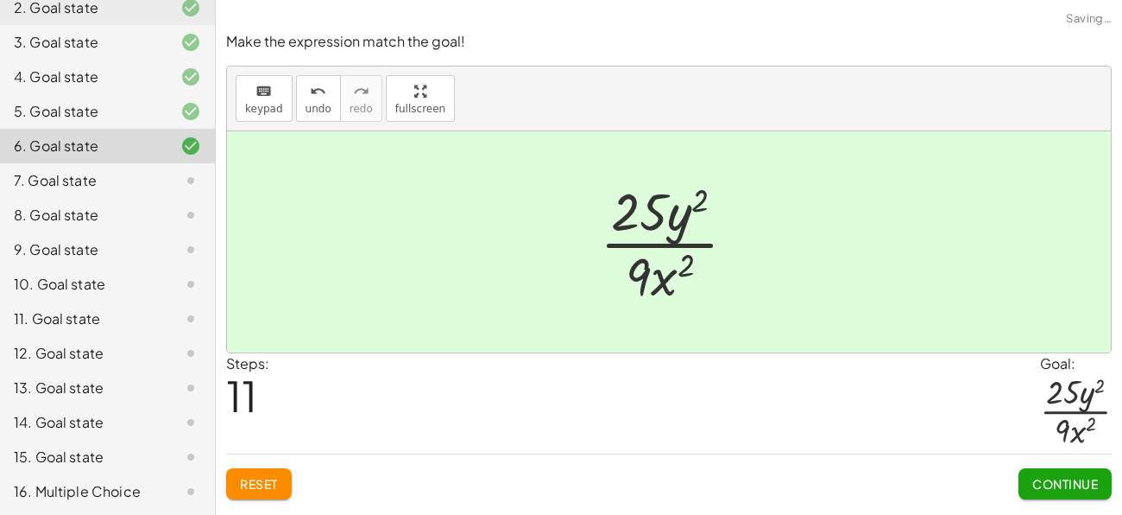
click at [1039, 483] on span "Continue" at bounding box center [1065, 484] width 66 height 16
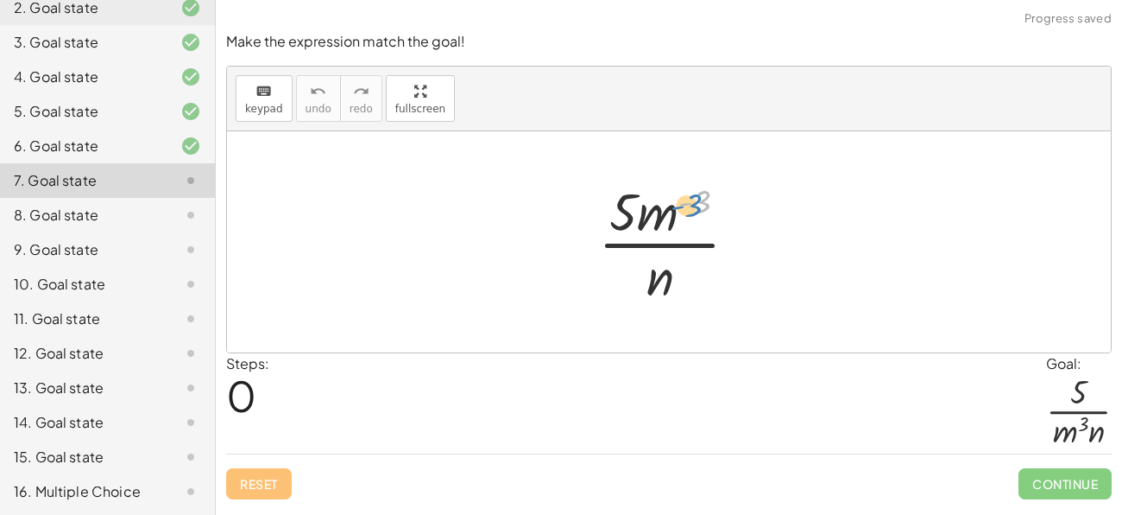
click at [692, 210] on div at bounding box center [675, 241] width 171 height 133
drag, startPoint x: 666, startPoint y: 212, endPoint x: 639, endPoint y: 285, distance: 78.1
click at [639, 285] on div at bounding box center [675, 241] width 171 height 133
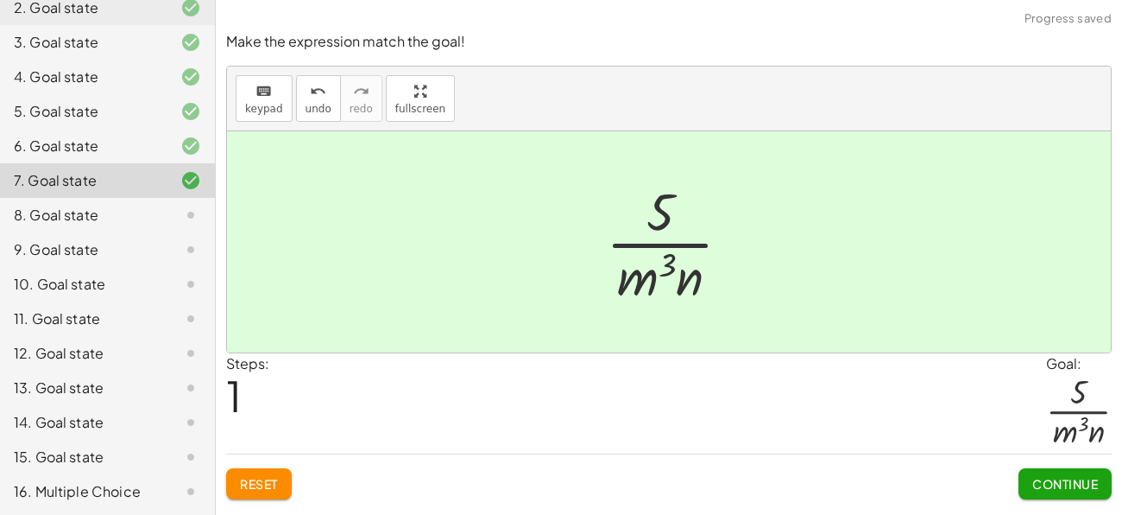
click at [1049, 488] on span "Continue" at bounding box center [1065, 484] width 66 height 16
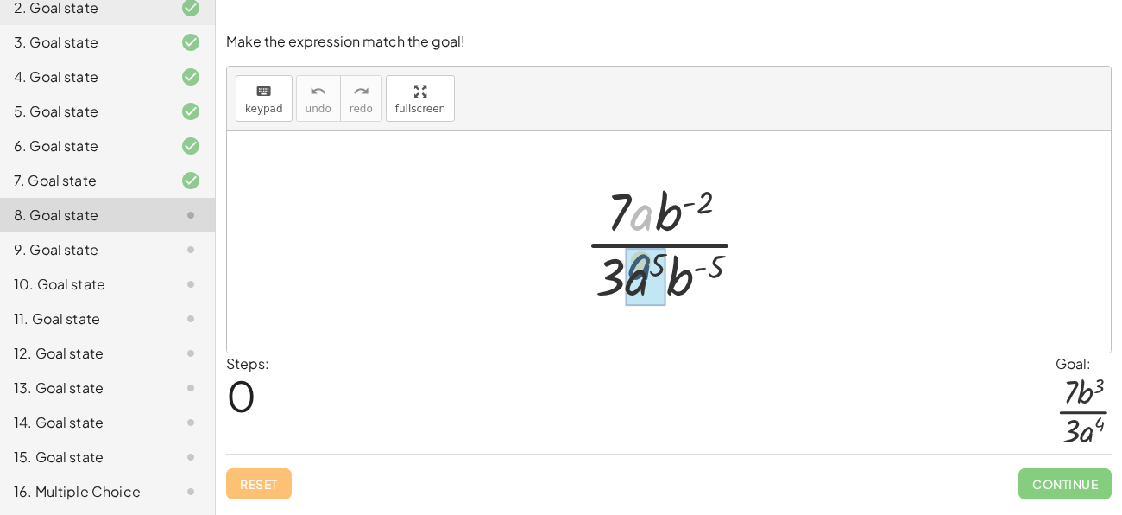
drag, startPoint x: 638, startPoint y: 213, endPoint x: 638, endPoint y: 270, distance: 57.0
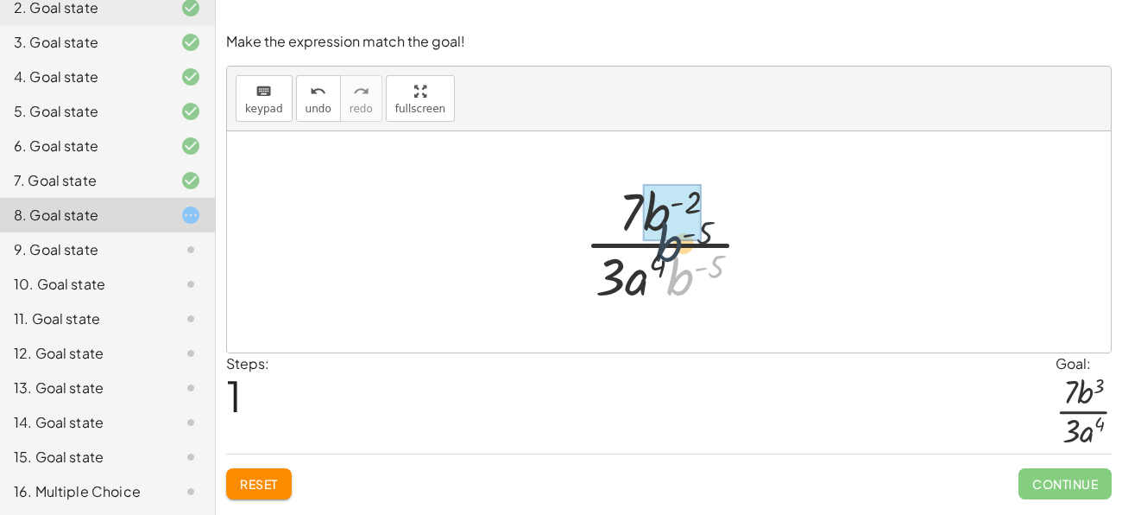
drag, startPoint x: 672, startPoint y: 278, endPoint x: 649, endPoint y: 217, distance: 65.6
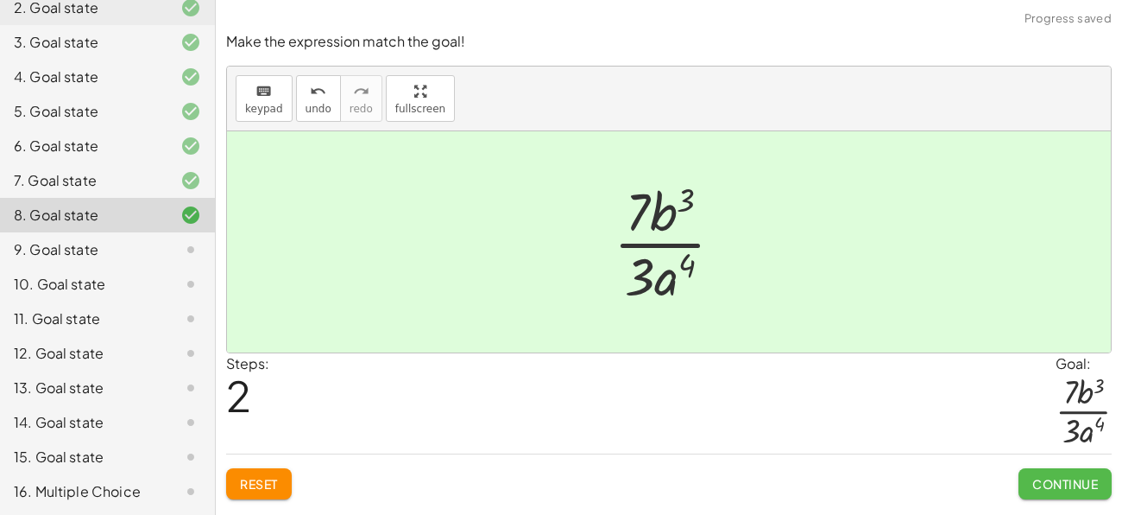
click at [1073, 487] on span "Continue" at bounding box center [1065, 484] width 66 height 16
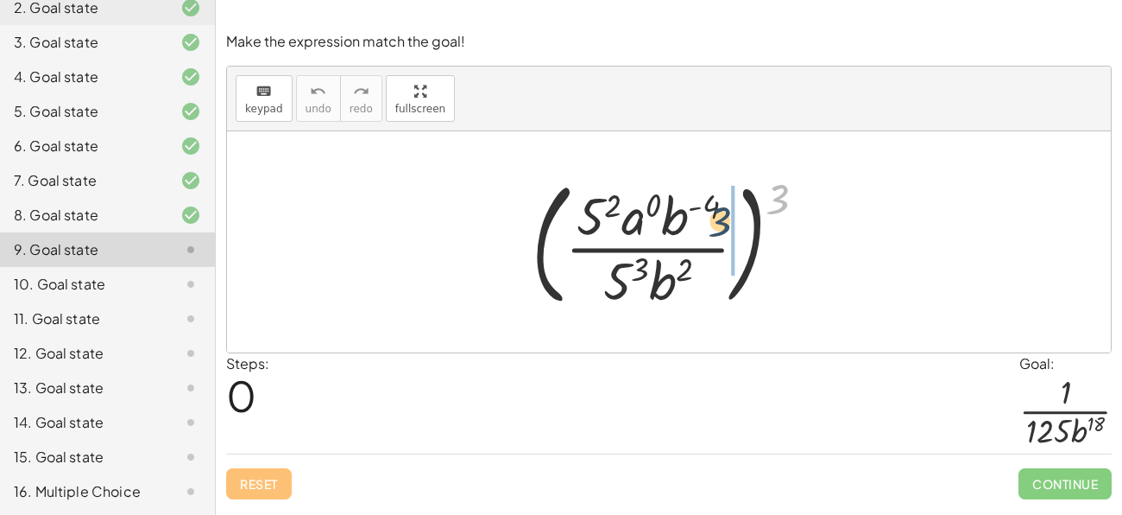
drag, startPoint x: 780, startPoint y: 193, endPoint x: 718, endPoint y: 217, distance: 66.4
click at [718, 217] on div at bounding box center [676, 241] width 306 height 143
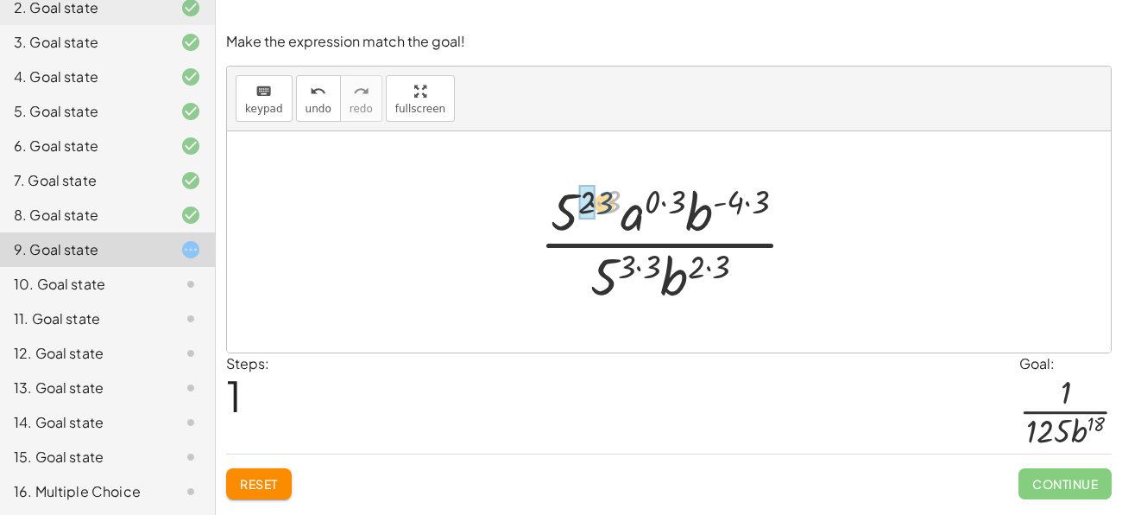
drag, startPoint x: 611, startPoint y: 199, endPoint x: 586, endPoint y: 203, distance: 25.3
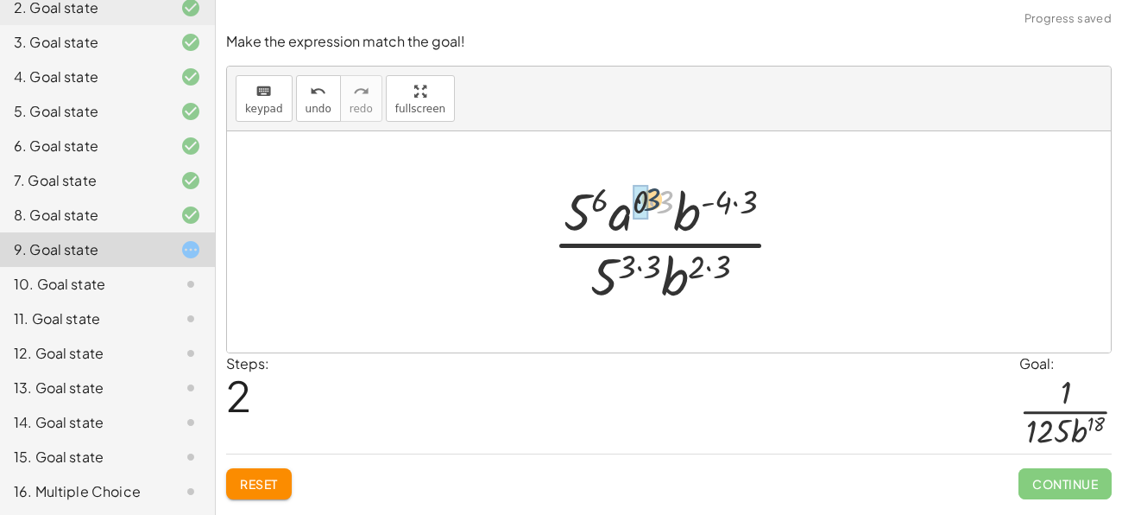
drag, startPoint x: 661, startPoint y: 204, endPoint x: 641, endPoint y: 201, distance: 20.0
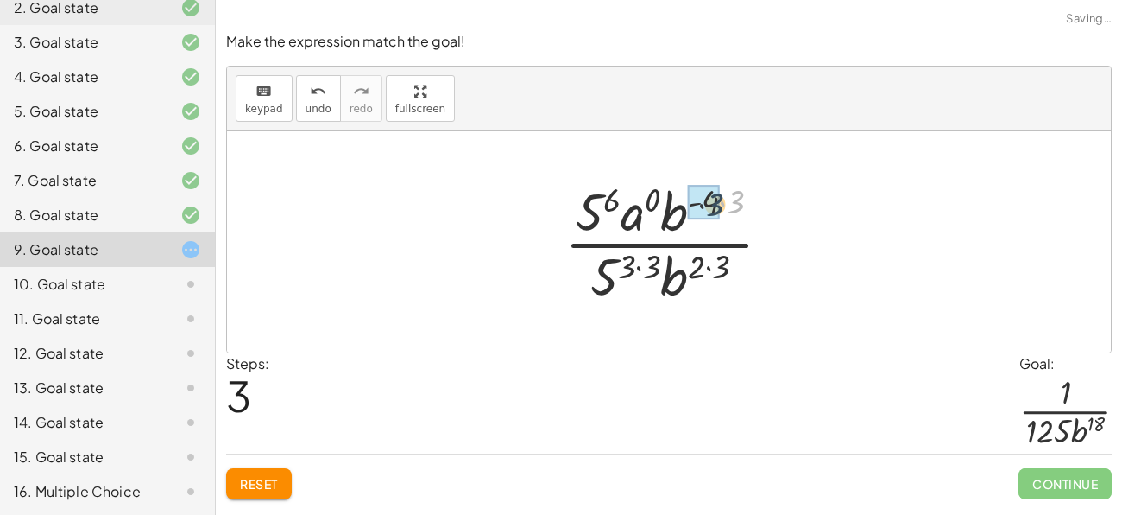
drag, startPoint x: 739, startPoint y: 203, endPoint x: 711, endPoint y: 206, distance: 27.8
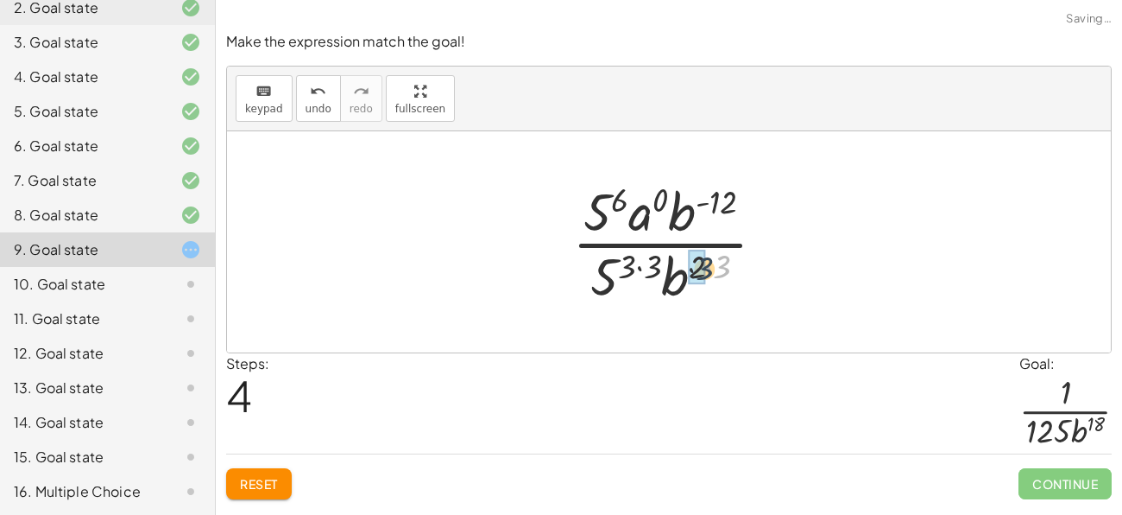
drag, startPoint x: 722, startPoint y: 260, endPoint x: 699, endPoint y: 262, distance: 22.6
drag, startPoint x: 672, startPoint y: 262, endPoint x: 649, endPoint y: 263, distance: 23.3
click at [649, 263] on div at bounding box center [676, 241] width 224 height 133
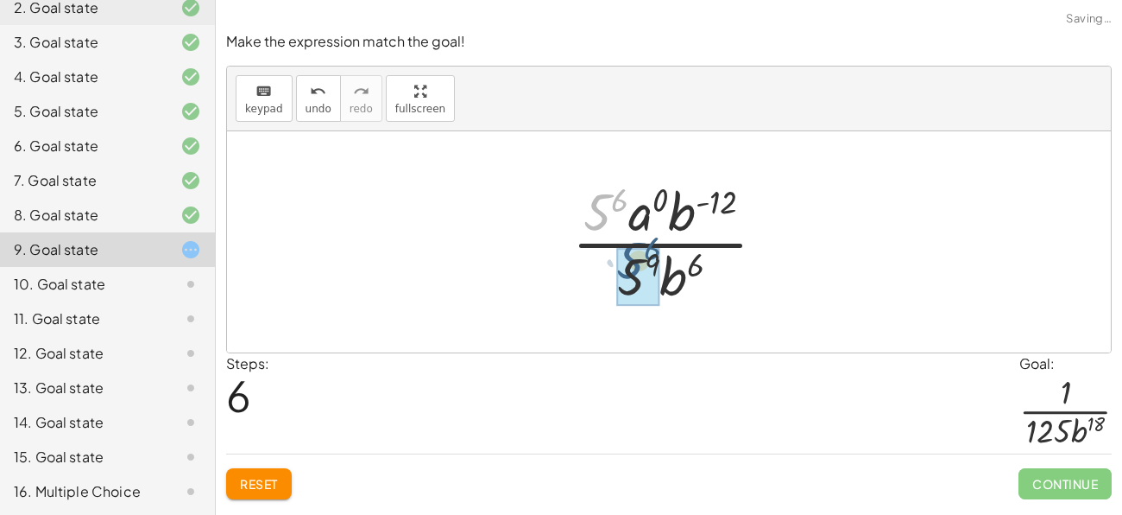
drag, startPoint x: 591, startPoint y: 214, endPoint x: 624, endPoint y: 264, distance: 59.9
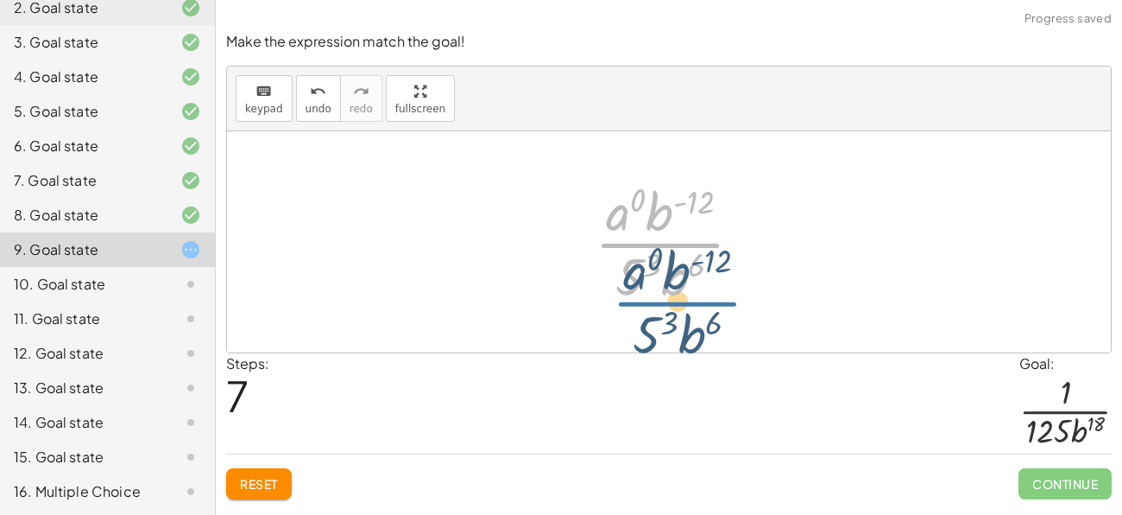
drag, startPoint x: 657, startPoint y: 228, endPoint x: 672, endPoint y: 283, distance: 57.4
click at [672, 283] on div at bounding box center [675, 241] width 179 height 133
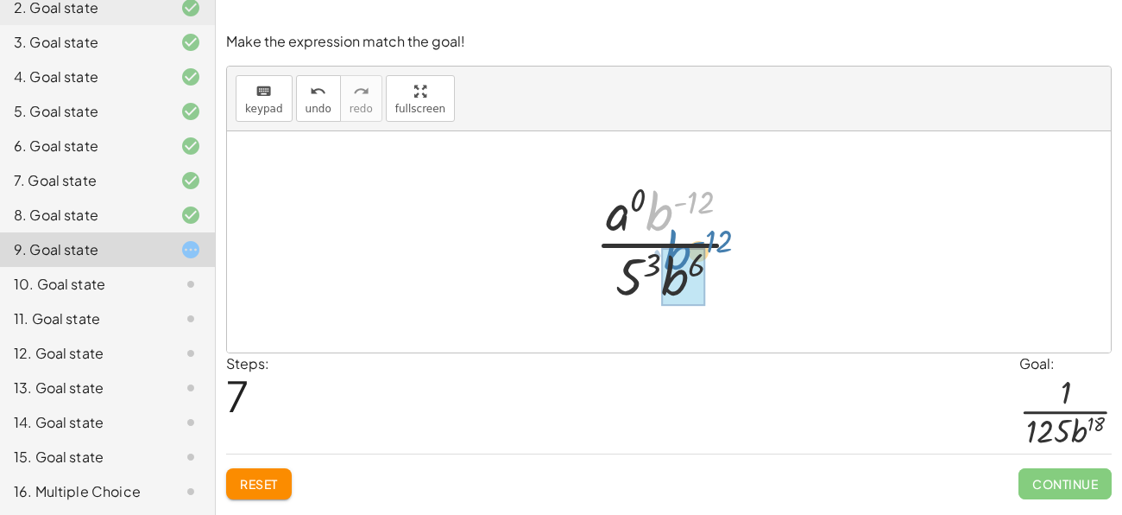
drag, startPoint x: 654, startPoint y: 217, endPoint x: 672, endPoint y: 260, distance: 46.5
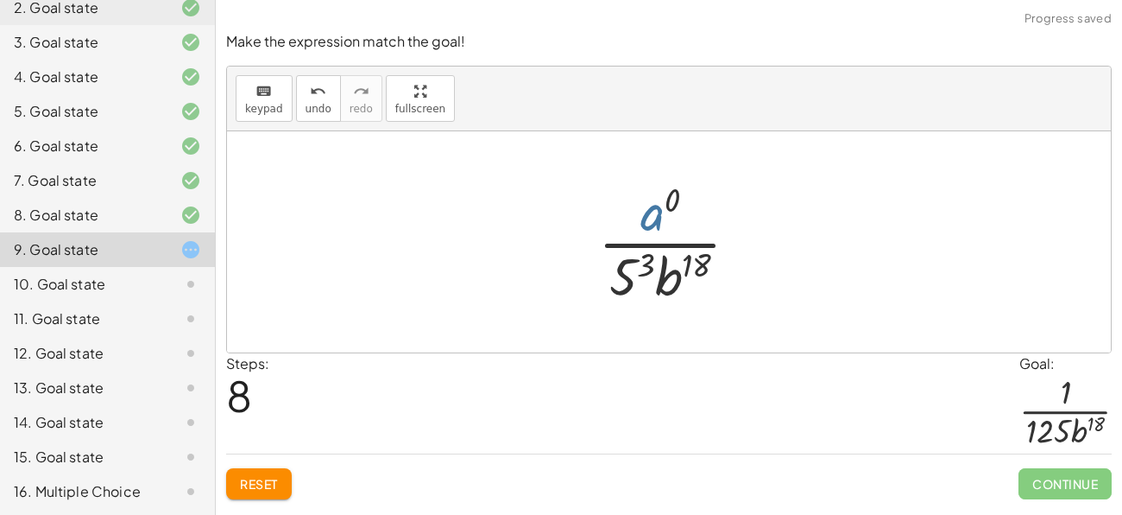
drag, startPoint x: 656, startPoint y: 214, endPoint x: 652, endPoint y: 222, distance: 8.9
click at [652, 222] on div at bounding box center [676, 241] width 172 height 133
drag, startPoint x: 628, startPoint y: 277, endPoint x: 666, endPoint y: 270, distance: 38.6
click at [666, 270] on div at bounding box center [676, 241] width 172 height 133
drag, startPoint x: 656, startPoint y: 222, endPoint x: 622, endPoint y: 273, distance: 61.5
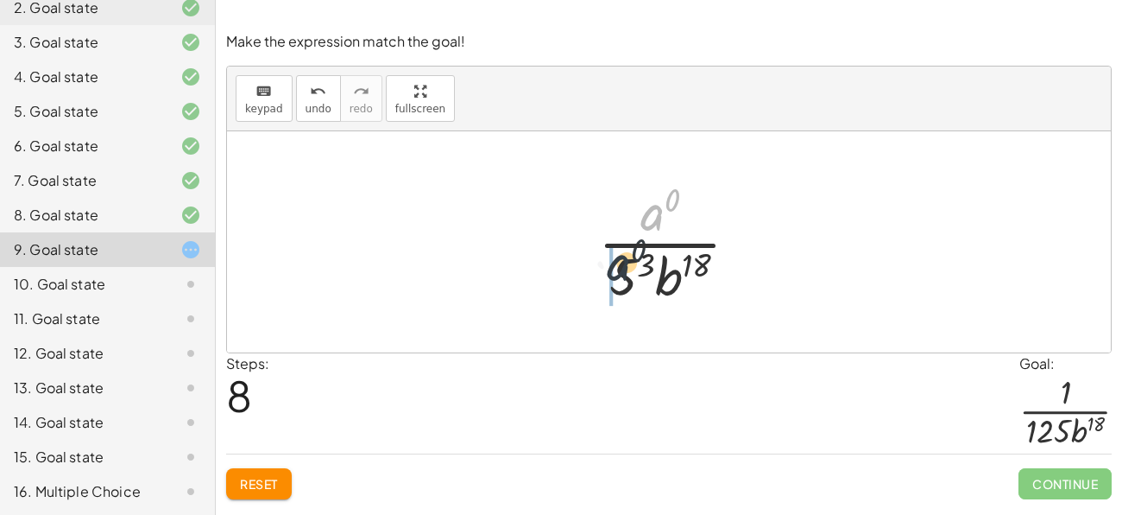
click at [622, 273] on div at bounding box center [676, 241] width 172 height 133
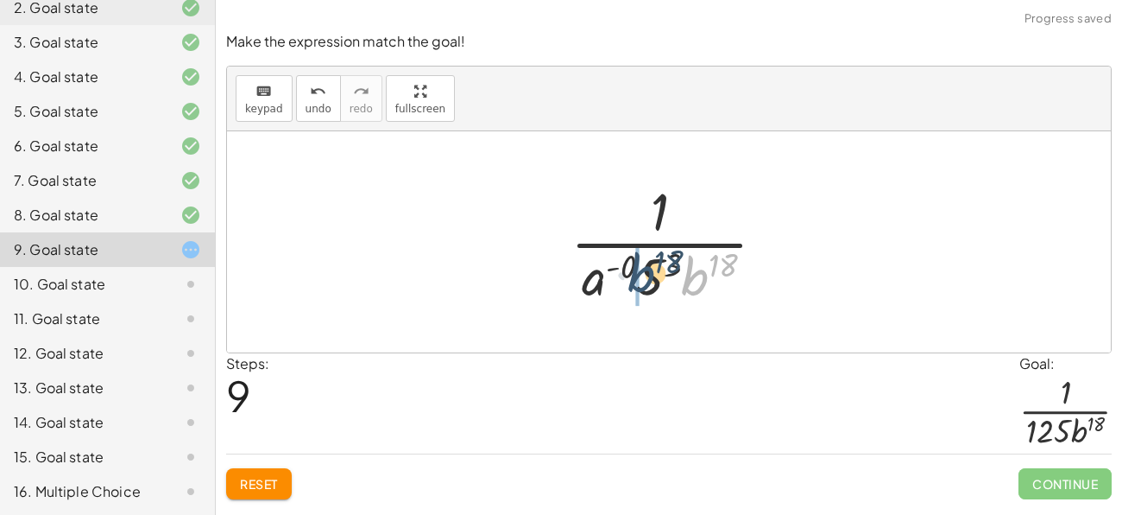
drag, startPoint x: 698, startPoint y: 281, endPoint x: 617, endPoint y: 287, distance: 80.5
click at [617, 287] on div at bounding box center [675, 241] width 226 height 133
drag, startPoint x: 728, startPoint y: 263, endPoint x: 660, endPoint y: 266, distance: 67.4
click at [660, 266] on div at bounding box center [675, 241] width 226 height 133
drag, startPoint x: 732, startPoint y: 262, endPoint x: 706, endPoint y: 269, distance: 27.0
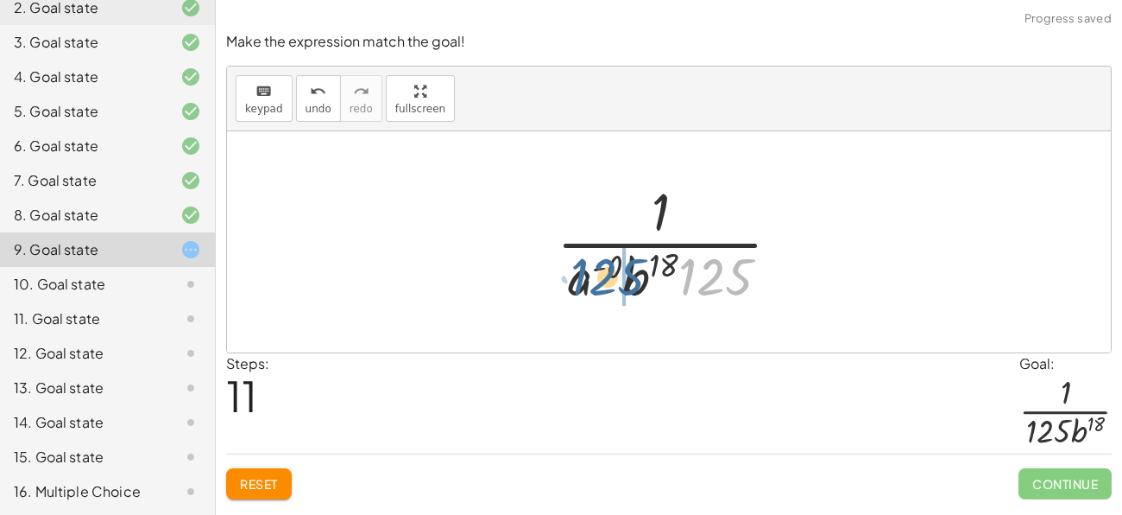
drag, startPoint x: 711, startPoint y: 270, endPoint x: 592, endPoint y: 269, distance: 119.1
click at [592, 269] on div at bounding box center [675, 241] width 255 height 133
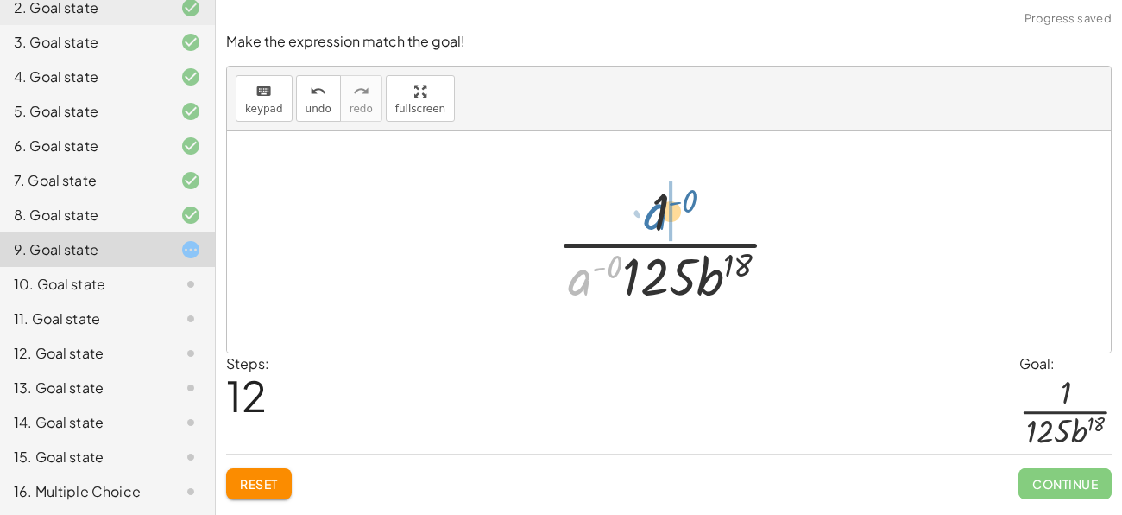
drag, startPoint x: 571, startPoint y: 287, endPoint x: 648, endPoint y: 222, distance: 101.0
click at [648, 222] on div at bounding box center [675, 241] width 255 height 133
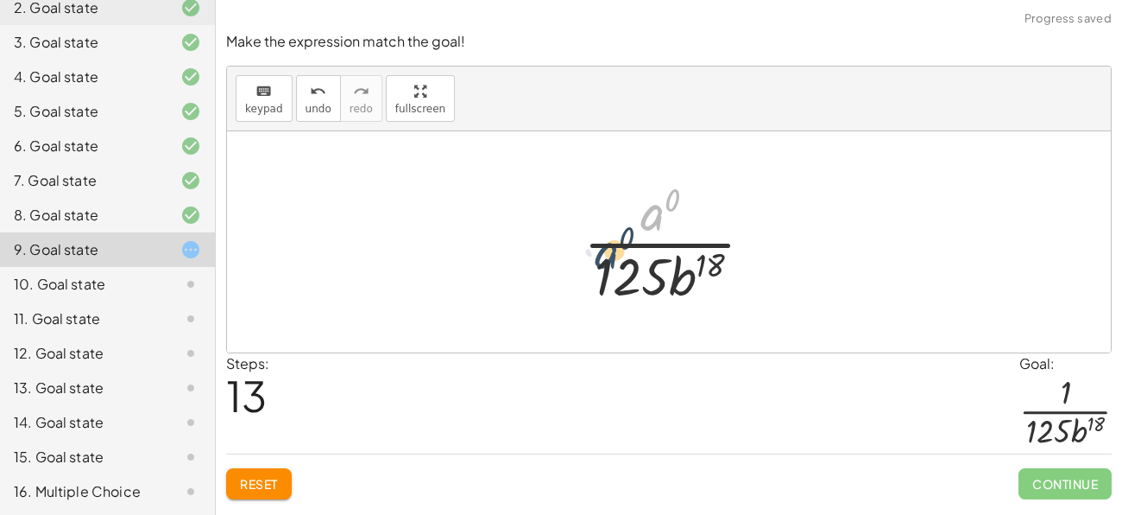
drag, startPoint x: 654, startPoint y: 216, endPoint x: 598, endPoint y: 266, distance: 75.2
click at [598, 266] on div at bounding box center [675, 241] width 201 height 133
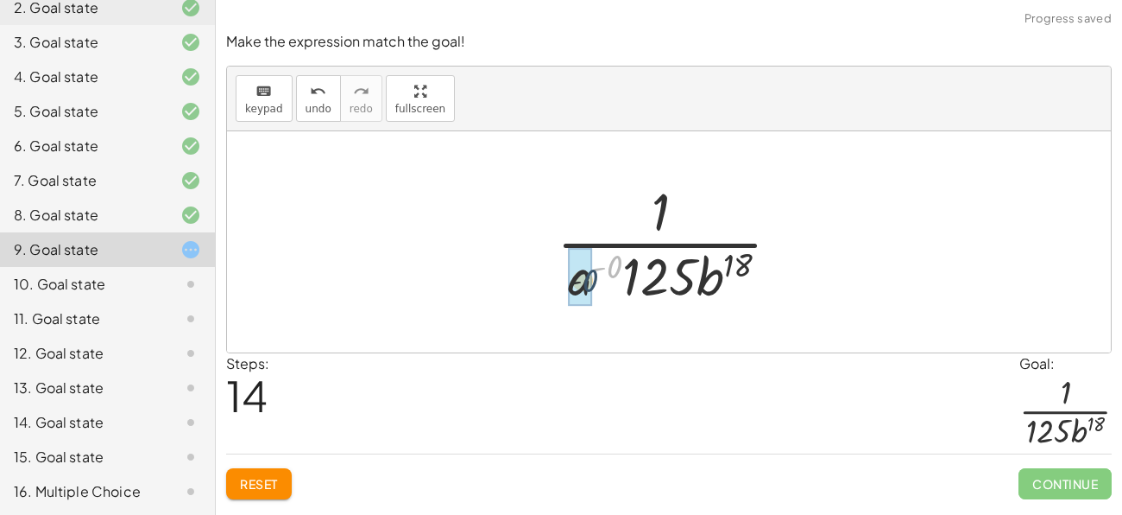
drag, startPoint x: 607, startPoint y: 262, endPoint x: 575, endPoint y: 281, distance: 37.6
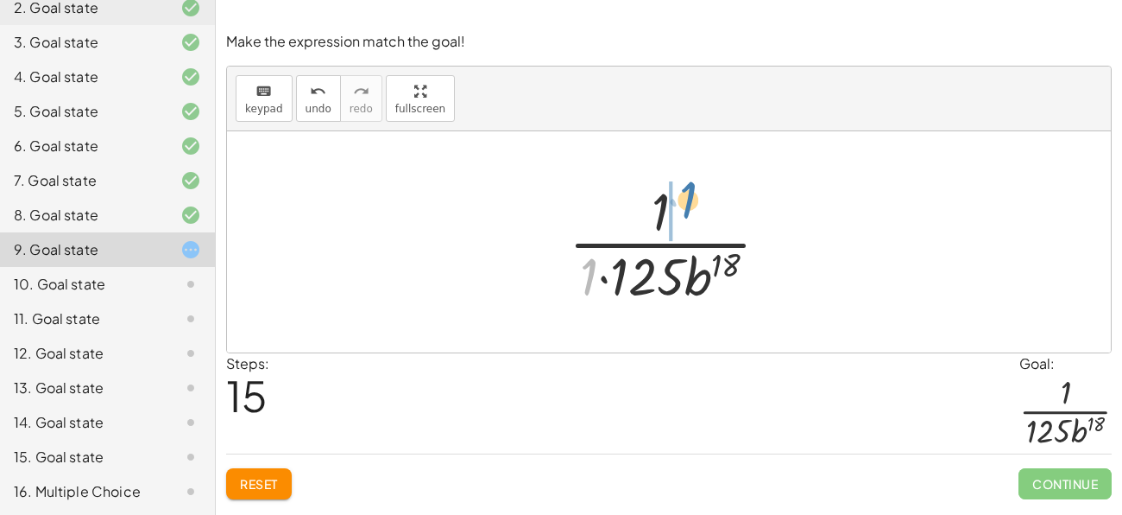
drag, startPoint x: 597, startPoint y: 279, endPoint x: 698, endPoint y: 203, distance: 125.7
click at [698, 203] on div at bounding box center [675, 241] width 231 height 133
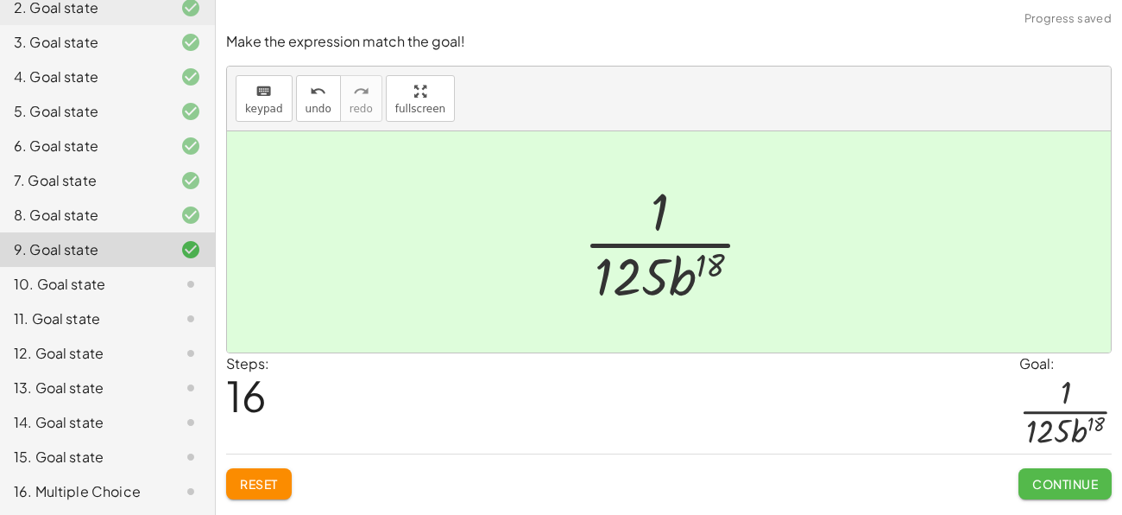
click at [1050, 490] on button "Continue" at bounding box center [1065, 483] width 93 height 31
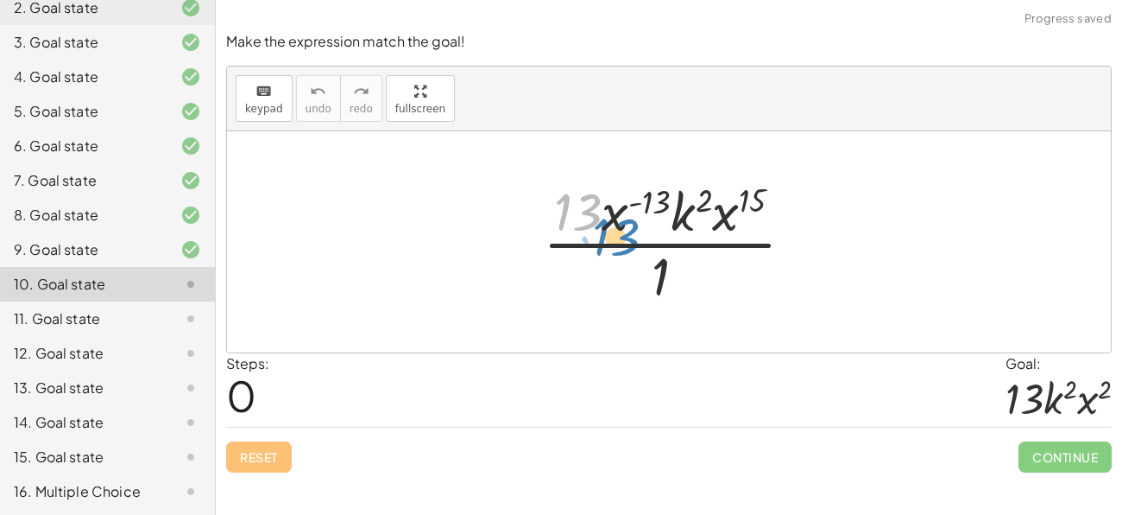
drag, startPoint x: 583, startPoint y: 218, endPoint x: 604, endPoint y: 228, distance: 23.9
click at [604, 228] on div at bounding box center [675, 241] width 282 height 133
click at [723, 216] on div at bounding box center [675, 241] width 282 height 133
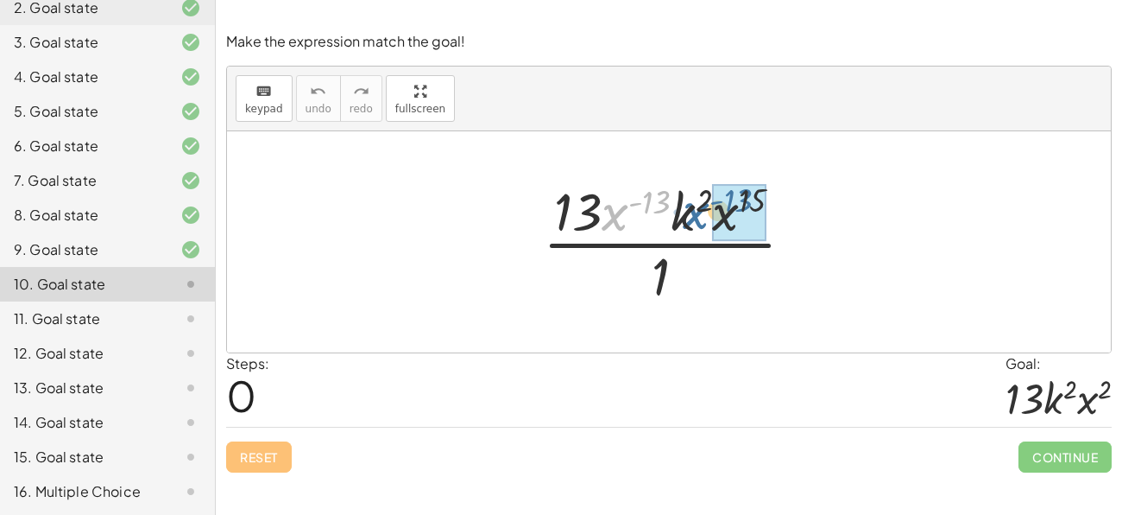
drag, startPoint x: 639, startPoint y: 200, endPoint x: 729, endPoint y: 199, distance: 90.6
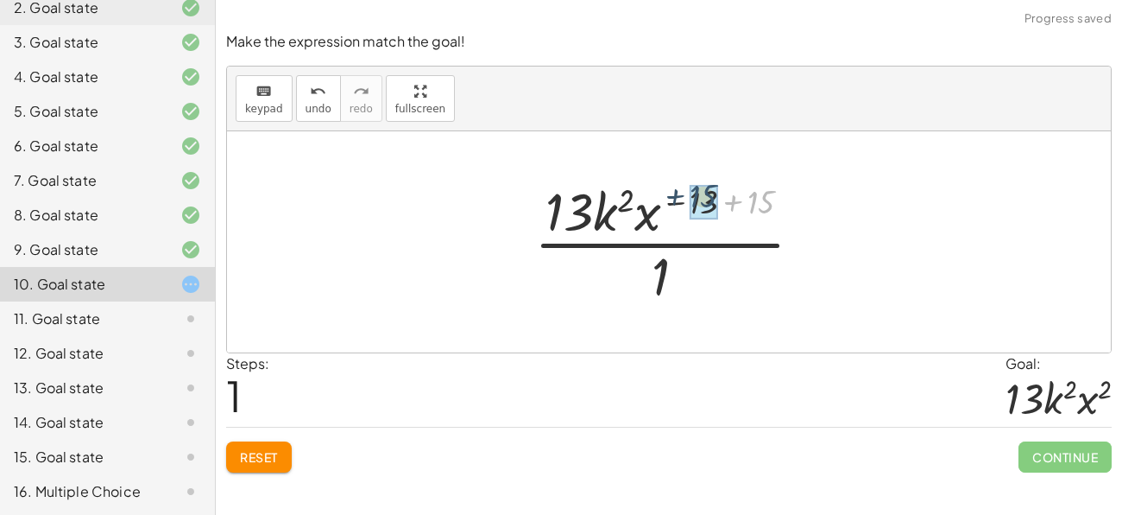
drag, startPoint x: 756, startPoint y: 212, endPoint x: 695, endPoint y: 206, distance: 61.5
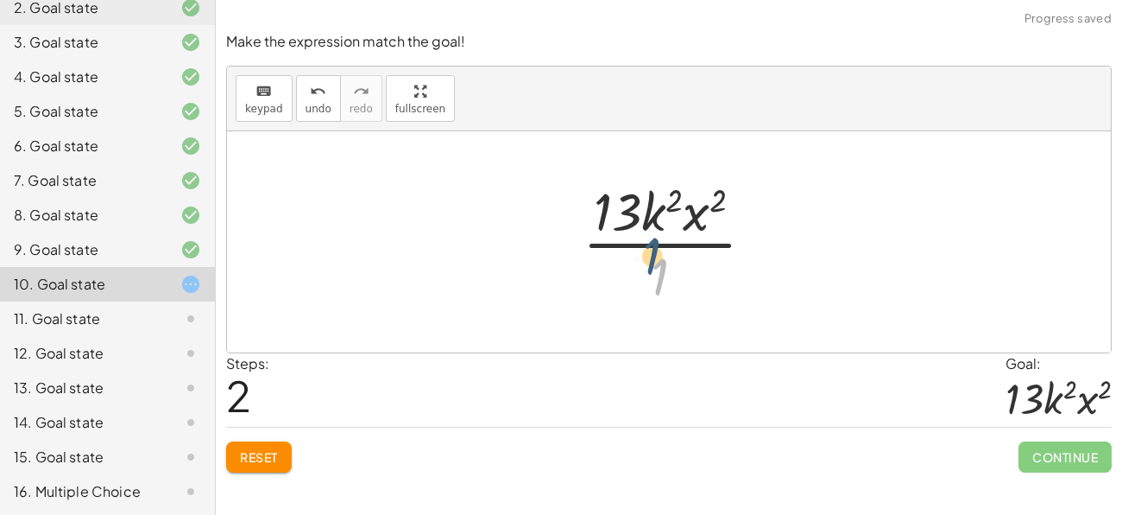
drag, startPoint x: 664, startPoint y: 262, endPoint x: 654, endPoint y: 240, distance: 23.9
click at [654, 240] on div at bounding box center [675, 241] width 203 height 133
drag, startPoint x: 655, startPoint y: 212, endPoint x: 663, endPoint y: 201, distance: 12.9
click at [663, 201] on div at bounding box center [675, 241] width 203 height 133
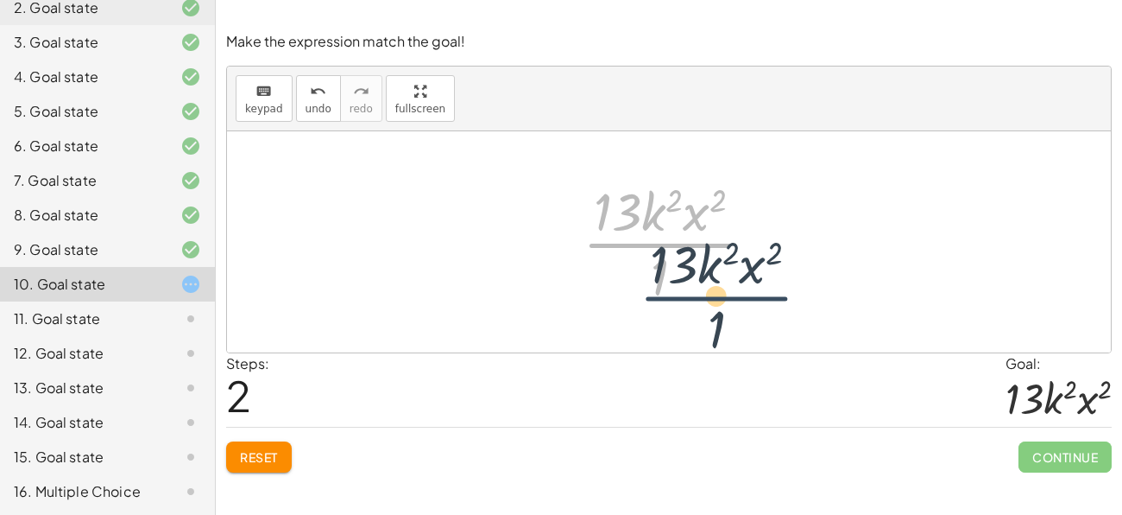
drag, startPoint x: 621, startPoint y: 245, endPoint x: 677, endPoint y: 300, distance: 78.7
click at [677, 300] on div at bounding box center [675, 241] width 203 height 133
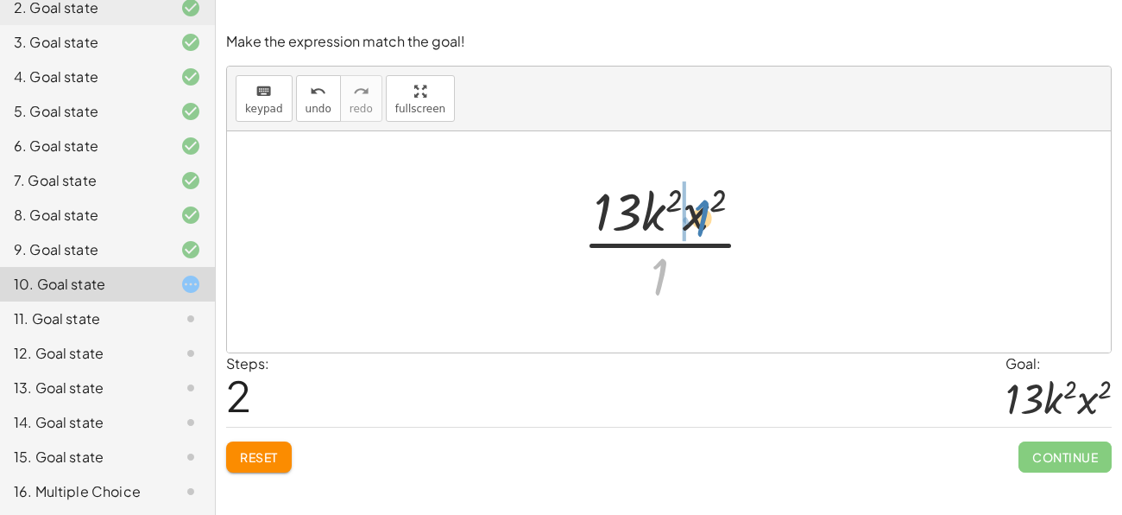
drag, startPoint x: 647, startPoint y: 273, endPoint x: 688, endPoint y: 215, distance: 71.2
click at [688, 215] on div at bounding box center [675, 241] width 203 height 133
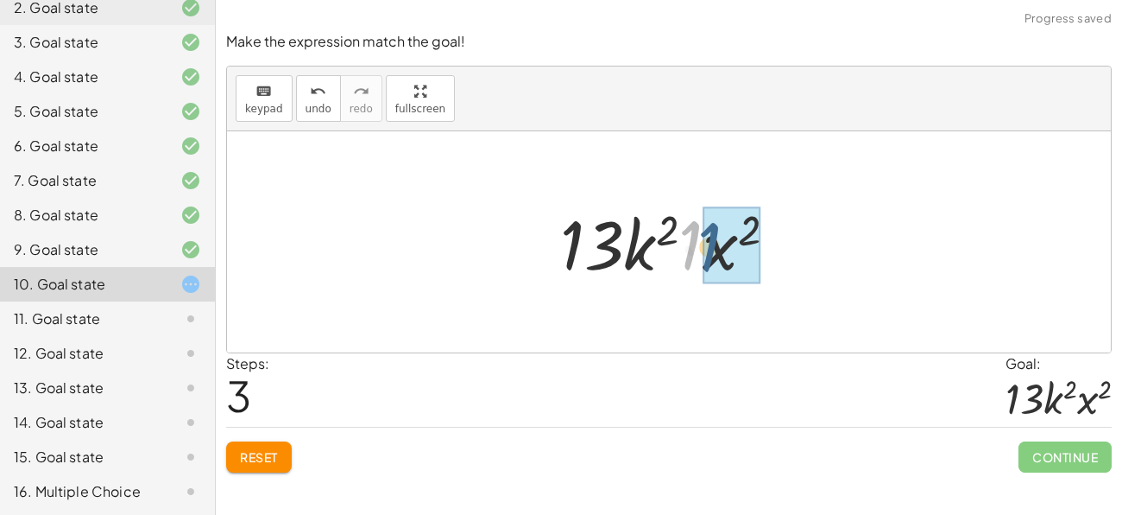
drag, startPoint x: 691, startPoint y: 243, endPoint x: 714, endPoint y: 247, distance: 22.7
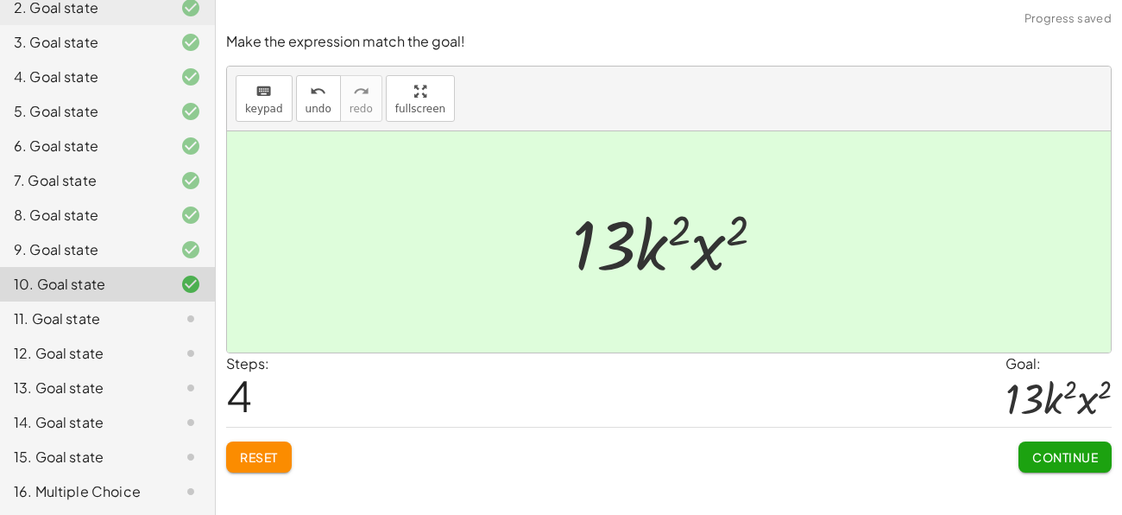
click at [1048, 458] on span "Continue" at bounding box center [1065, 457] width 66 height 16
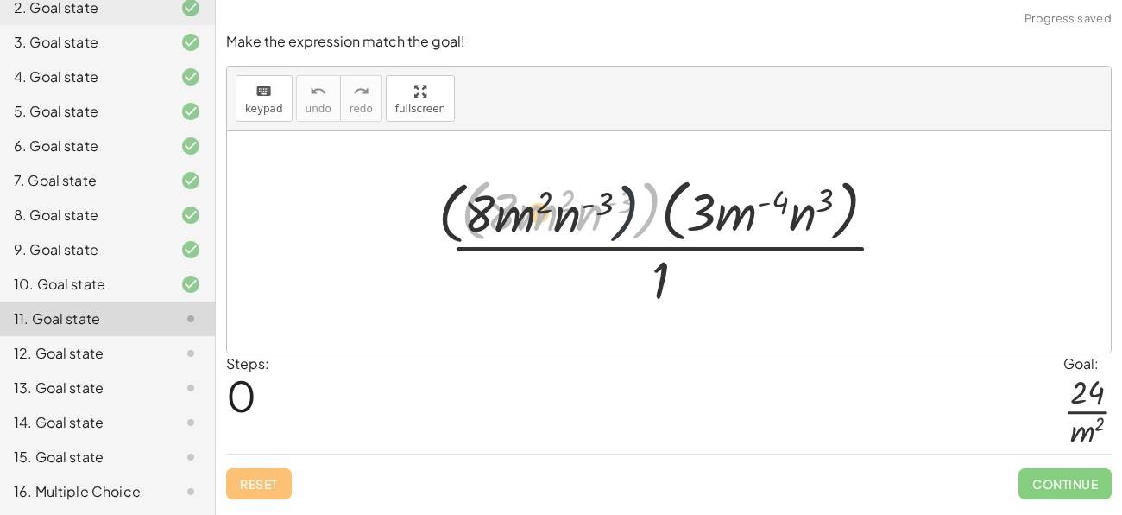
drag, startPoint x: 647, startPoint y: 206, endPoint x: 585, endPoint y: 210, distance: 62.3
click at [585, 210] on div at bounding box center [675, 241] width 469 height 141
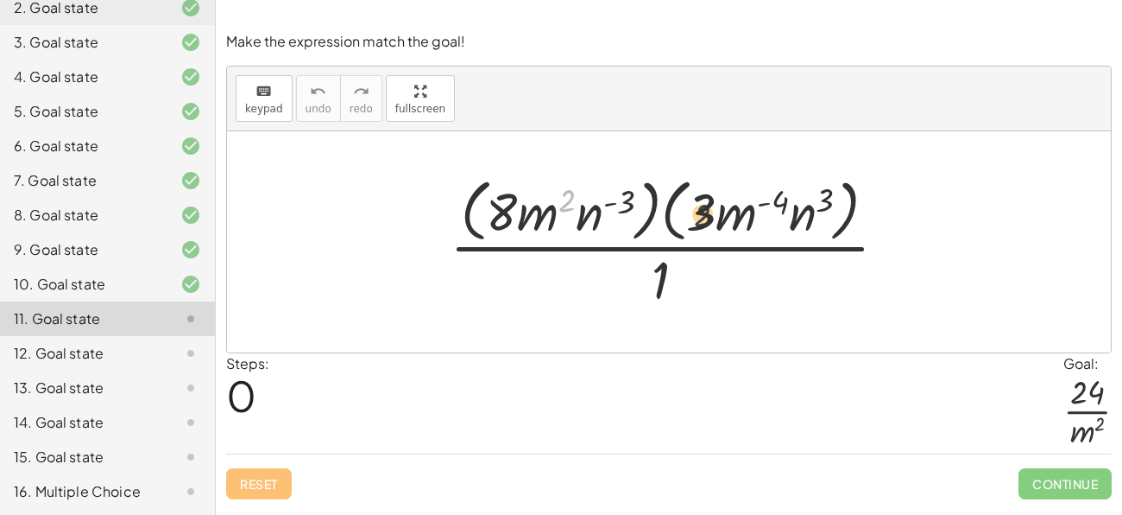
drag, startPoint x: 567, startPoint y: 200, endPoint x: 842, endPoint y: 203, distance: 274.5
click at [842, 203] on div at bounding box center [675, 241] width 469 height 141
drag, startPoint x: 633, startPoint y: 200, endPoint x: 598, endPoint y: 199, distance: 34.5
click at [598, 199] on div at bounding box center [675, 241] width 469 height 141
drag, startPoint x: 830, startPoint y: 200, endPoint x: 582, endPoint y: 211, distance: 248.0
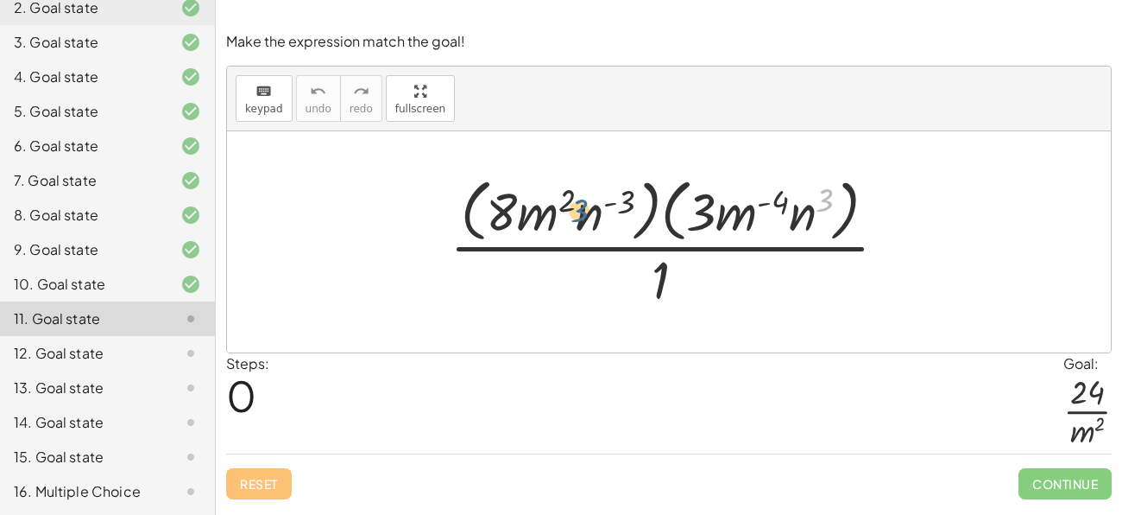
click at [582, 211] on div at bounding box center [675, 241] width 469 height 141
drag, startPoint x: 709, startPoint y: 196, endPoint x: 506, endPoint y: 204, distance: 203.0
click at [506, 204] on div at bounding box center [675, 241] width 469 height 141
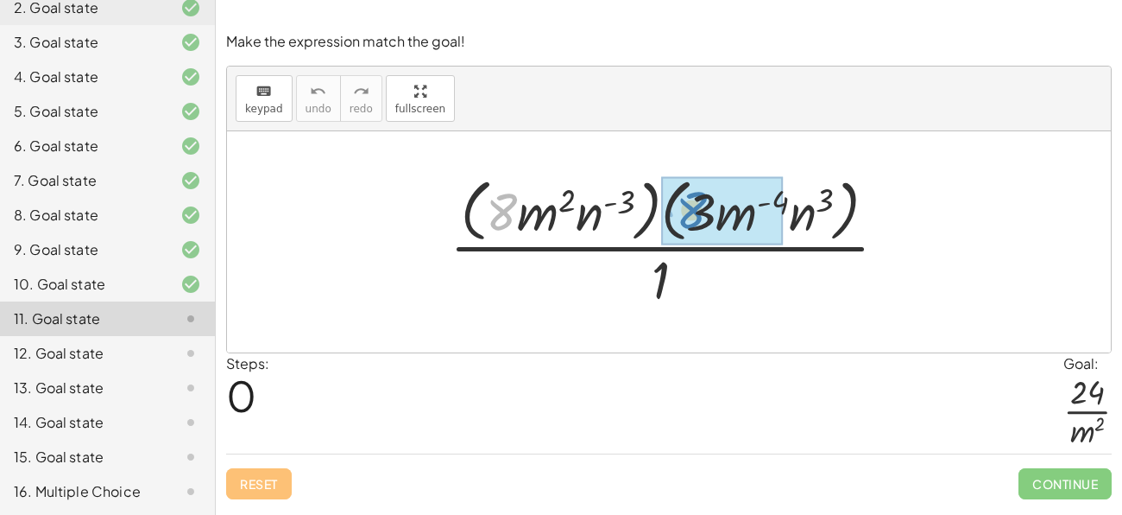
drag, startPoint x: 504, startPoint y: 204, endPoint x: 695, endPoint y: 201, distance: 190.8
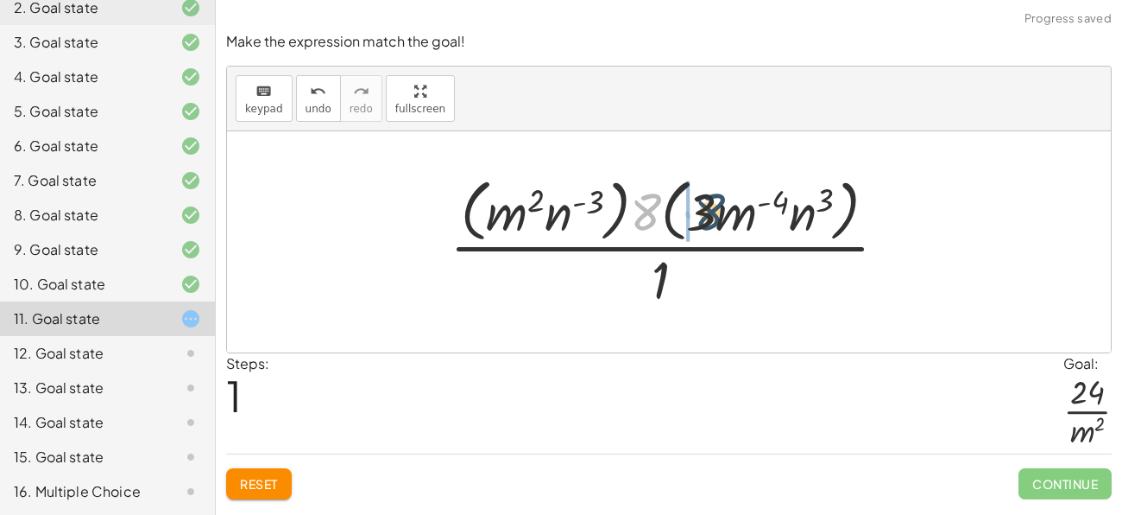
drag, startPoint x: 648, startPoint y: 212, endPoint x: 715, endPoint y: 212, distance: 66.5
click at [715, 212] on div at bounding box center [675, 241] width 469 height 141
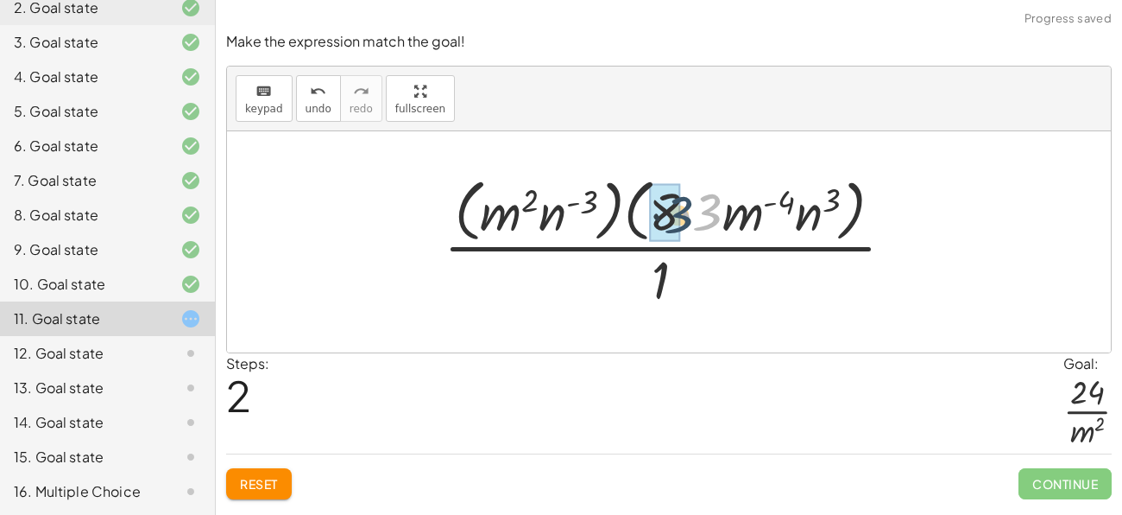
drag, startPoint x: 715, startPoint y: 212, endPoint x: 679, endPoint y: 216, distance: 35.6
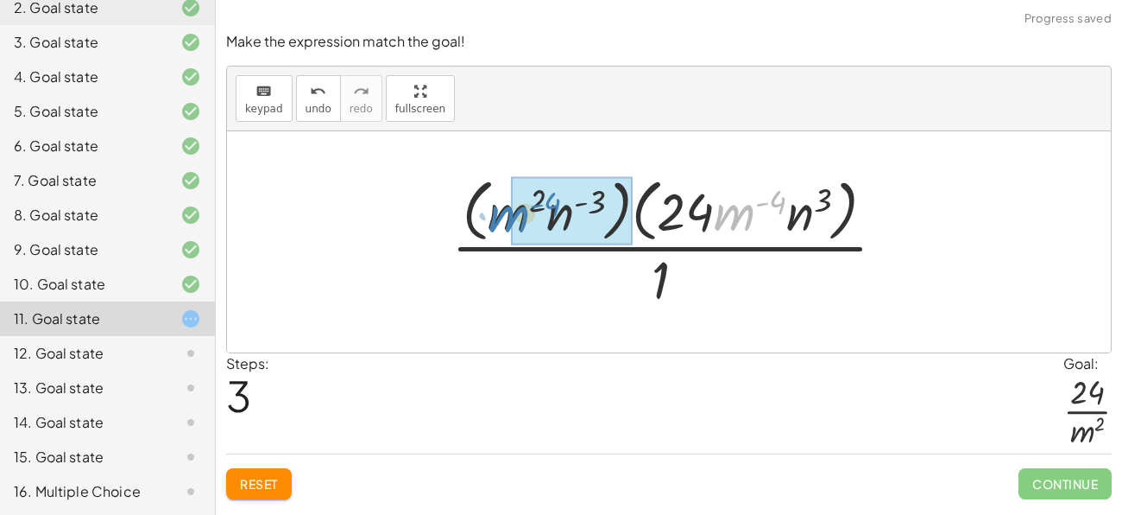
drag, startPoint x: 748, startPoint y: 218, endPoint x: 534, endPoint y: 218, distance: 214.1
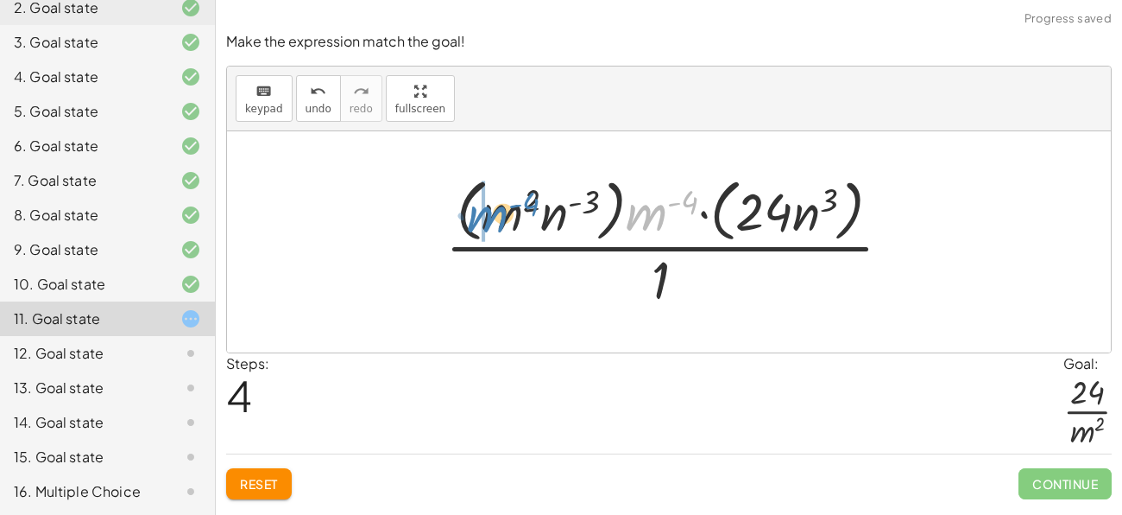
drag, startPoint x: 662, startPoint y: 212, endPoint x: 503, endPoint y: 213, distance: 158.9
click at [503, 213] on div at bounding box center [675, 241] width 477 height 141
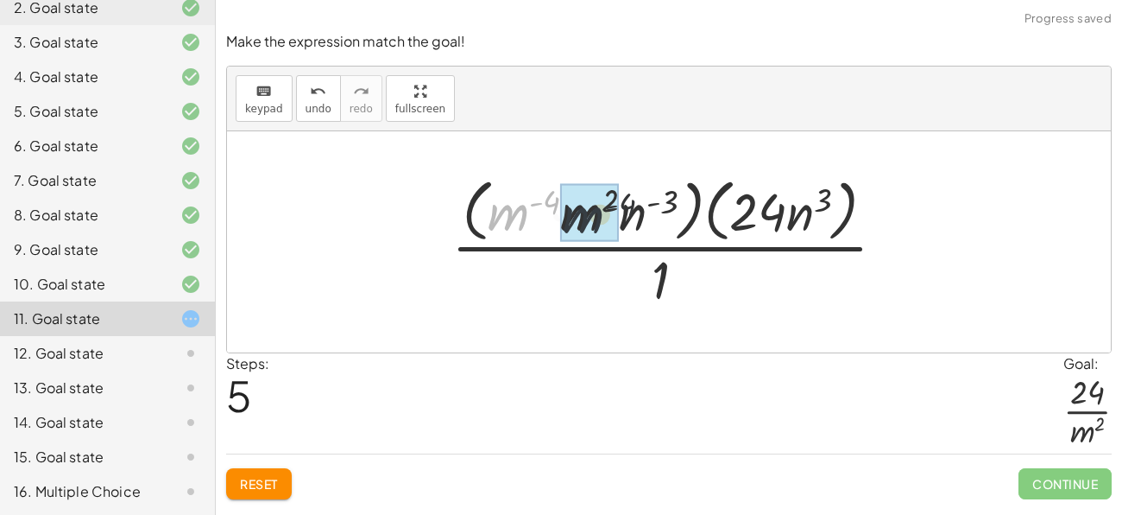
drag, startPoint x: 518, startPoint y: 213, endPoint x: 598, endPoint y: 213, distance: 80.3
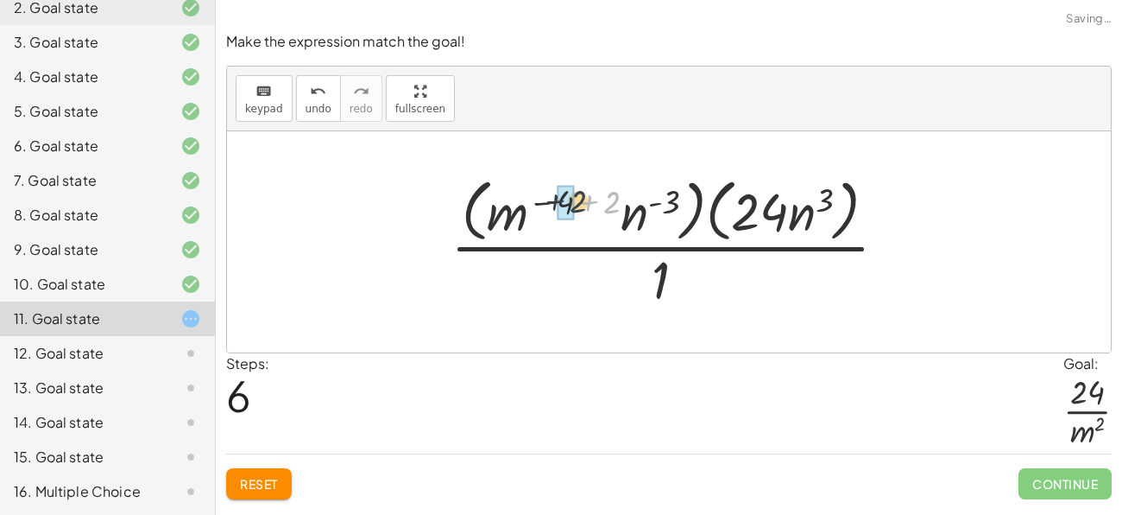
drag, startPoint x: 605, startPoint y: 206, endPoint x: 565, endPoint y: 205, distance: 40.6
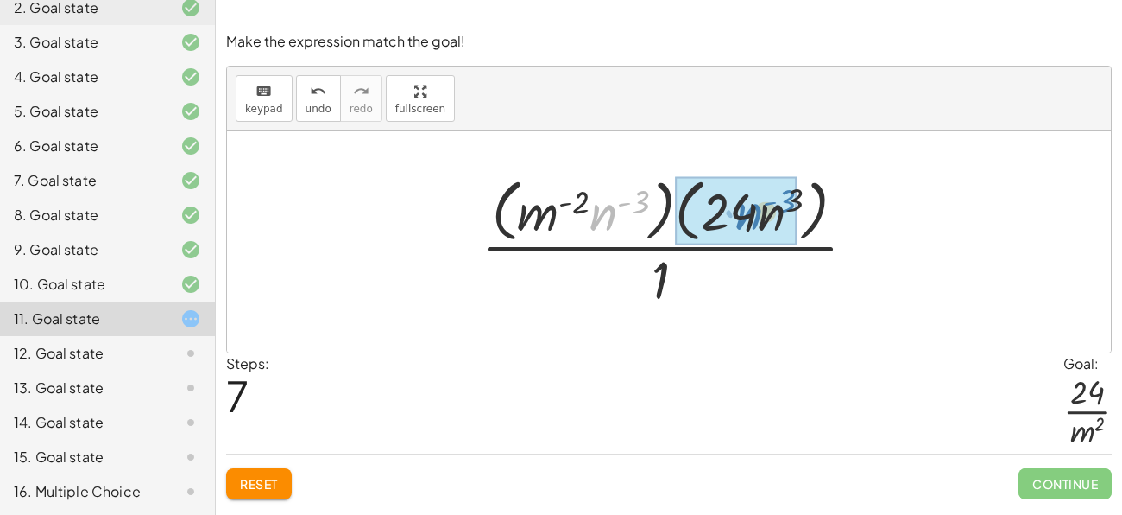
drag, startPoint x: 594, startPoint y: 222, endPoint x: 743, endPoint y: 221, distance: 149.3
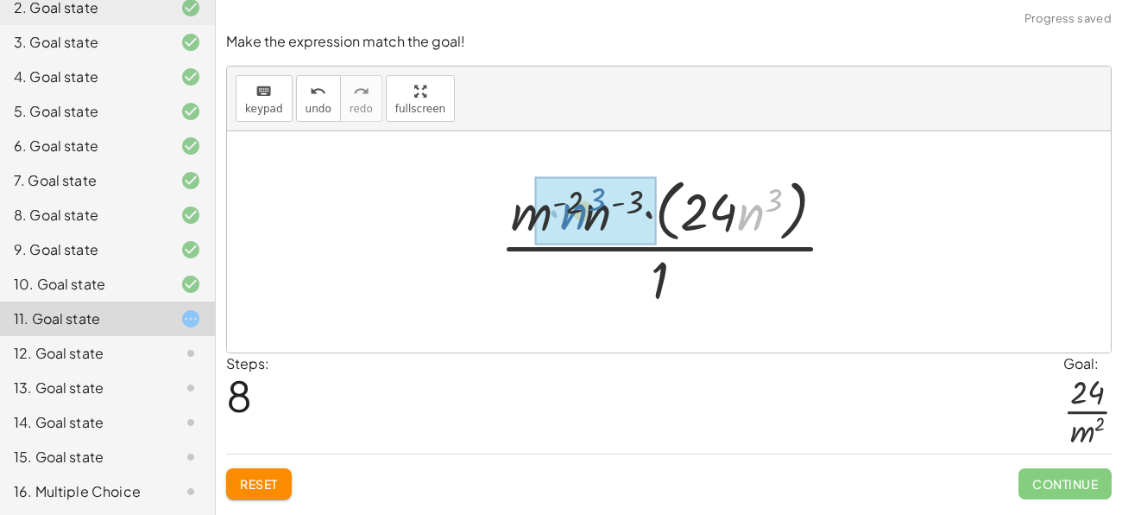
drag, startPoint x: 748, startPoint y: 223, endPoint x: 570, endPoint y: 223, distance: 177.8
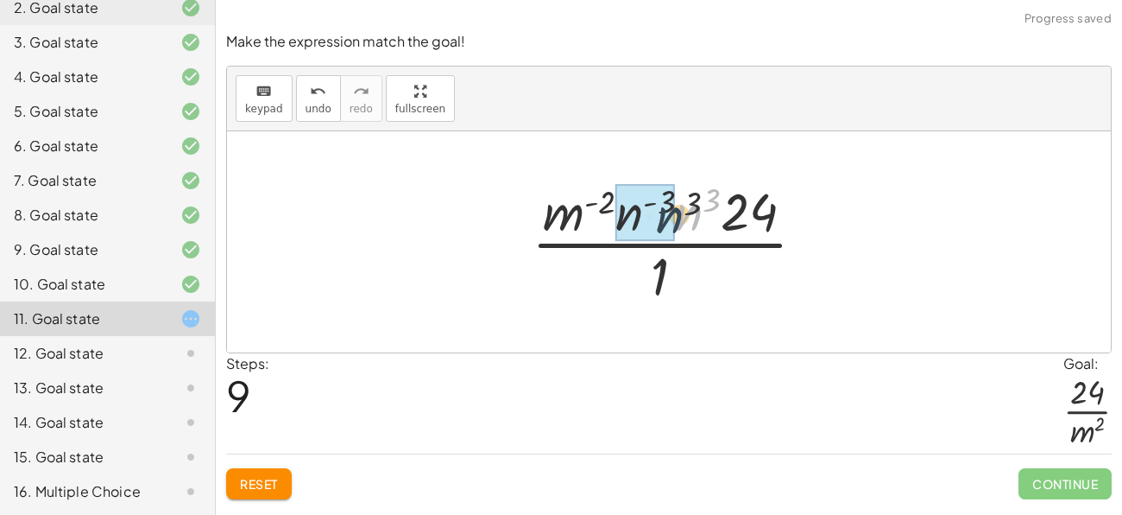
drag, startPoint x: 687, startPoint y: 218, endPoint x: 639, endPoint y: 221, distance: 48.4
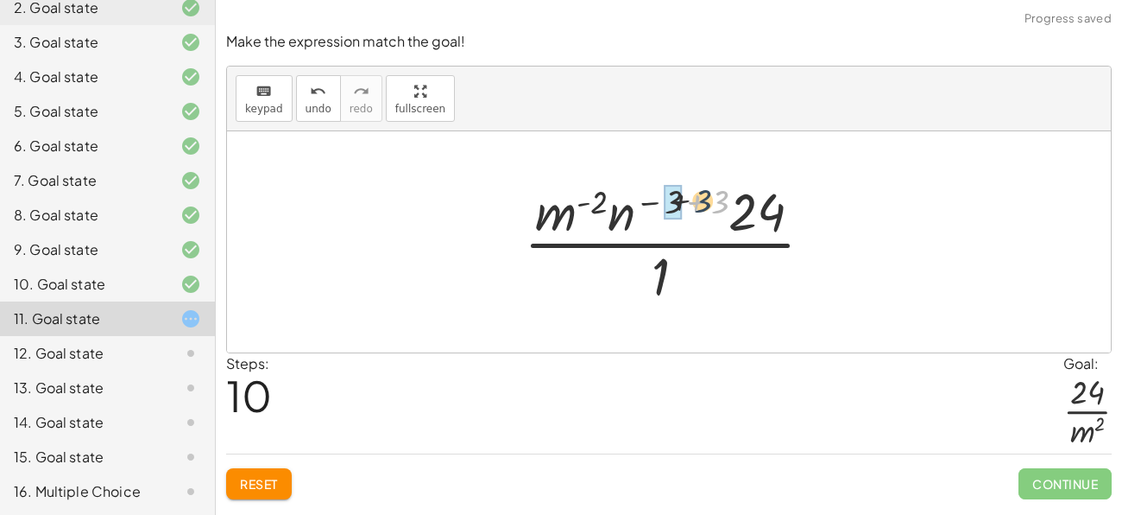
drag, startPoint x: 698, startPoint y: 202, endPoint x: 674, endPoint y: 205, distance: 23.5
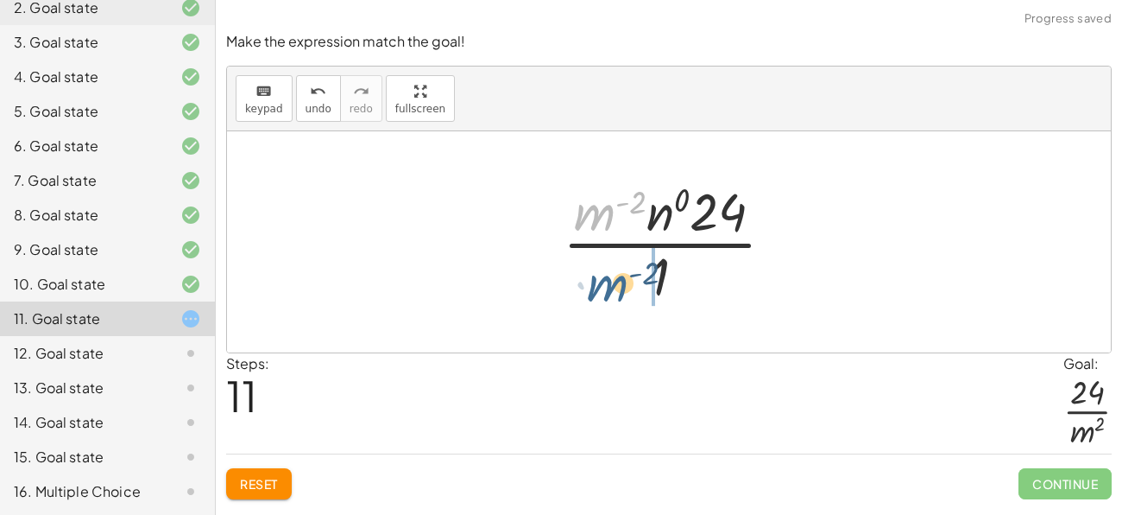
drag, startPoint x: 599, startPoint y: 217, endPoint x: 613, endPoint y: 288, distance: 73.0
click at [613, 288] on div at bounding box center [675, 241] width 243 height 133
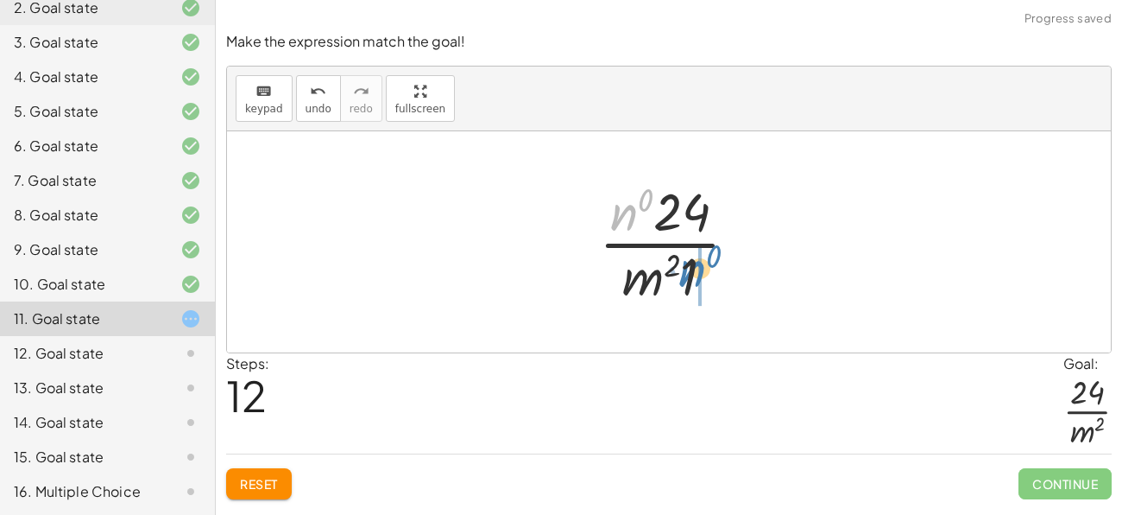
drag, startPoint x: 628, startPoint y: 224, endPoint x: 697, endPoint y: 282, distance: 89.4
click at [697, 282] on div at bounding box center [675, 241] width 170 height 133
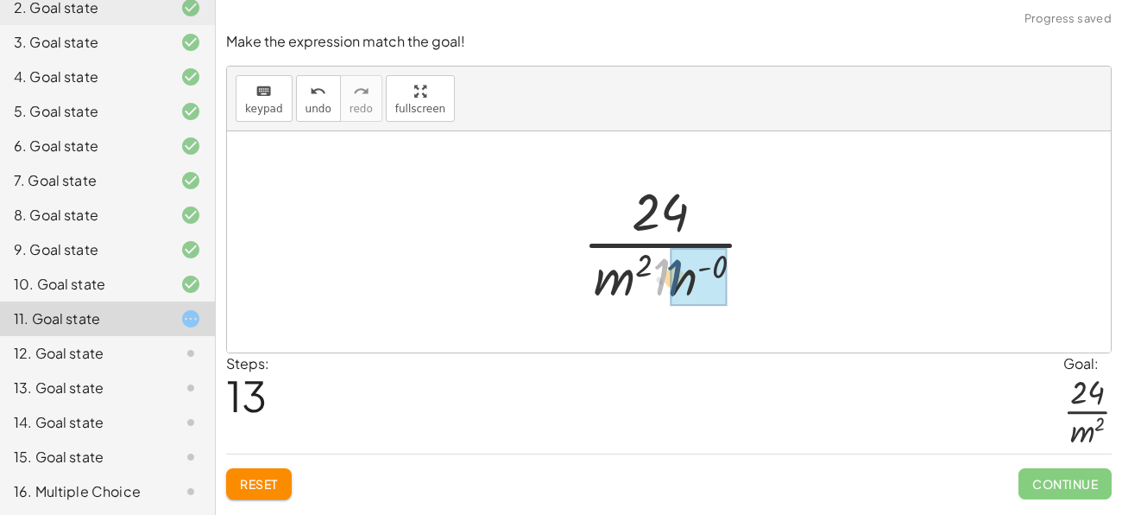
drag, startPoint x: 657, startPoint y: 280, endPoint x: 678, endPoint y: 281, distance: 20.7
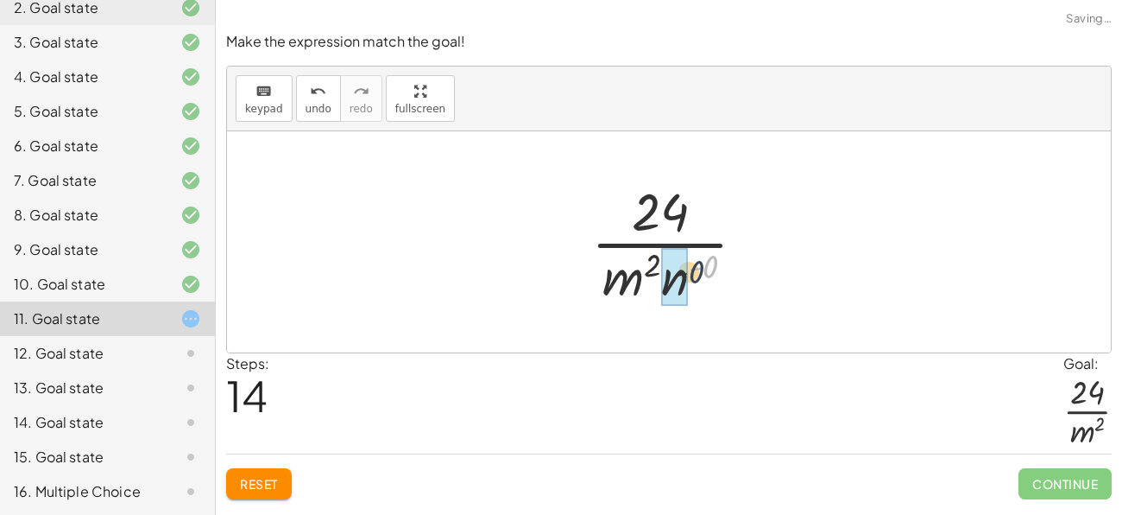
drag, startPoint x: 710, startPoint y: 272, endPoint x: 683, endPoint y: 281, distance: 28.1
drag, startPoint x: 691, startPoint y: 265, endPoint x: 641, endPoint y: 289, distance: 55.6
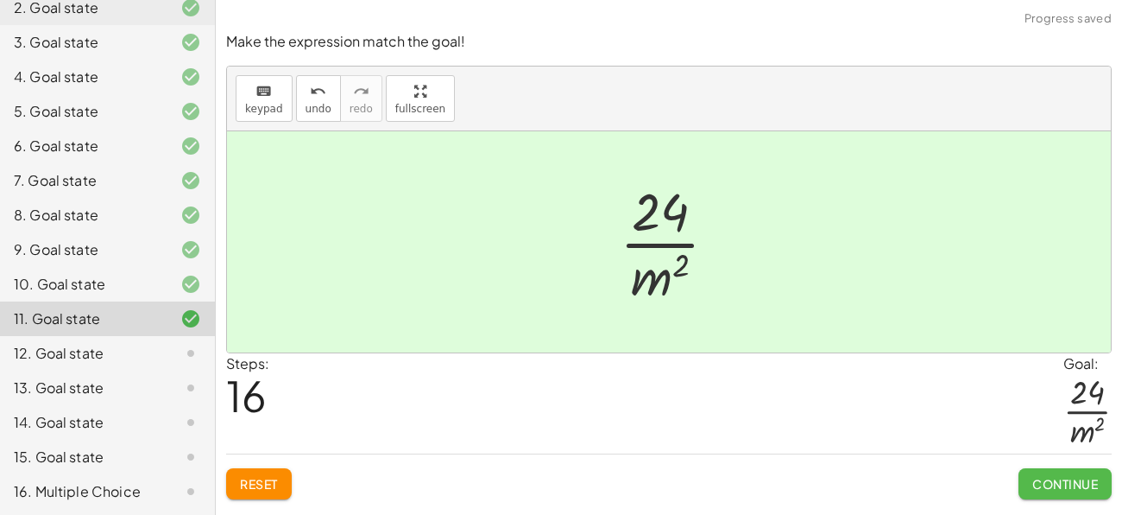
click at [1035, 487] on span "Continue" at bounding box center [1065, 484] width 66 height 16
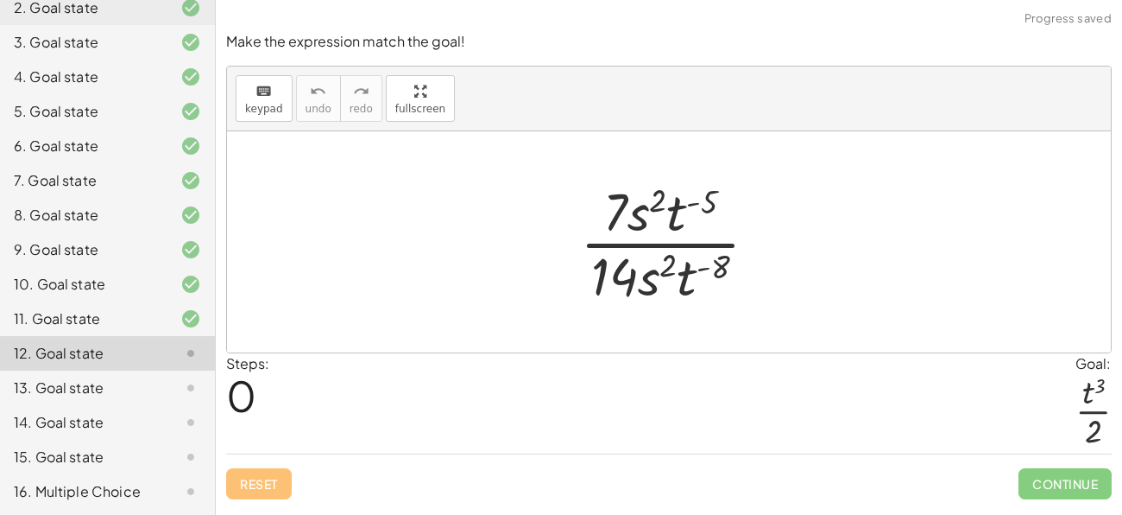
click at [94, 484] on div "16. Multiple Choice" at bounding box center [83, 491] width 139 height 21
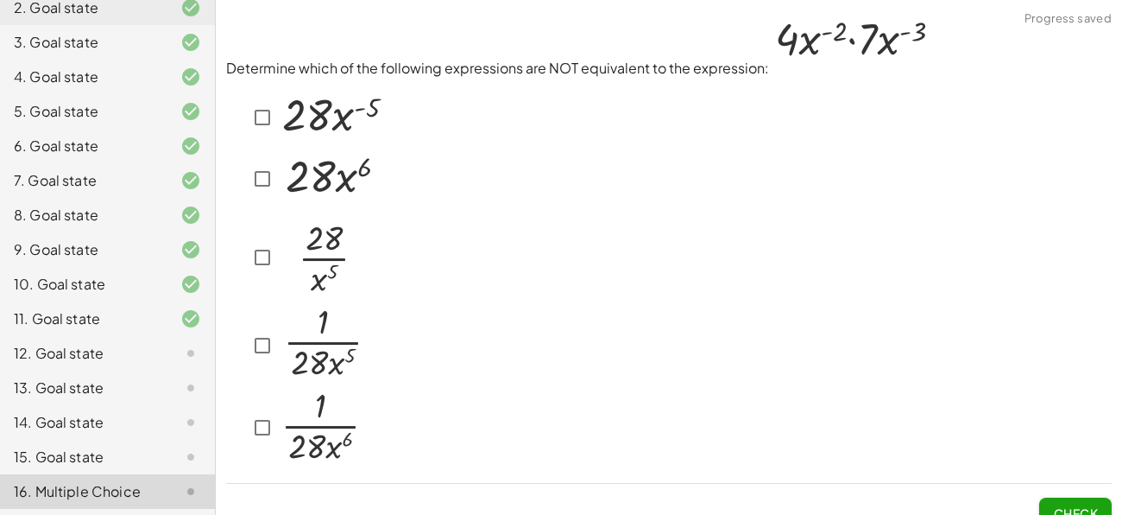
click at [88, 358] on div "12. Goal state" at bounding box center [83, 353] width 139 height 21
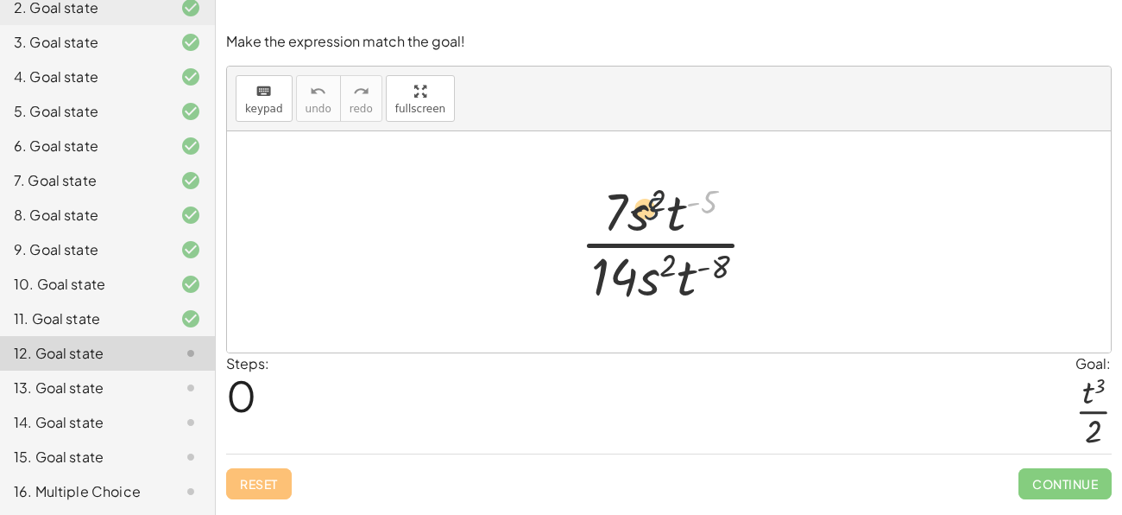
drag, startPoint x: 704, startPoint y: 199, endPoint x: 630, endPoint y: 205, distance: 74.5
click at [630, 205] on div at bounding box center [675, 241] width 209 height 133
drag, startPoint x: 609, startPoint y: 213, endPoint x: 590, endPoint y: 281, distance: 70.0
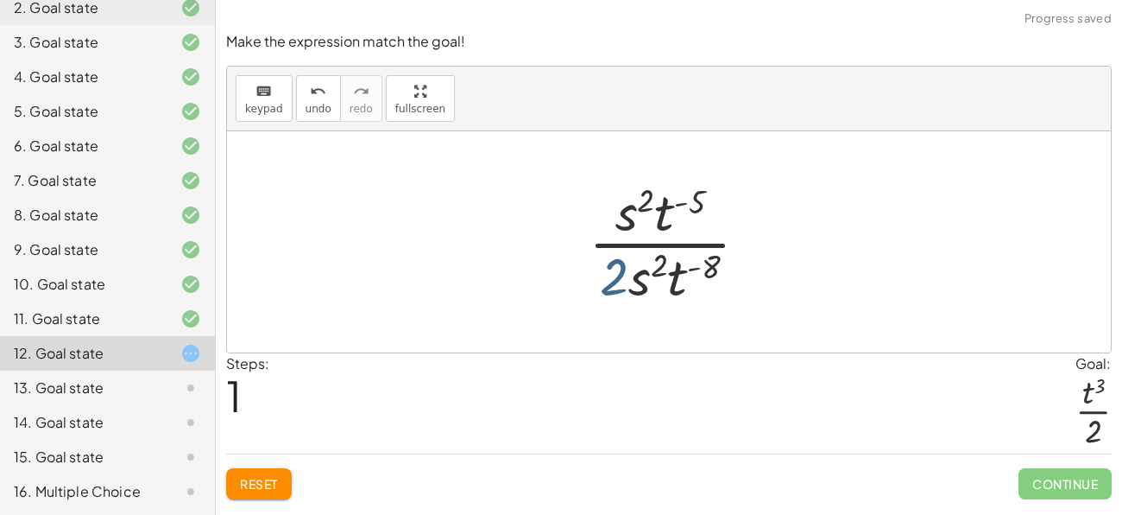
click at [625, 275] on div at bounding box center [675, 241] width 191 height 133
drag, startPoint x: 641, startPoint y: 280, endPoint x: 617, endPoint y: 215, distance: 68.8
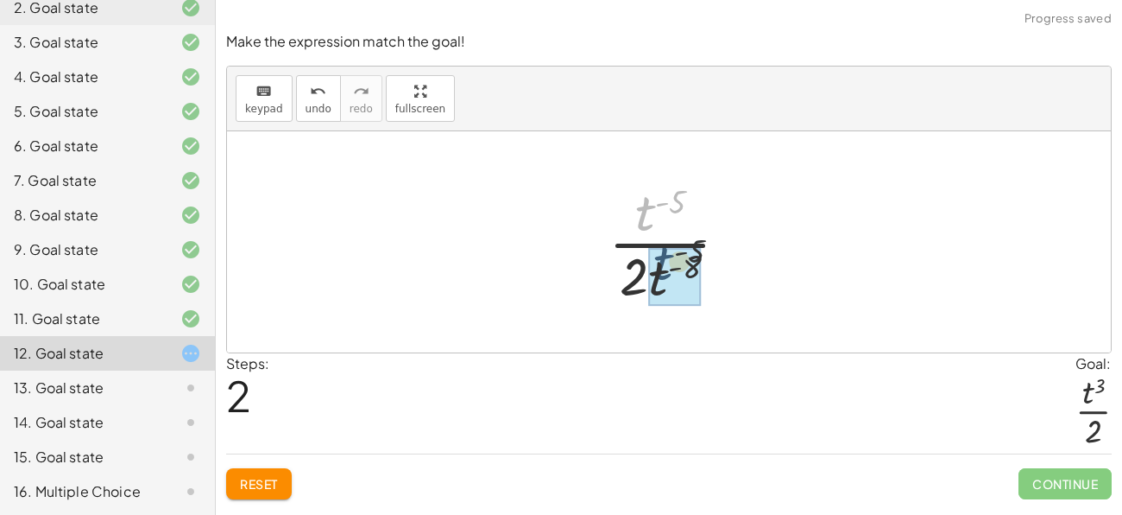
drag, startPoint x: 647, startPoint y: 216, endPoint x: 669, endPoint y: 281, distance: 68.5
drag, startPoint x: 660, startPoint y: 279, endPoint x: 649, endPoint y: 216, distance: 64.0
click at [649, 216] on div at bounding box center [675, 241] width 150 height 133
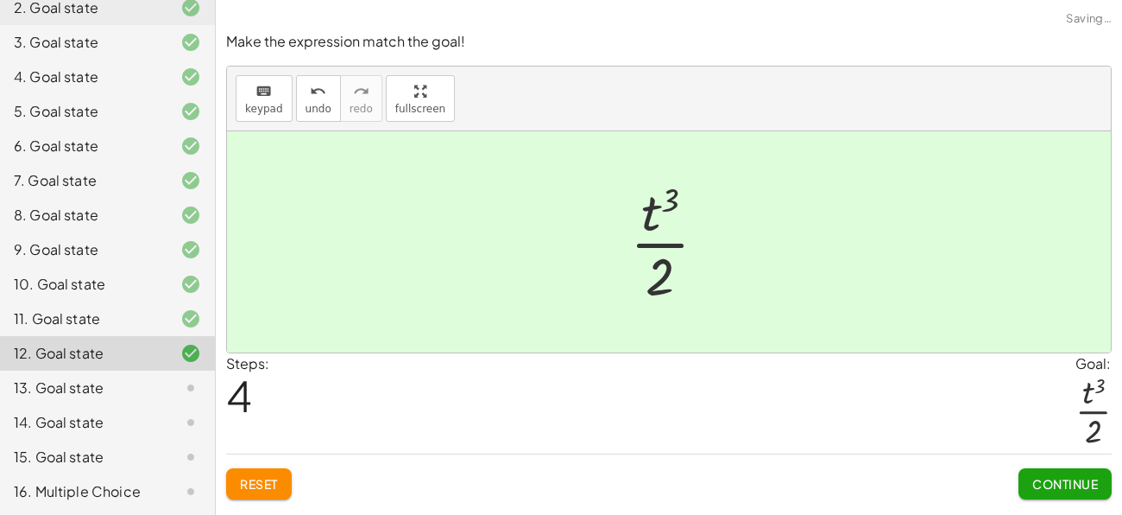
click at [1039, 483] on span "Continue" at bounding box center [1065, 484] width 66 height 16
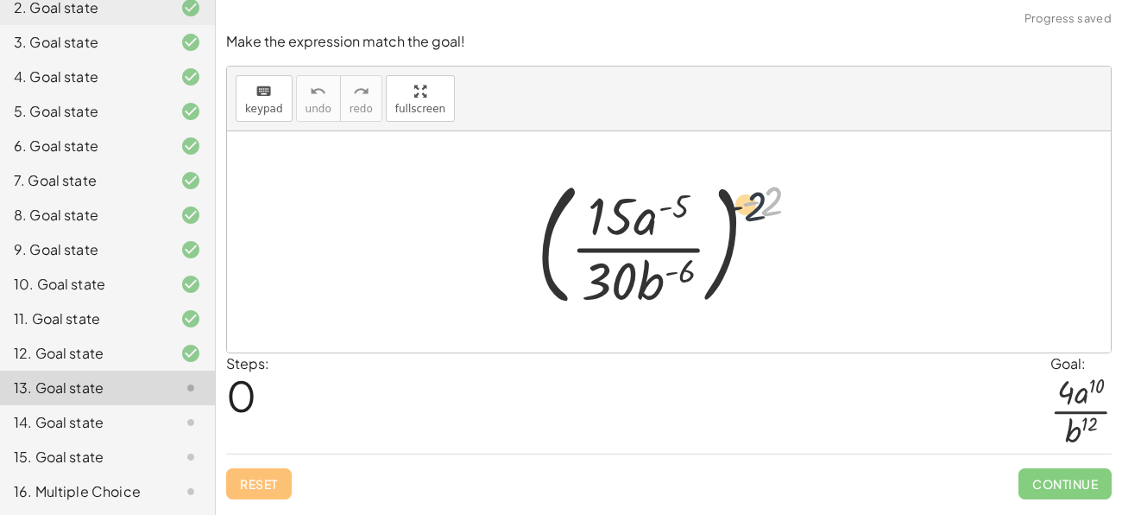
drag, startPoint x: 767, startPoint y: 198, endPoint x: 698, endPoint y: 215, distance: 72.0
click at [698, 215] on div at bounding box center [675, 241] width 294 height 143
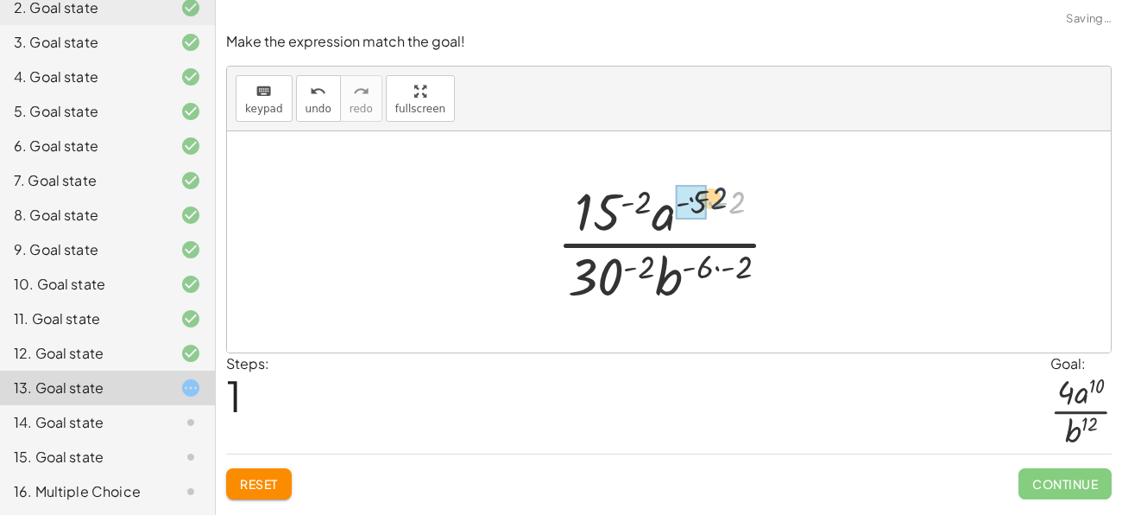
drag, startPoint x: 744, startPoint y: 200, endPoint x: 710, endPoint y: 196, distance: 34.8
click at [710, 196] on div at bounding box center [675, 241] width 254 height 133
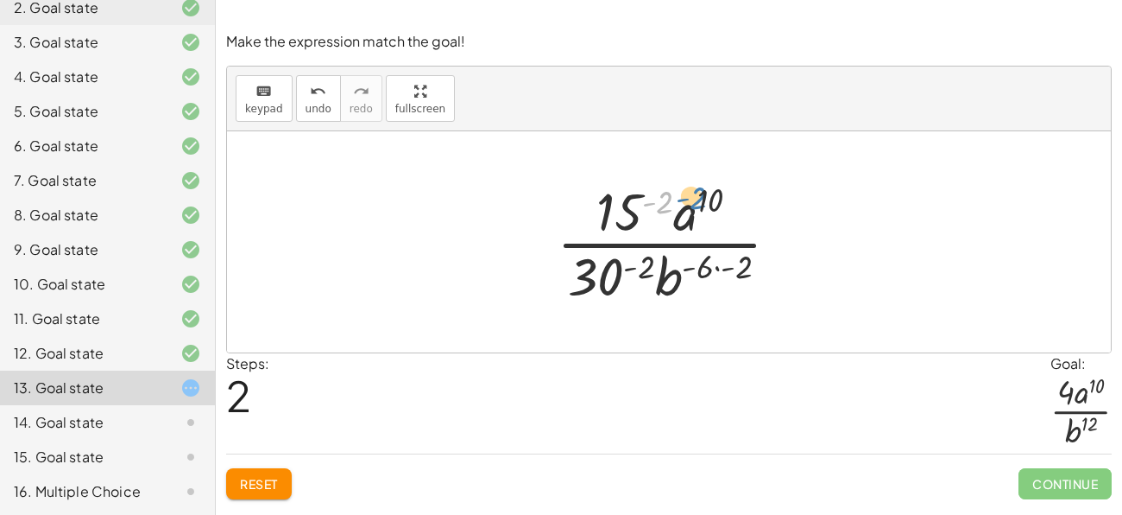
drag, startPoint x: 664, startPoint y: 208, endPoint x: 698, endPoint y: 204, distance: 34.8
click at [698, 204] on div at bounding box center [675, 241] width 254 height 133
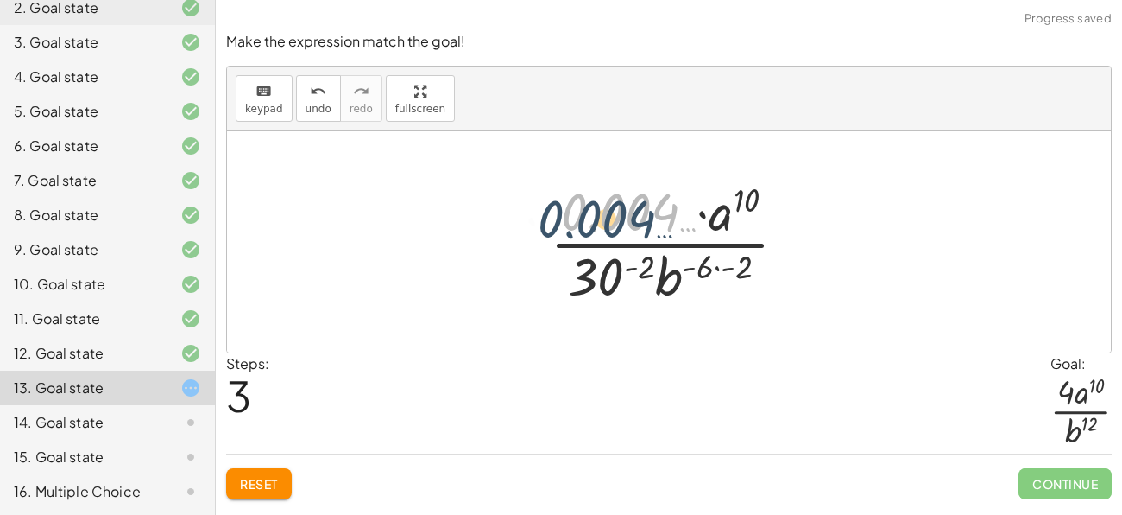
drag, startPoint x: 672, startPoint y: 217, endPoint x: 625, endPoint y: 230, distance: 49.2
click at [625, 230] on div at bounding box center [675, 241] width 268 height 133
click at [252, 493] on button "Reset" at bounding box center [259, 483] width 66 height 31
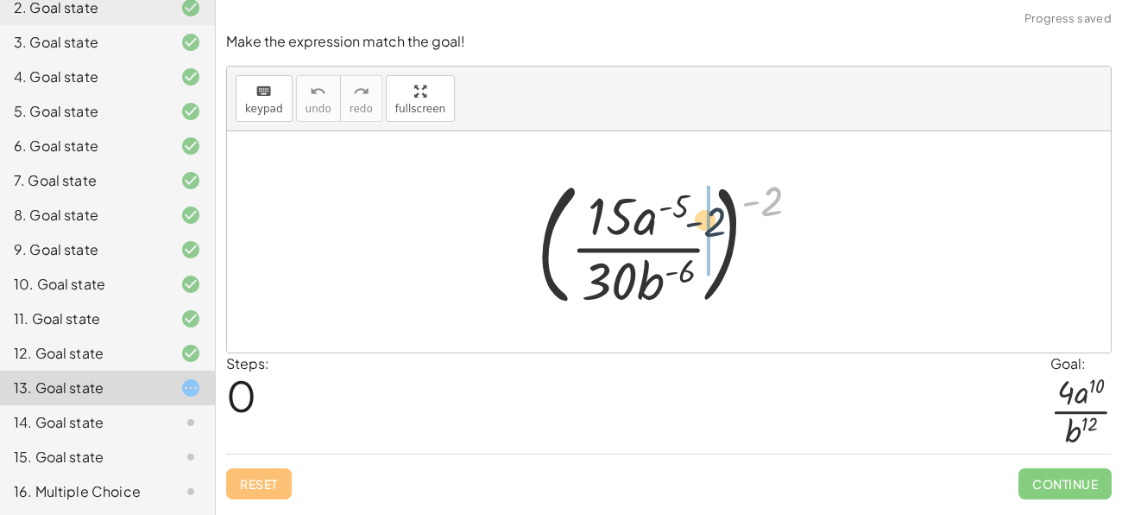
drag, startPoint x: 762, startPoint y: 185, endPoint x: 668, endPoint y: 210, distance: 97.4
click at [668, 210] on div at bounding box center [675, 241] width 294 height 143
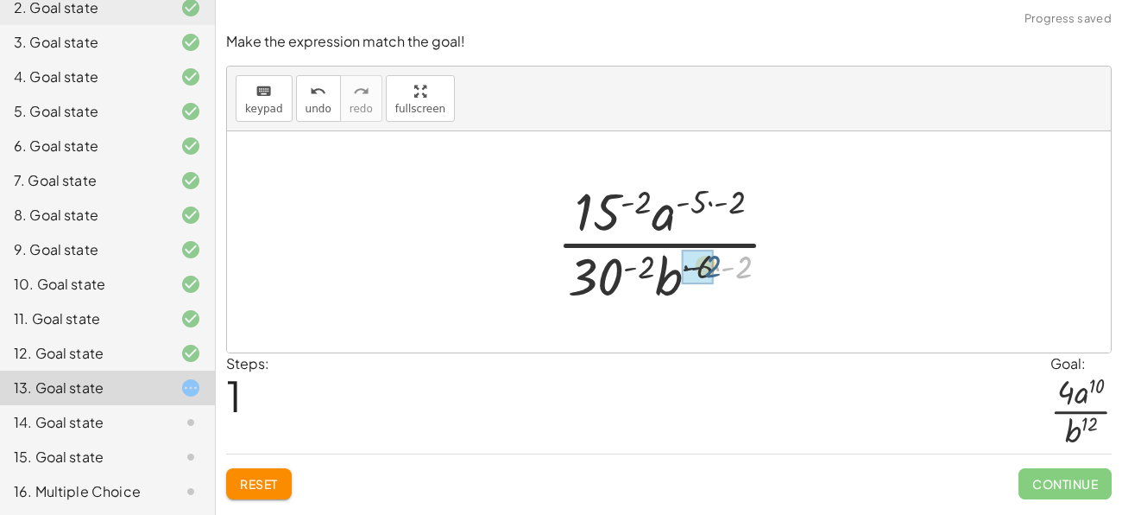
drag, startPoint x: 738, startPoint y: 258, endPoint x: 696, endPoint y: 257, distance: 42.3
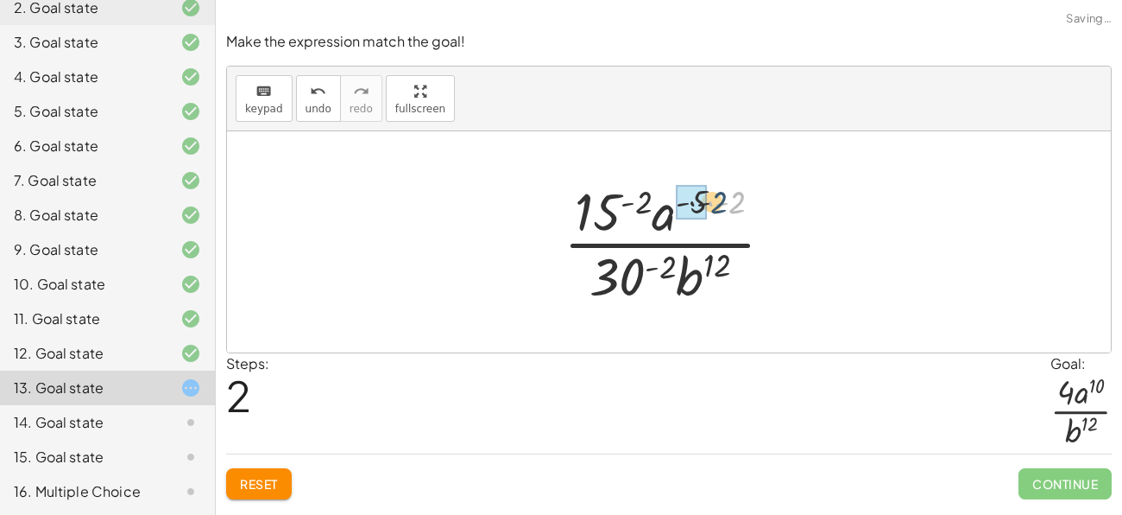
drag, startPoint x: 734, startPoint y: 205, endPoint x: 705, endPoint y: 205, distance: 28.5
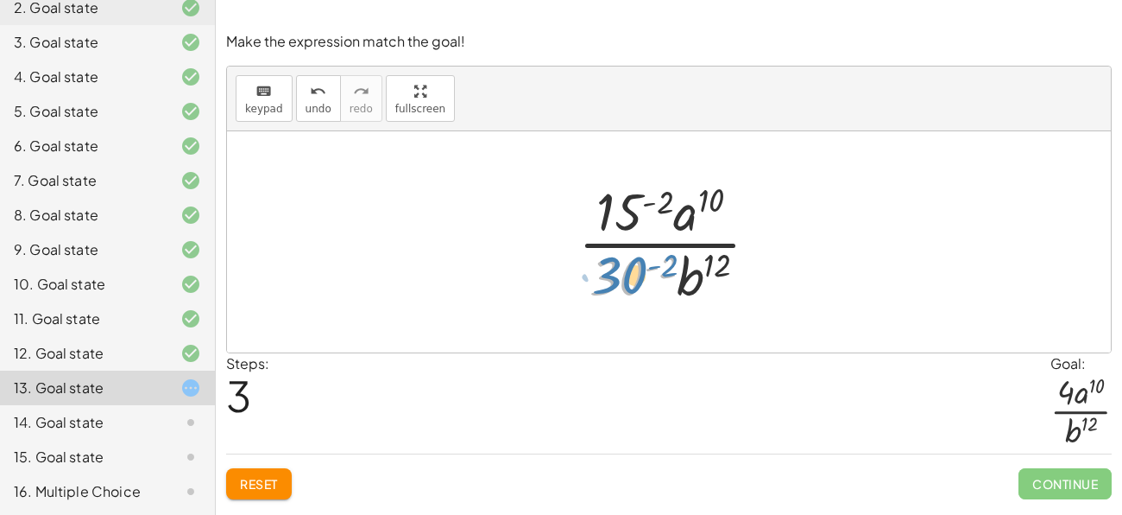
click at [615, 287] on div at bounding box center [676, 241] width 212 height 133
drag, startPoint x: 627, startPoint y: 272, endPoint x: 628, endPoint y: 186, distance: 85.5
click at [628, 186] on div at bounding box center [676, 241] width 212 height 133
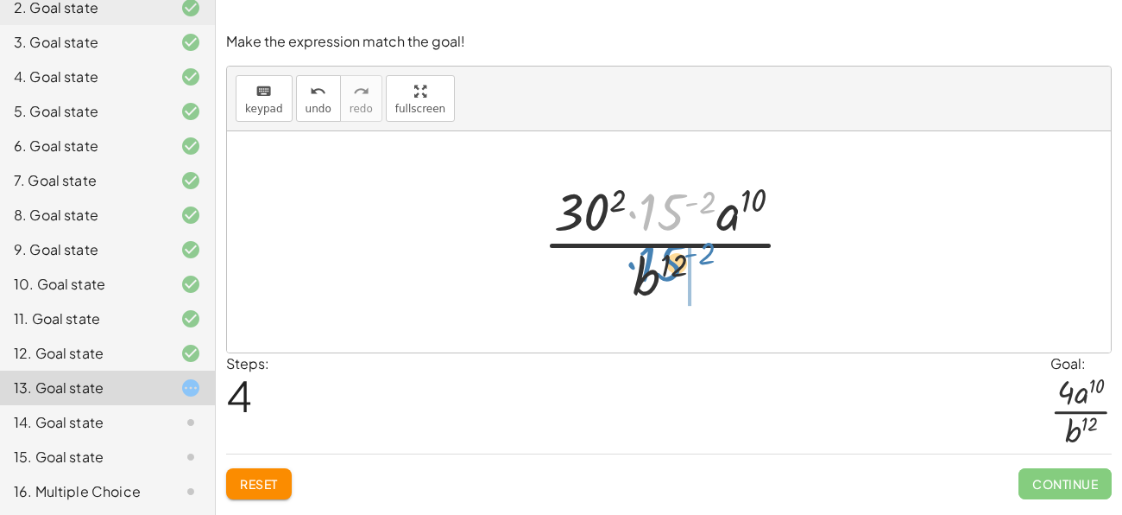
drag, startPoint x: 655, startPoint y: 205, endPoint x: 636, endPoint y: 272, distance: 69.1
click at [636, 272] on div at bounding box center [675, 241] width 282 height 133
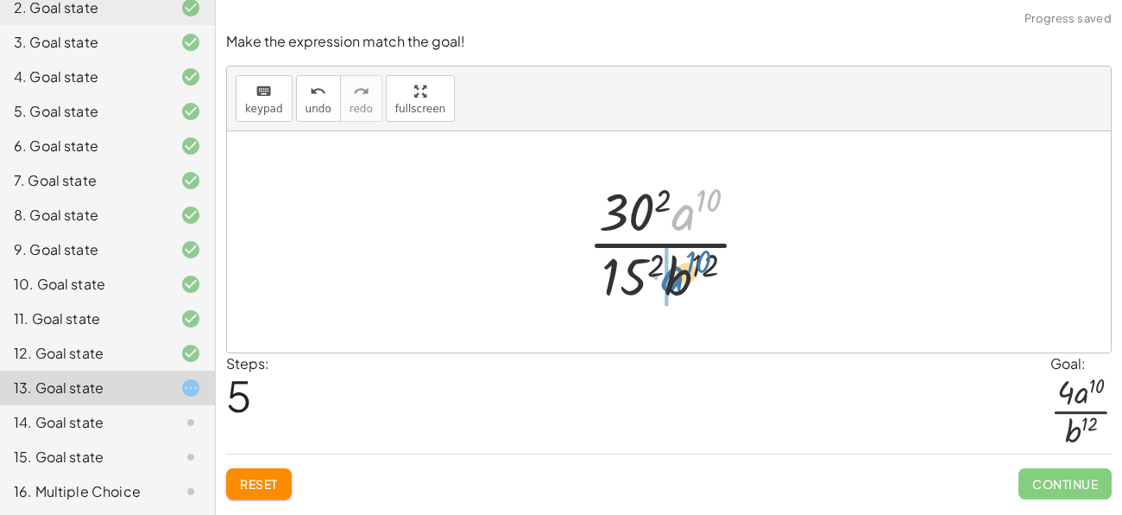
drag, startPoint x: 680, startPoint y: 212, endPoint x: 667, endPoint y: 276, distance: 65.2
click at [667, 276] on div at bounding box center [675, 241] width 193 height 133
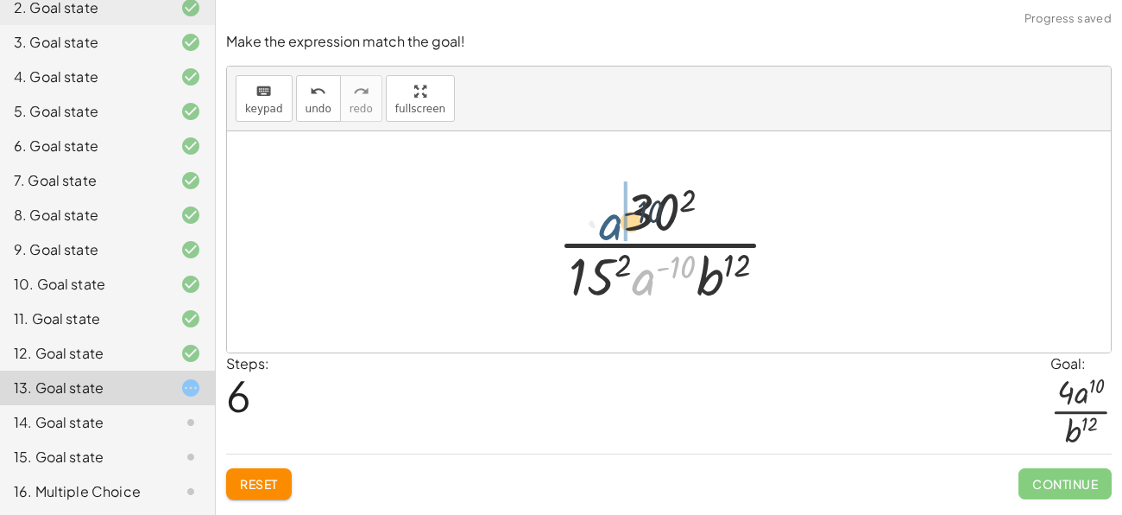
drag, startPoint x: 639, startPoint y: 285, endPoint x: 593, endPoint y: 218, distance: 81.4
click at [593, 218] on div at bounding box center [675, 241] width 253 height 133
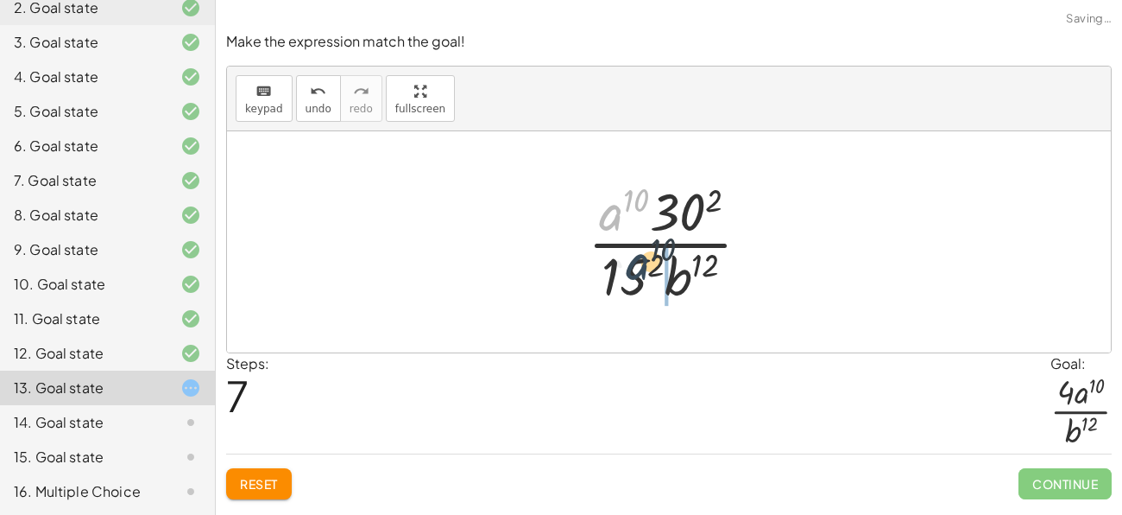
drag, startPoint x: 606, startPoint y: 223, endPoint x: 641, endPoint y: 278, distance: 65.6
click at [641, 278] on div at bounding box center [675, 241] width 193 height 133
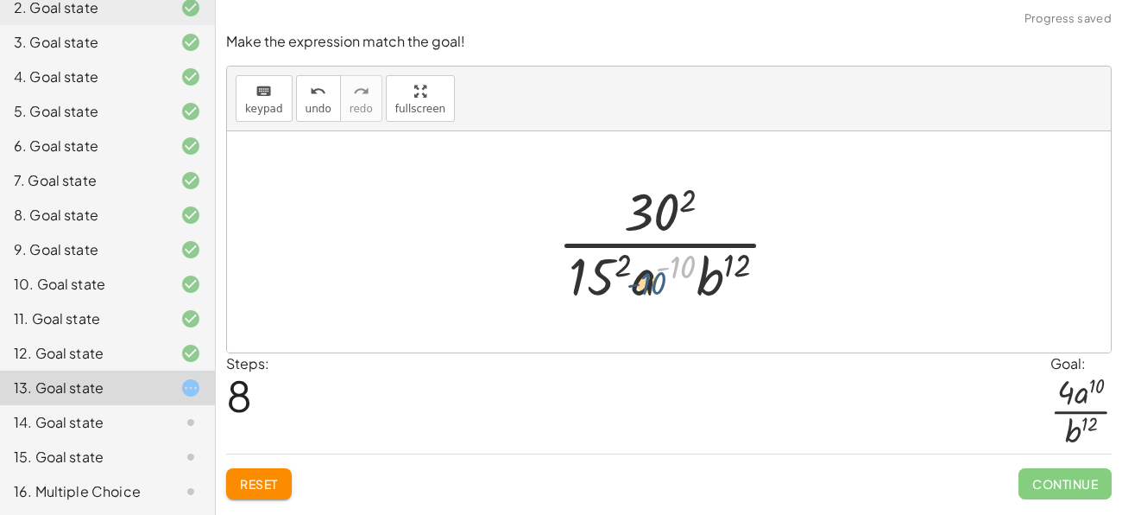
drag, startPoint x: 676, startPoint y: 258, endPoint x: 637, endPoint y: 277, distance: 43.2
click at [637, 277] on div at bounding box center [675, 241] width 253 height 133
drag, startPoint x: 691, startPoint y: 193, endPoint x: 662, endPoint y: 205, distance: 31.7
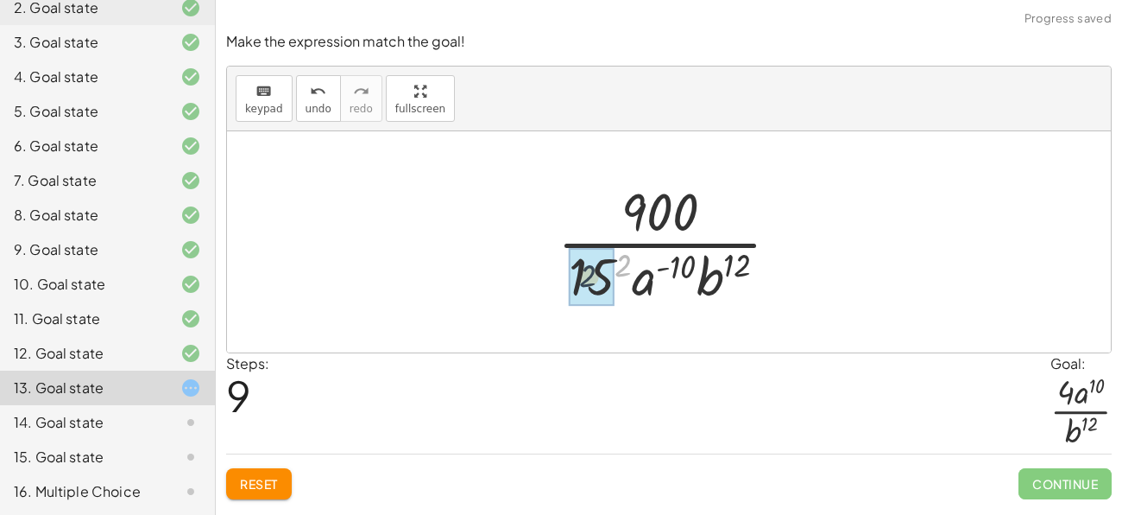
drag, startPoint x: 625, startPoint y: 266, endPoint x: 590, endPoint y: 277, distance: 37.1
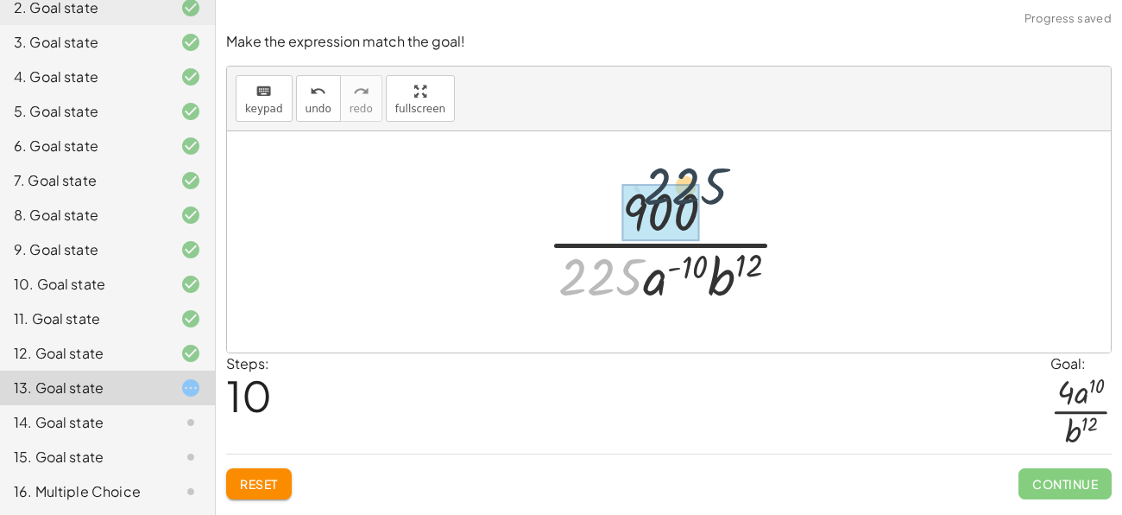
drag, startPoint x: 597, startPoint y: 278, endPoint x: 680, endPoint y: 186, distance: 123.5
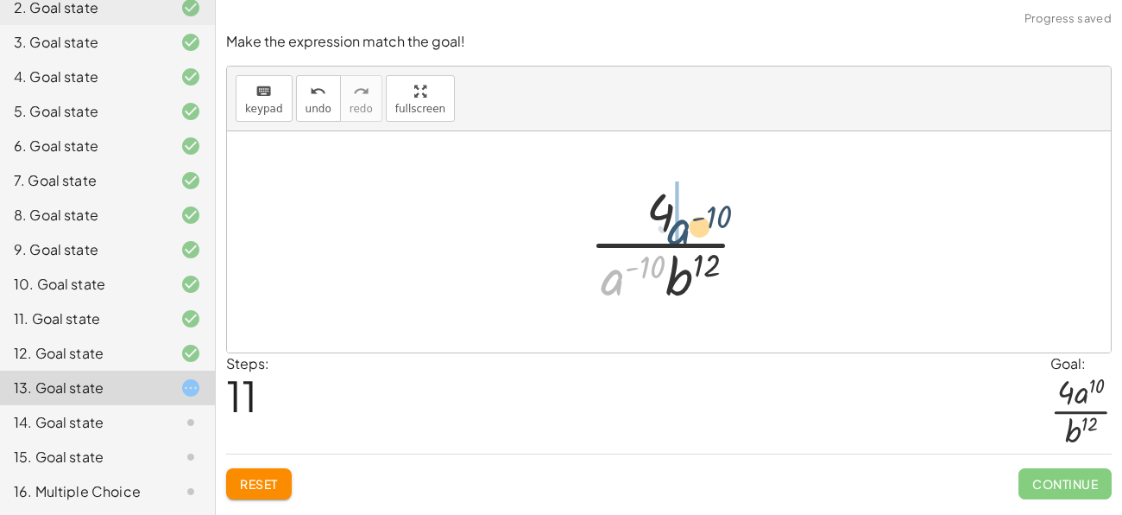
drag, startPoint x: 610, startPoint y: 282, endPoint x: 678, endPoint y: 231, distance: 84.4
click at [678, 231] on div at bounding box center [676, 241] width 190 height 133
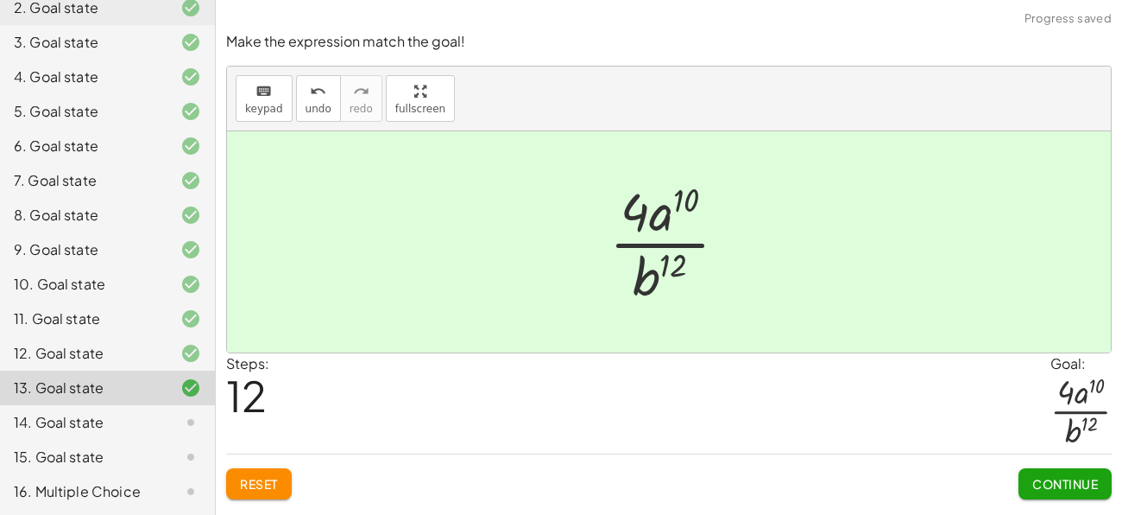
click at [1059, 484] on span "Continue" at bounding box center [1065, 484] width 66 height 16
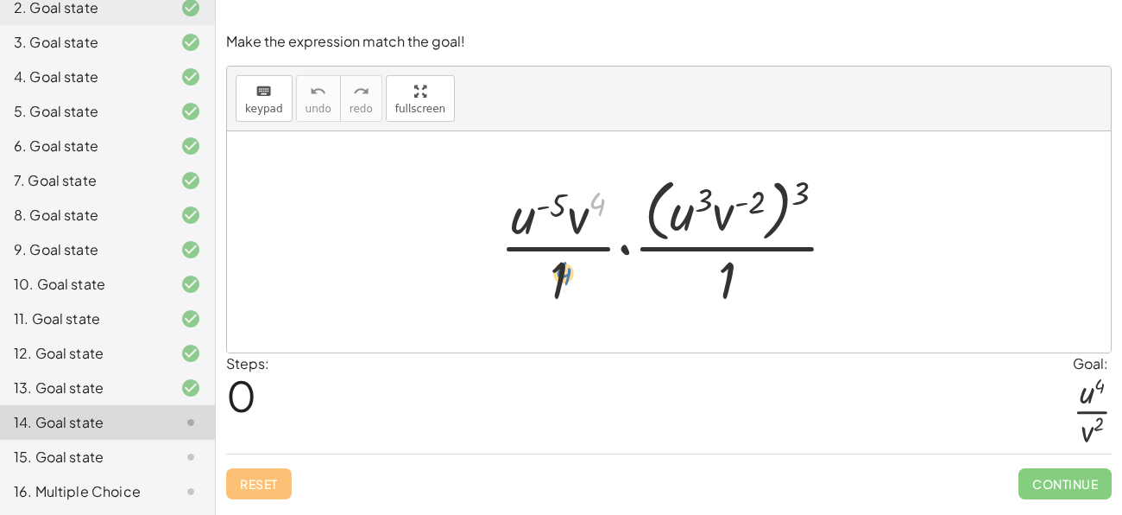
drag, startPoint x: 590, startPoint y: 215, endPoint x: 558, endPoint y: 281, distance: 73.0
click at [558, 281] on div at bounding box center [675, 241] width 369 height 141
drag, startPoint x: 576, startPoint y: 216, endPoint x: 544, endPoint y: 281, distance: 73.0
click at [544, 281] on div at bounding box center [675, 241] width 369 height 141
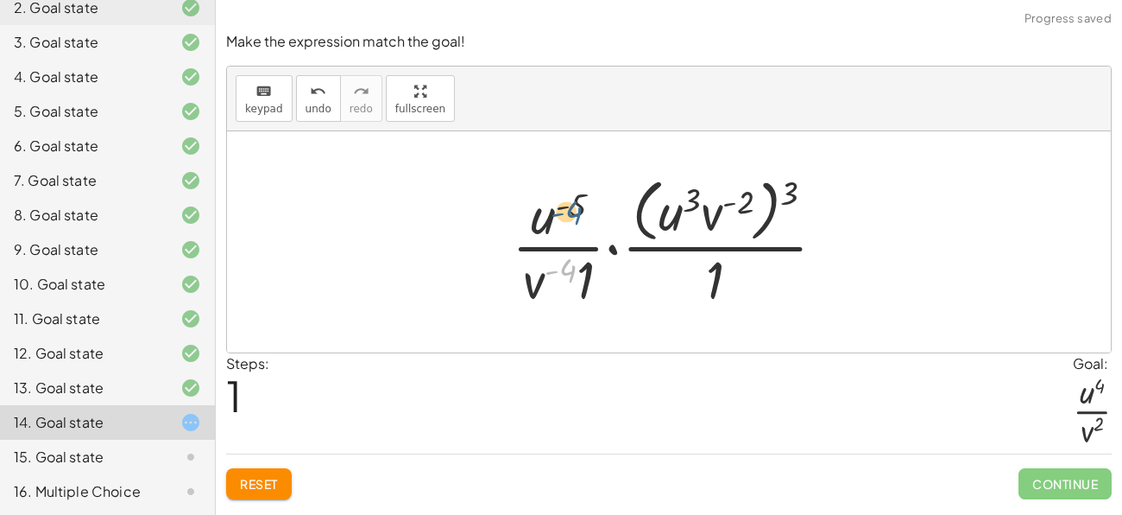
drag, startPoint x: 565, startPoint y: 269, endPoint x: 576, endPoint y: 198, distance: 72.5
click at [576, 198] on div at bounding box center [675, 241] width 344 height 141
drag, startPoint x: 798, startPoint y: 198, endPoint x: 760, endPoint y: 199, distance: 38.0
click at [760, 199] on div at bounding box center [675, 241] width 344 height 141
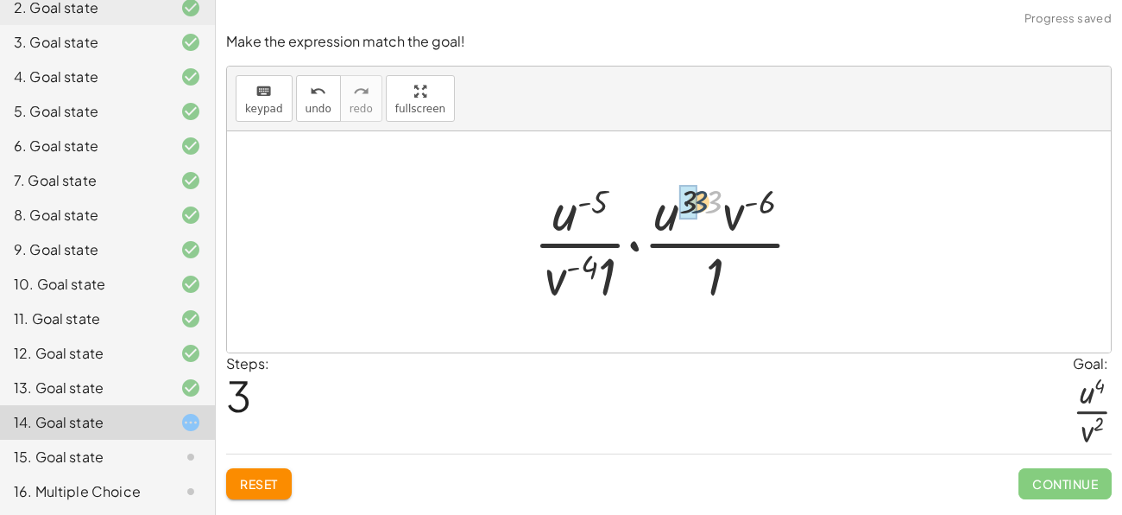
drag, startPoint x: 712, startPoint y: 201, endPoint x: 693, endPoint y: 201, distance: 19.0
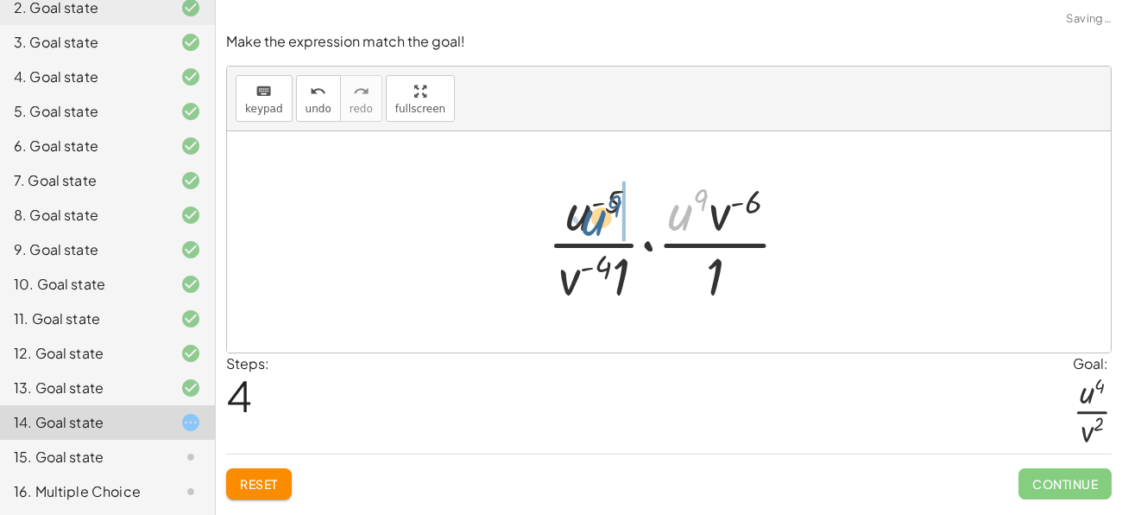
drag, startPoint x: 690, startPoint y: 210, endPoint x: 584, endPoint y: 212, distance: 106.2
click at [584, 212] on div at bounding box center [676, 241] width 274 height 133
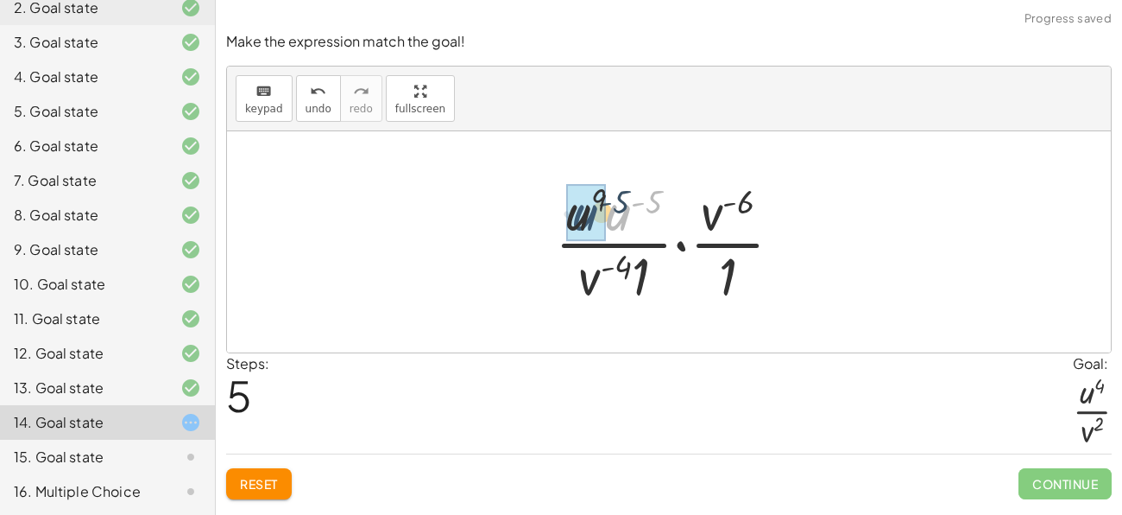
drag, startPoint x: 622, startPoint y: 224, endPoint x: 587, endPoint y: 224, distance: 35.4
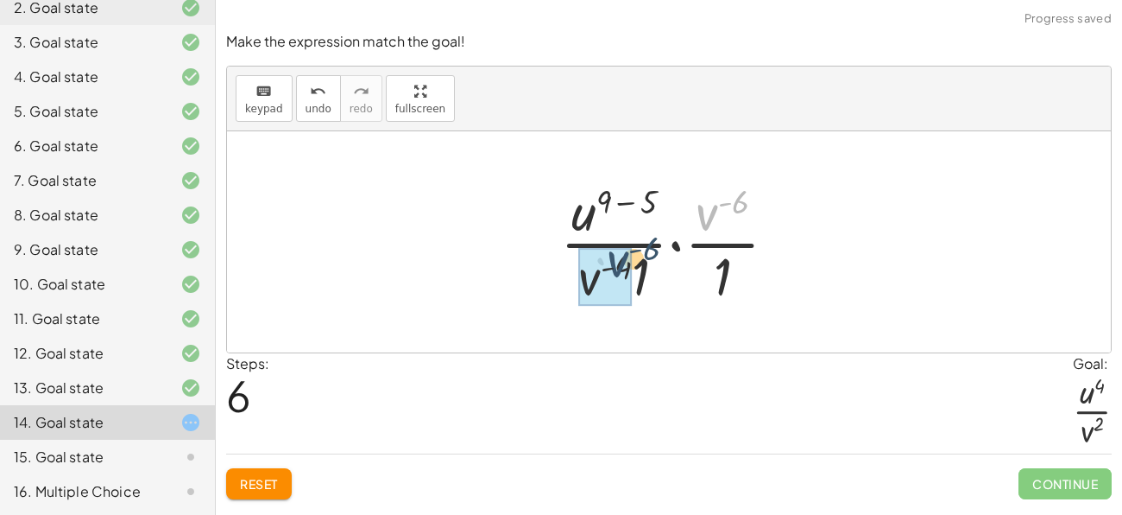
drag, startPoint x: 714, startPoint y: 210, endPoint x: 599, endPoint y: 271, distance: 130.2
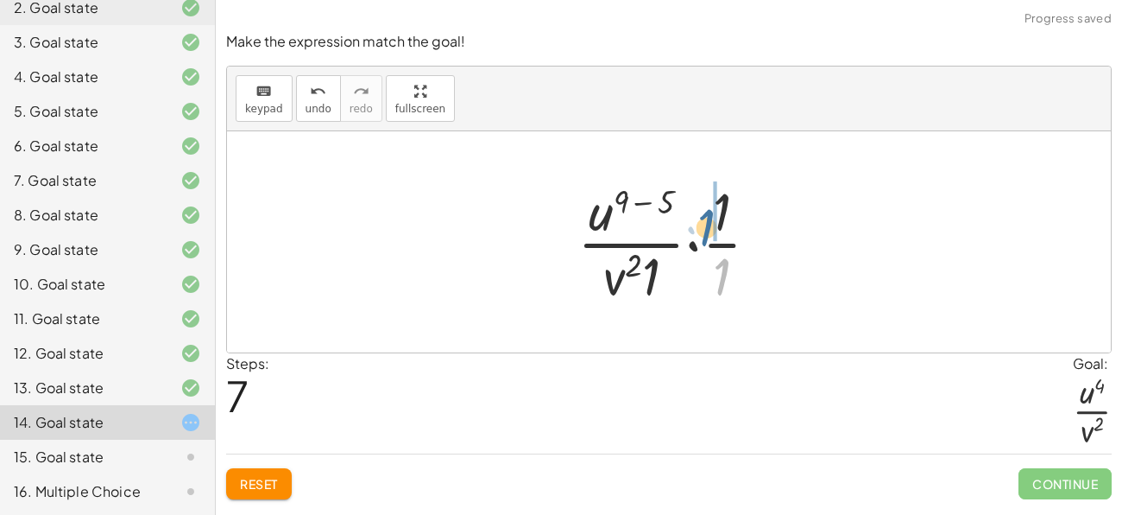
drag, startPoint x: 741, startPoint y: 265, endPoint x: 741, endPoint y: 204, distance: 61.3
click at [741, 204] on div at bounding box center [675, 241] width 212 height 133
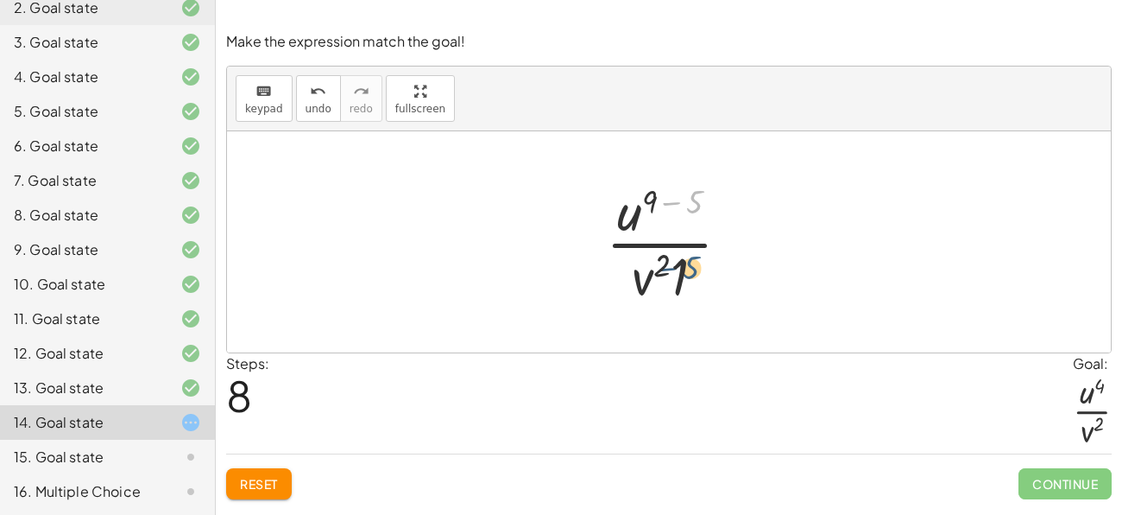
drag, startPoint x: 691, startPoint y: 192, endPoint x: 688, endPoint y: 267, distance: 75.2
click at [688, 267] on div at bounding box center [674, 241] width 155 height 133
drag, startPoint x: 679, startPoint y: 274, endPoint x: 691, endPoint y: 192, distance: 82.8
click at [691, 192] on div at bounding box center [674, 241] width 155 height 133
drag, startPoint x: 685, startPoint y: 203, endPoint x: 709, endPoint y: 209, distance: 24.1
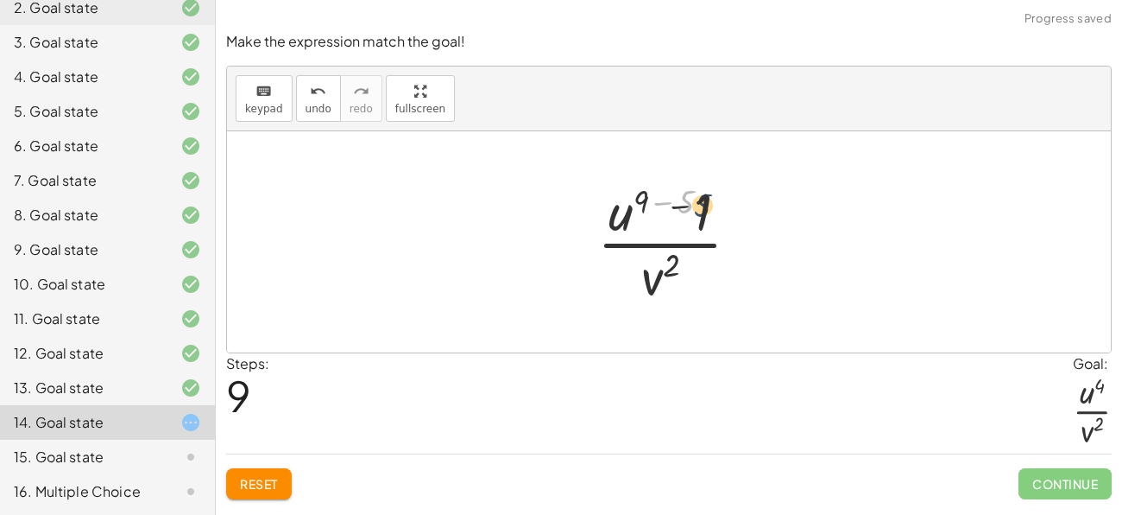
click at [709, 209] on div at bounding box center [676, 241] width 174 height 133
drag, startPoint x: 708, startPoint y: 205, endPoint x: 677, endPoint y: 199, distance: 31.5
drag, startPoint x: 698, startPoint y: 200, endPoint x: 636, endPoint y: 192, distance: 61.9
click at [636, 192] on div at bounding box center [675, 241] width 166 height 133
drag, startPoint x: 643, startPoint y: 195, endPoint x: 695, endPoint y: 200, distance: 52.1
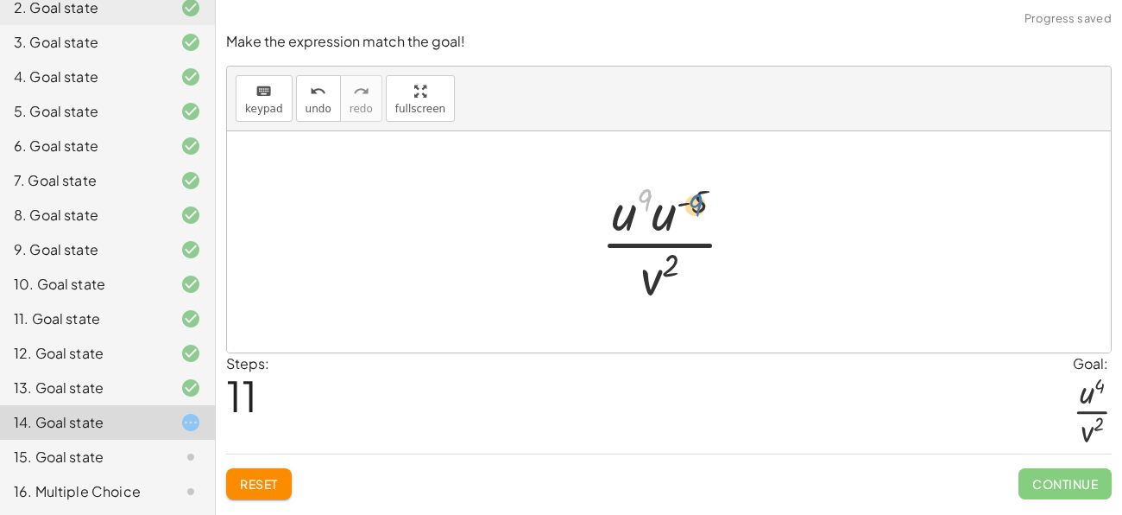
click at [695, 200] on div at bounding box center [675, 241] width 166 height 133
drag, startPoint x: 633, startPoint y: 213, endPoint x: 669, endPoint y: 214, distance: 36.3
drag, startPoint x: 693, startPoint y: 205, endPoint x: 663, endPoint y: 205, distance: 30.2
click at [663, 205] on div at bounding box center [674, 241] width 155 height 133
drag, startPoint x: 694, startPoint y: 204, endPoint x: 650, endPoint y: 202, distance: 44.1
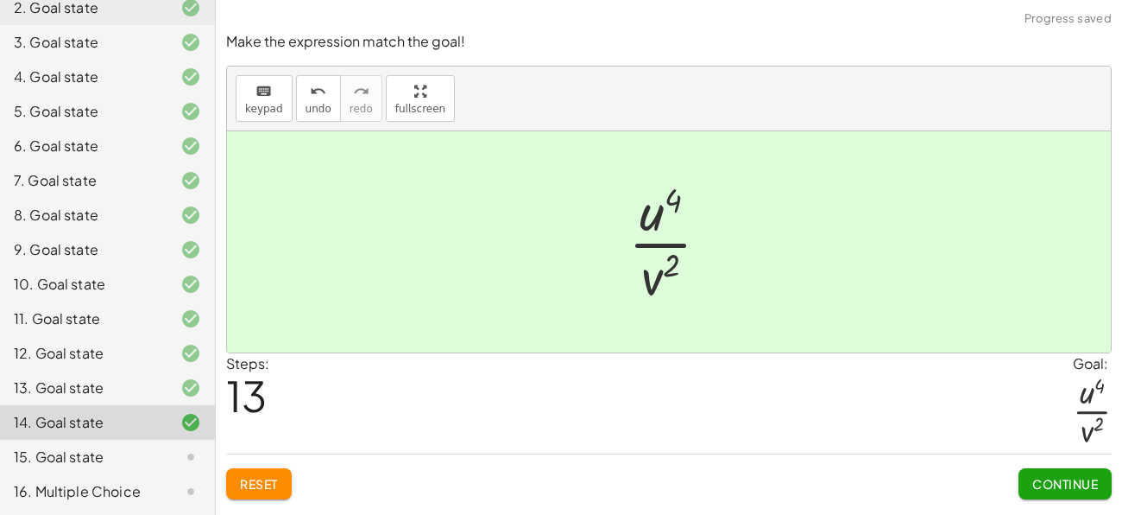
click at [1045, 478] on span "Continue" at bounding box center [1065, 484] width 66 height 16
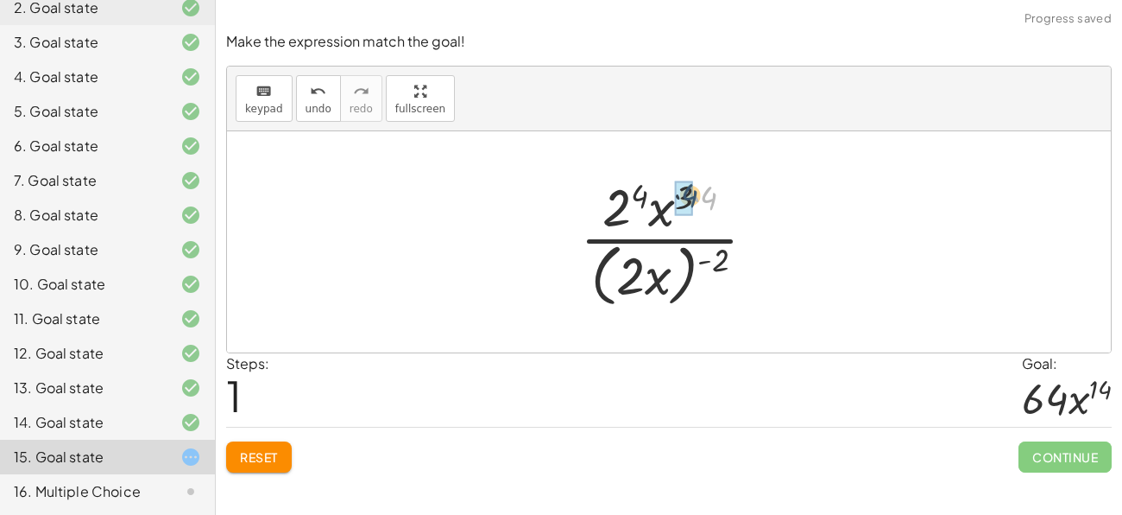
drag, startPoint x: 710, startPoint y: 199, endPoint x: 685, endPoint y: 199, distance: 25.9
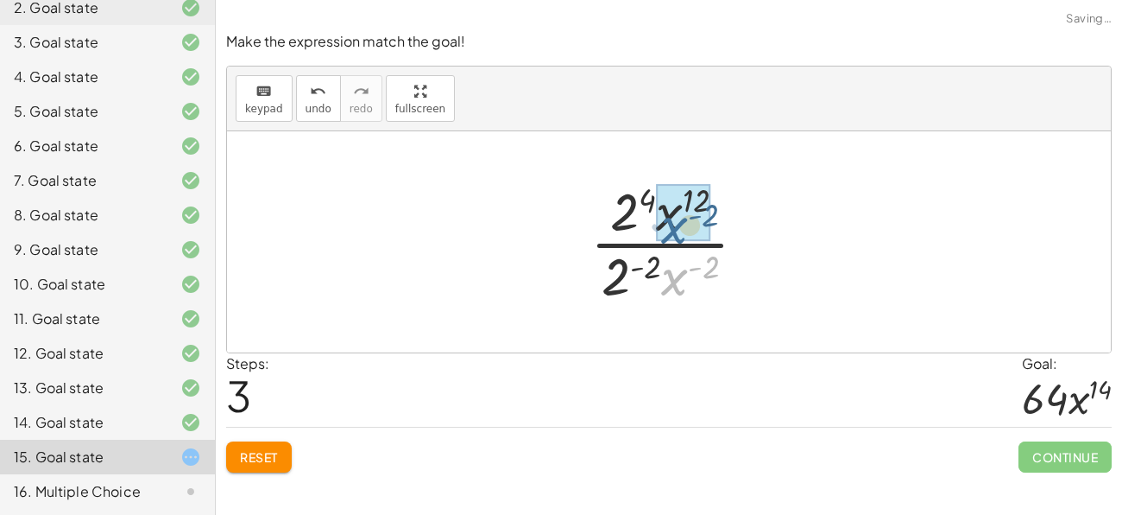
drag, startPoint x: 669, startPoint y: 284, endPoint x: 668, endPoint y: 229, distance: 55.3
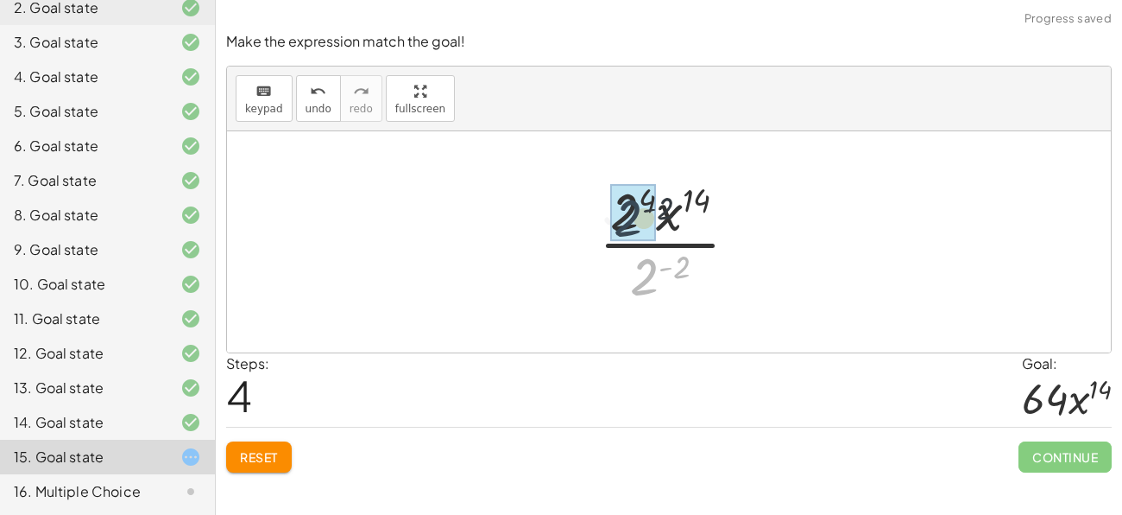
drag, startPoint x: 644, startPoint y: 279, endPoint x: 624, endPoint y: 207, distance: 74.4
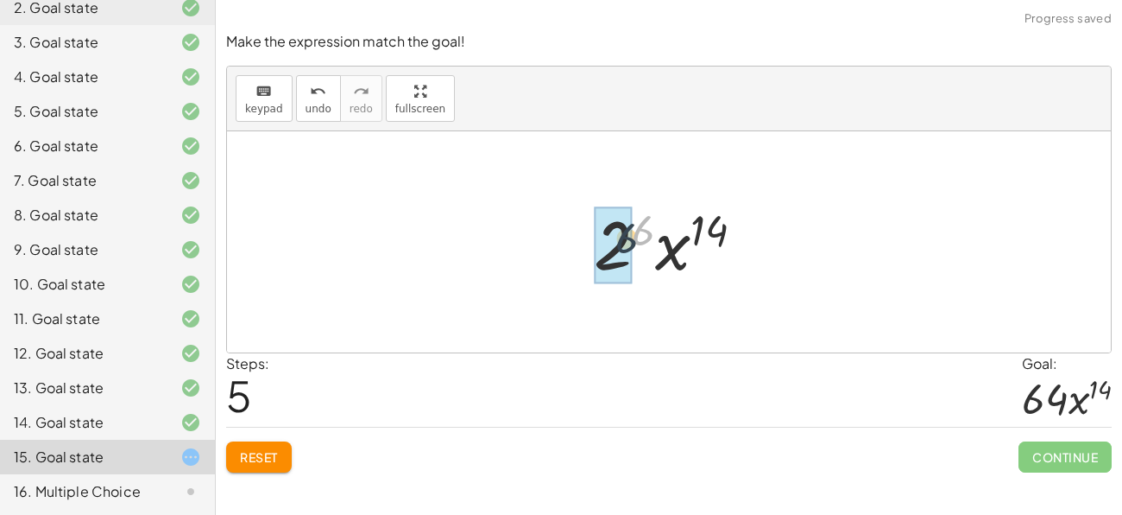
drag, startPoint x: 642, startPoint y: 236, endPoint x: 617, endPoint y: 248, distance: 27.8
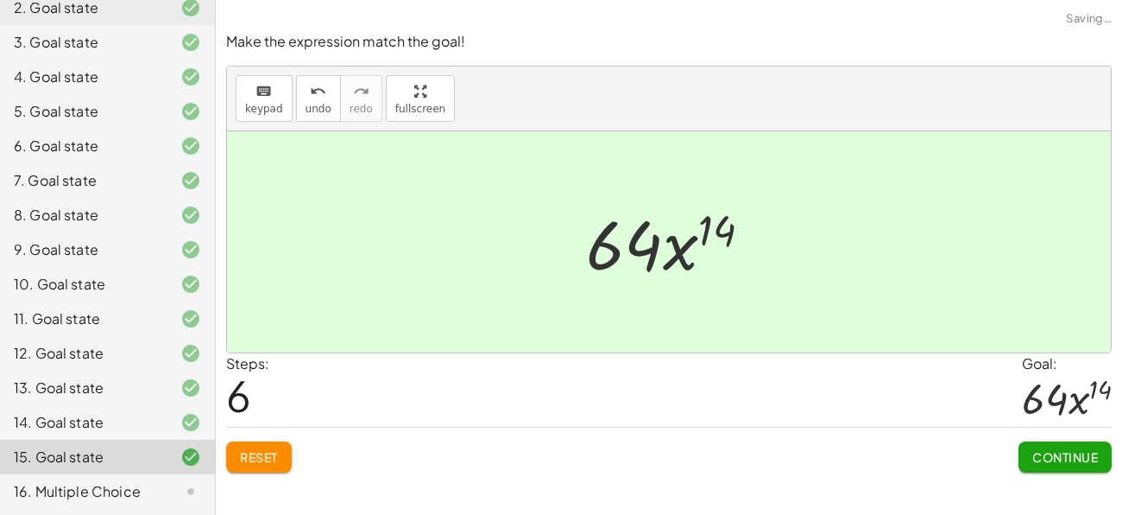
click at [1045, 467] on button "Continue" at bounding box center [1065, 456] width 93 height 31
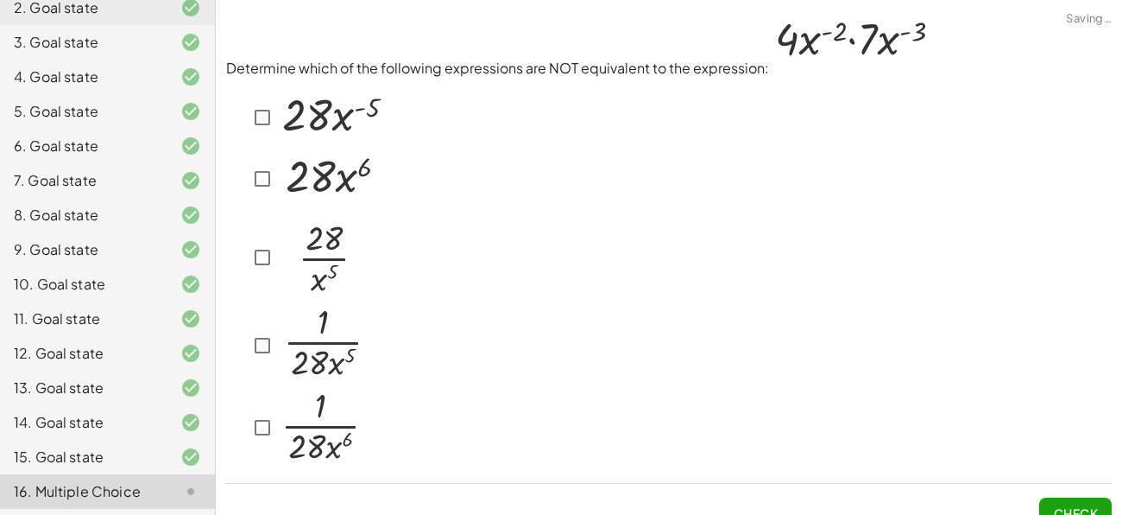
scroll to position [23, 0]
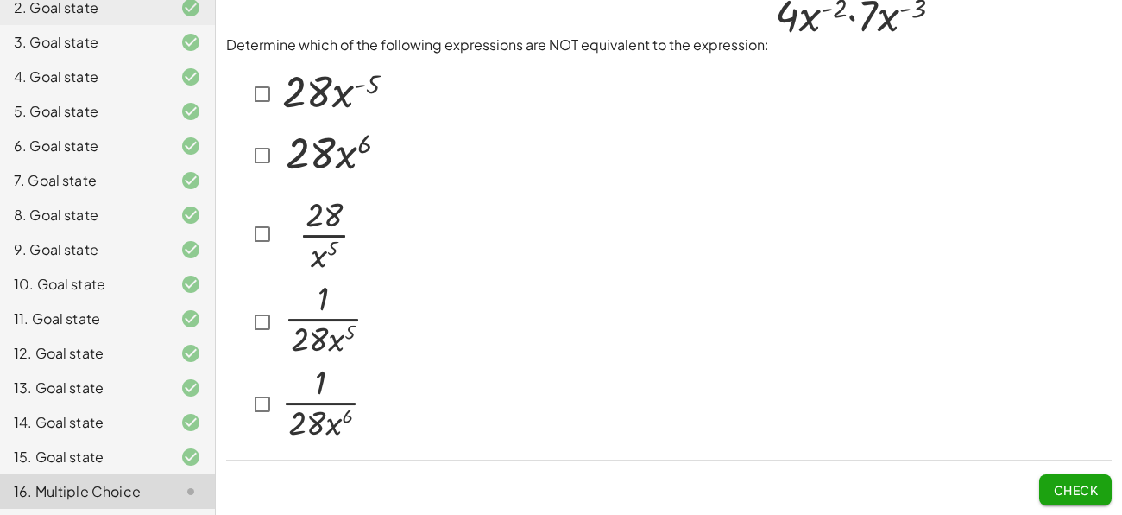
click at [764, 129] on div at bounding box center [669, 250] width 886 height 391
click at [328, 344] on img at bounding box center [322, 319] width 89 height 76
click at [327, 345] on img at bounding box center [322, 319] width 89 height 76
click at [324, 390] on img at bounding box center [321, 402] width 86 height 79
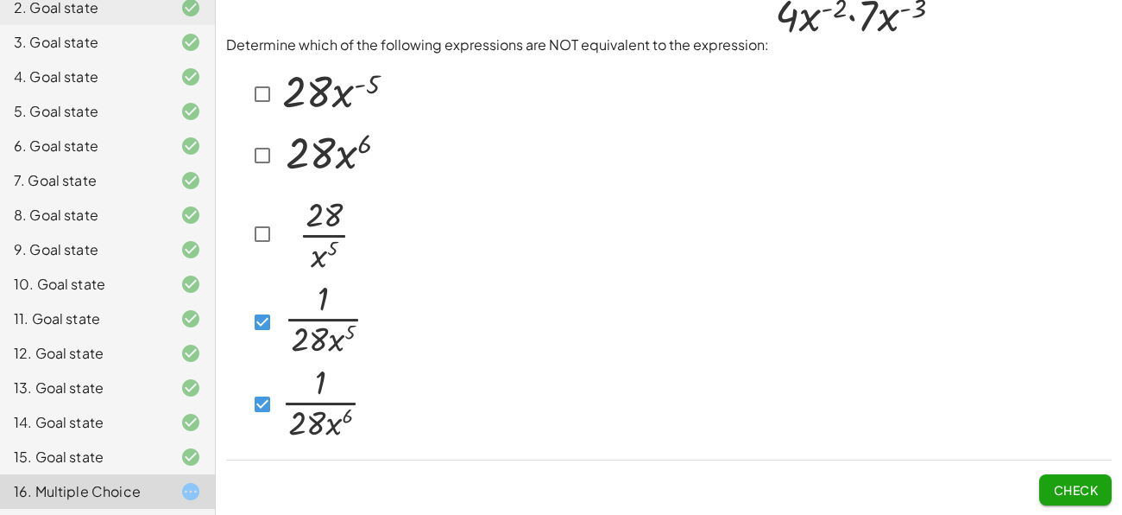
click at [302, 159] on img at bounding box center [331, 152] width 106 height 55
click at [302, 164] on img at bounding box center [331, 152] width 106 height 55
click at [1061, 483] on span "Check" at bounding box center [1075, 490] width 45 height 16
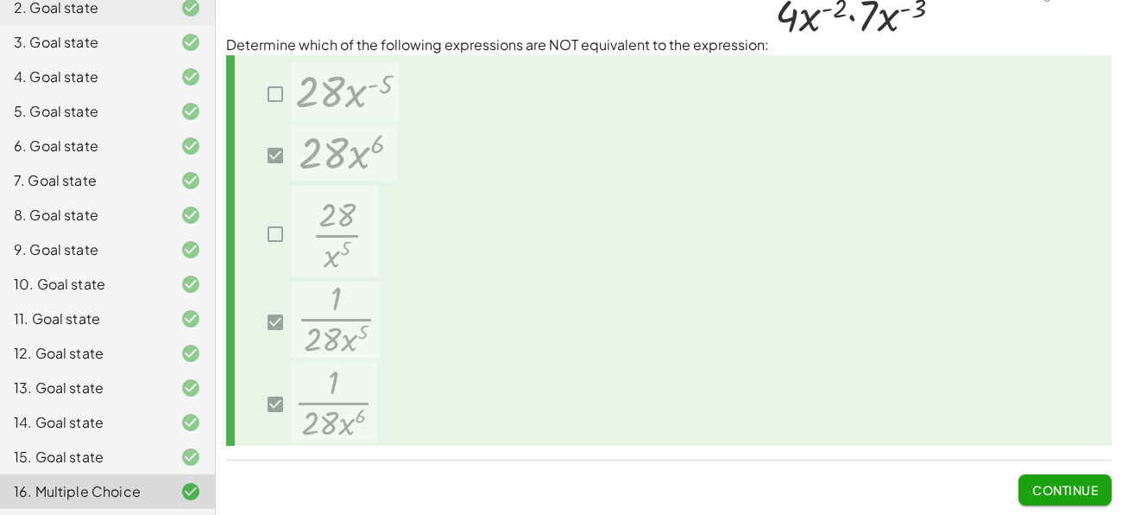
click at [789, 360] on div at bounding box center [669, 250] width 886 height 391
click at [559, 480] on div "Continue" at bounding box center [669, 482] width 886 height 45
click at [940, 15] on p "Determine which of the following expressions are NOT equivalent to the expressi…" at bounding box center [669, 21] width 886 height 68
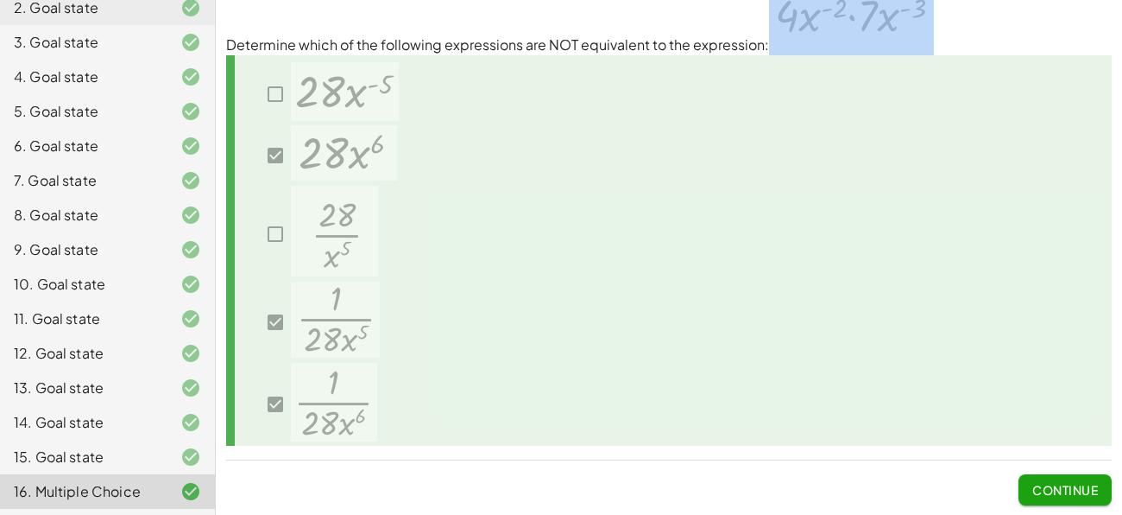
click at [940, 15] on p "Determine which of the following expressions are NOT equivalent to the expressi…" at bounding box center [669, 21] width 886 height 68
click at [1076, 485] on span "Continue" at bounding box center [1065, 490] width 66 height 16
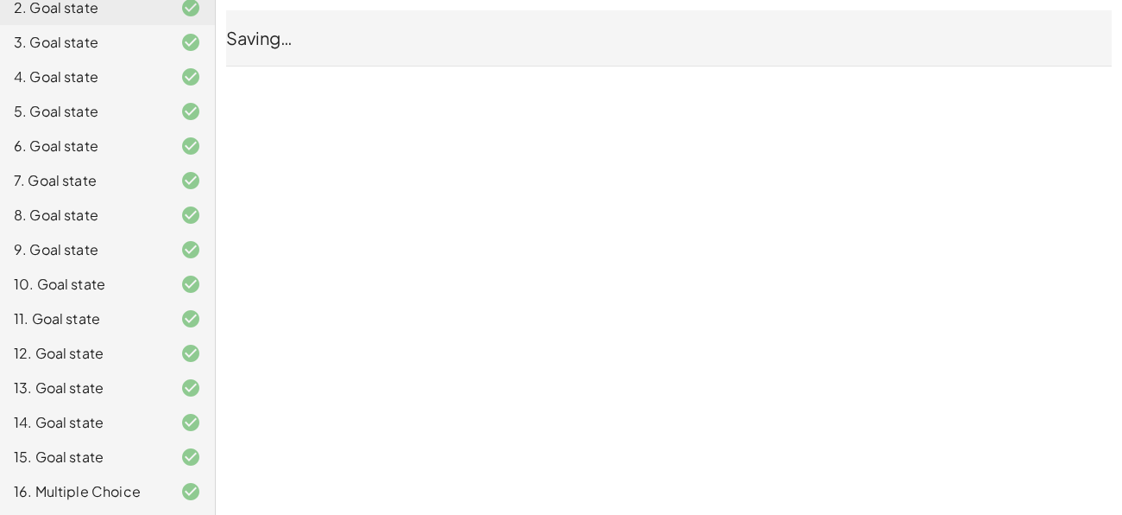
scroll to position [0, 0]
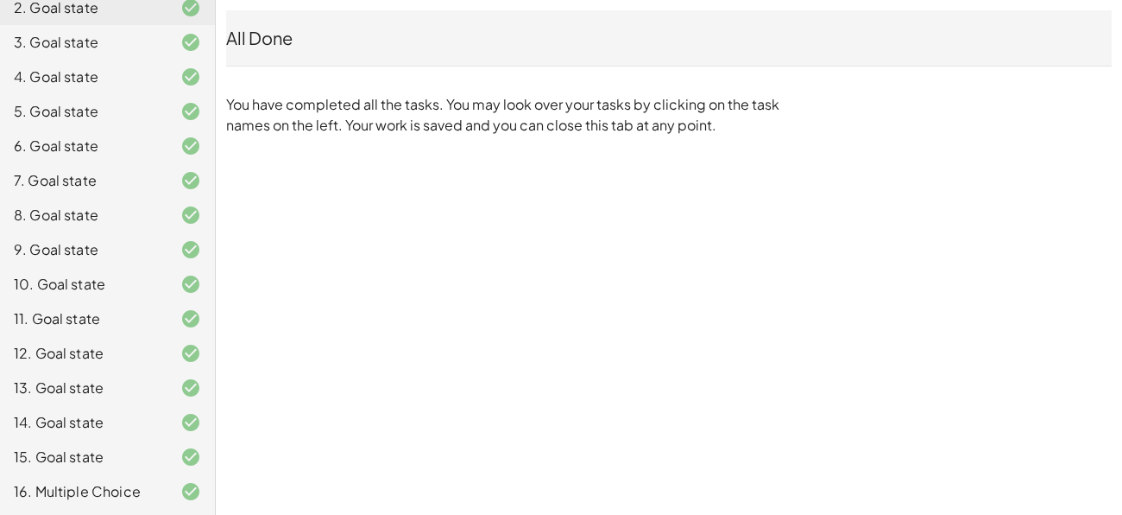
click at [749, 264] on div "(GM) Copy of Negative Exponents [PERSON_NAME] Not you? Tasks 1. Goal state 2. G…" at bounding box center [561, 257] width 1122 height 515
click at [119, 189] on div "7. Goal state" at bounding box center [83, 180] width 139 height 21
